Goal: Check status: Check status

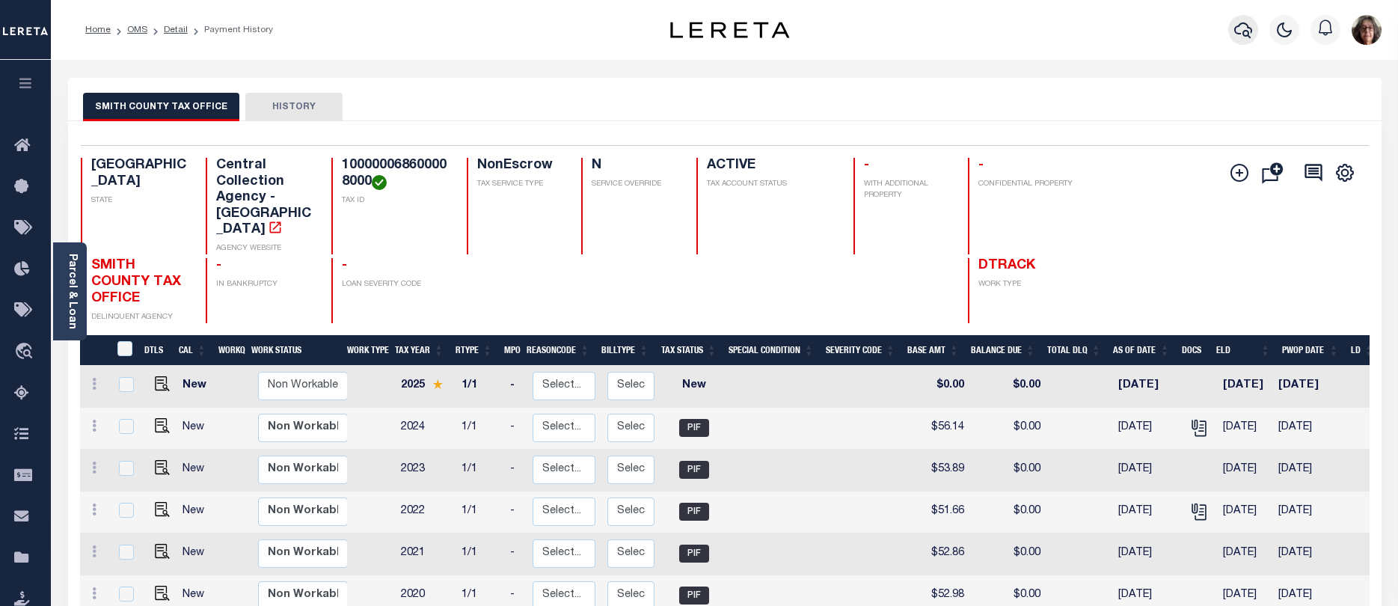
click at [1245, 34] on icon "button" at bounding box center [1243, 30] width 18 height 18
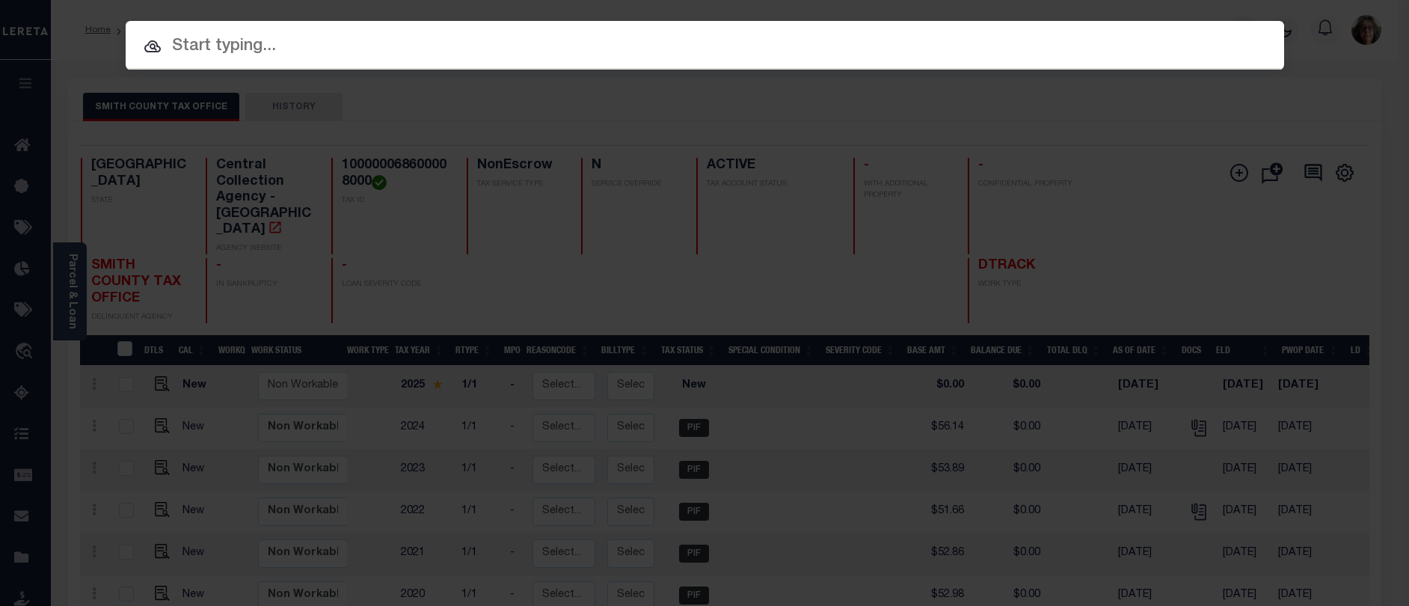
paste input "15059795"
type input "15059795"
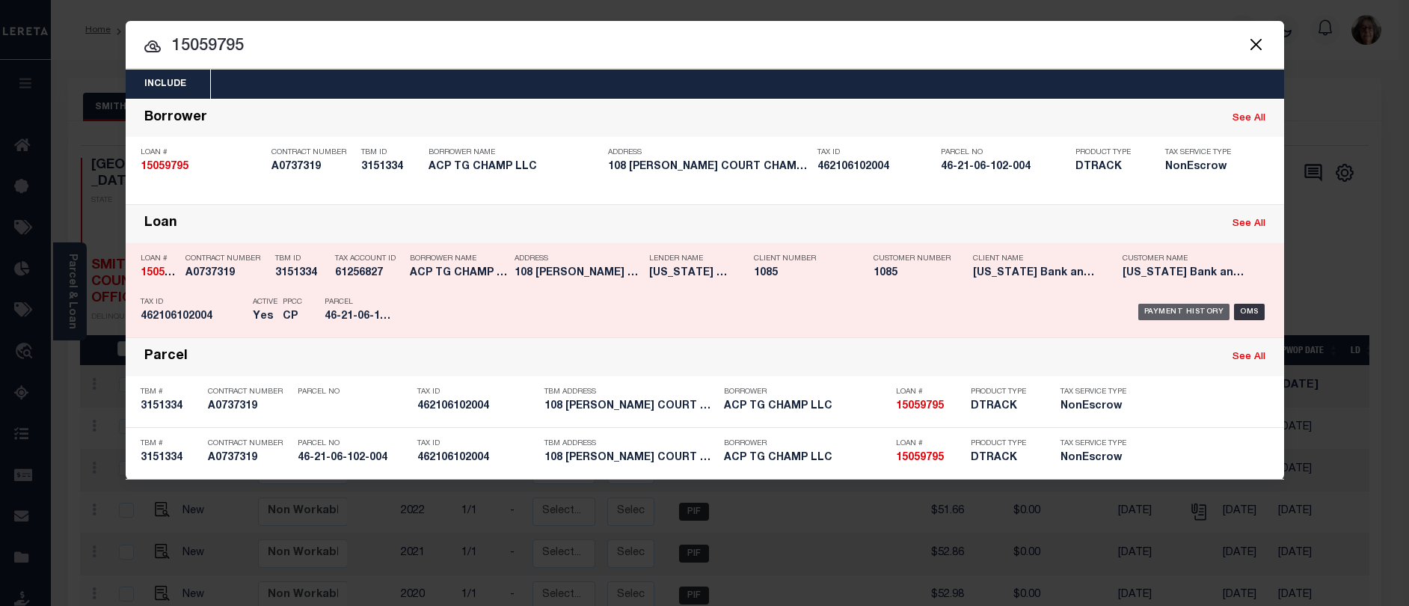
click at [1181, 316] on div "Payment History" at bounding box center [1184, 312] width 92 height 16
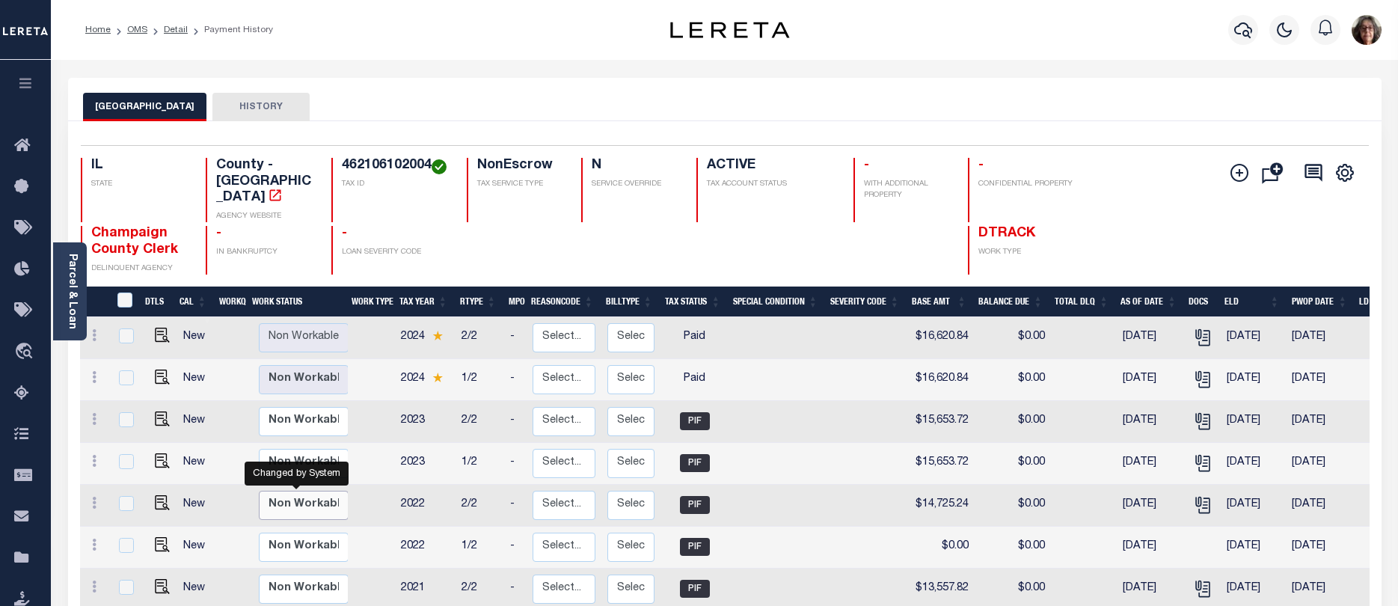
click at [292, 491] on select "Non Workable Workable" at bounding box center [304, 505] width 90 height 29
checkbox input "true"
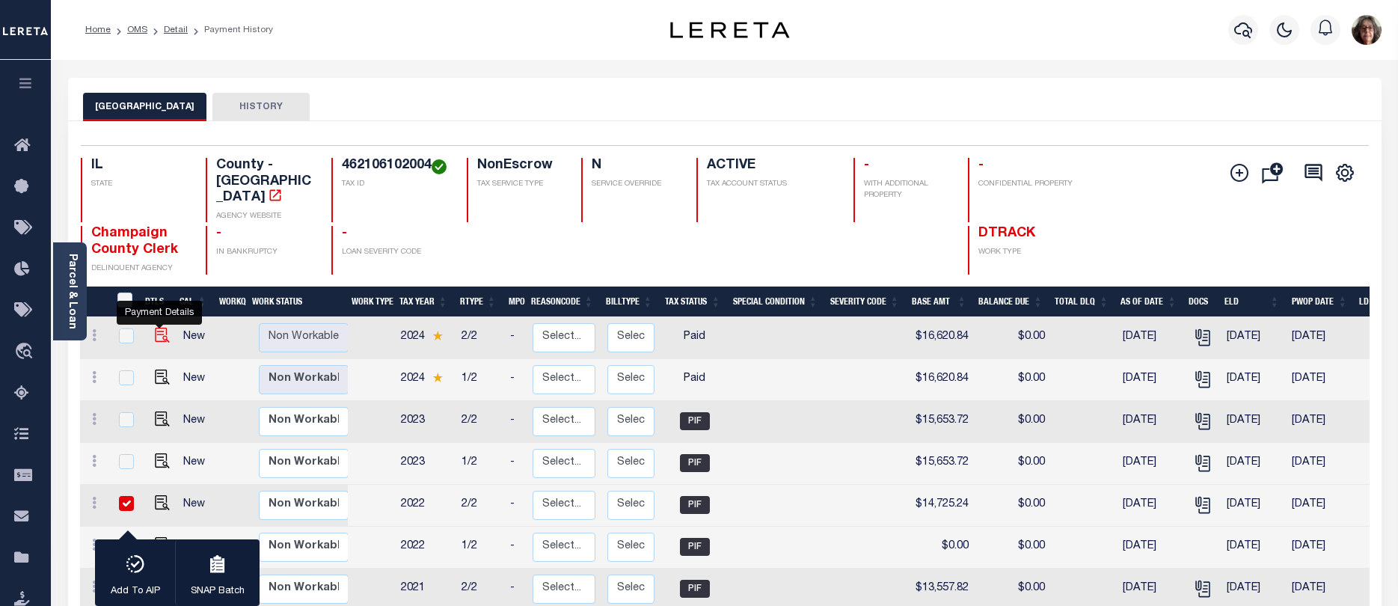
click at [157, 328] on img "" at bounding box center [162, 335] width 15 height 15
checkbox input "true"
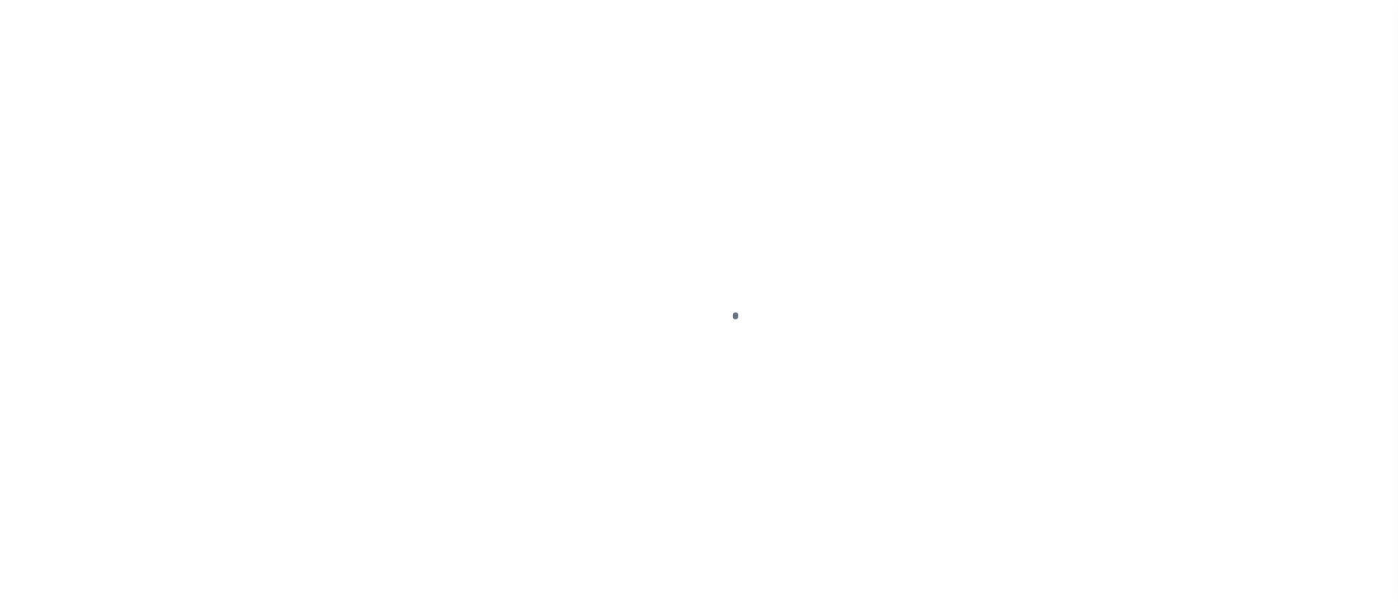
select select "PYD"
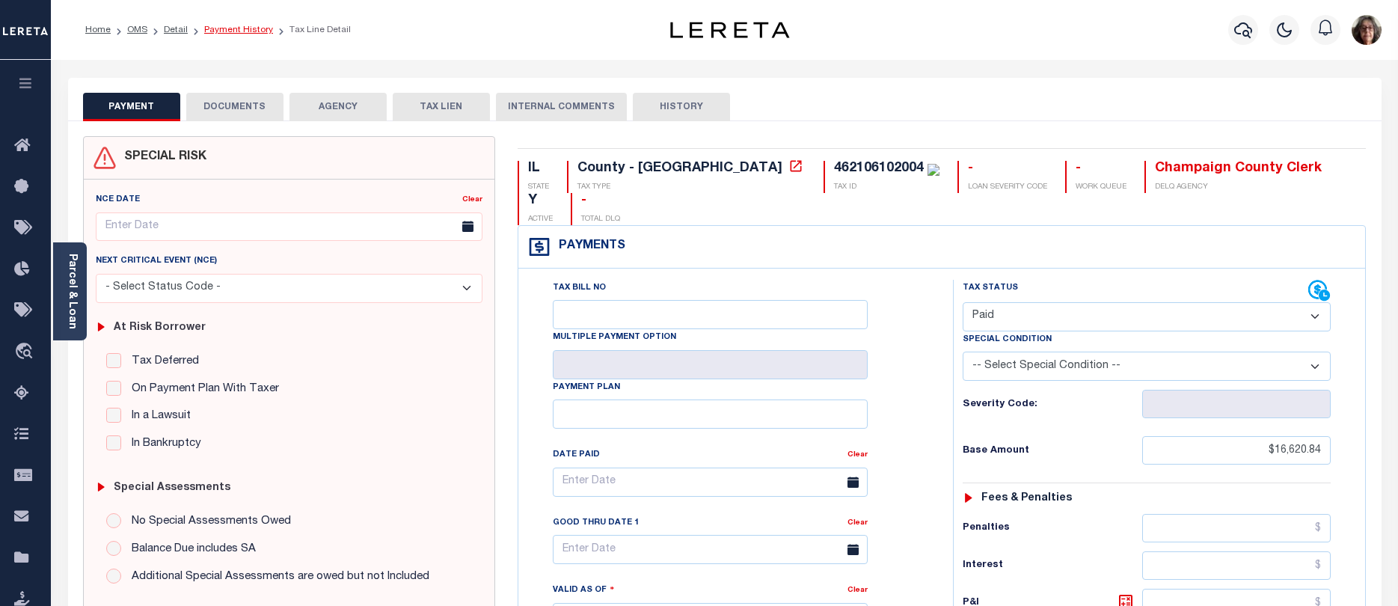
click at [234, 28] on link "Payment History" at bounding box center [238, 29] width 69 height 9
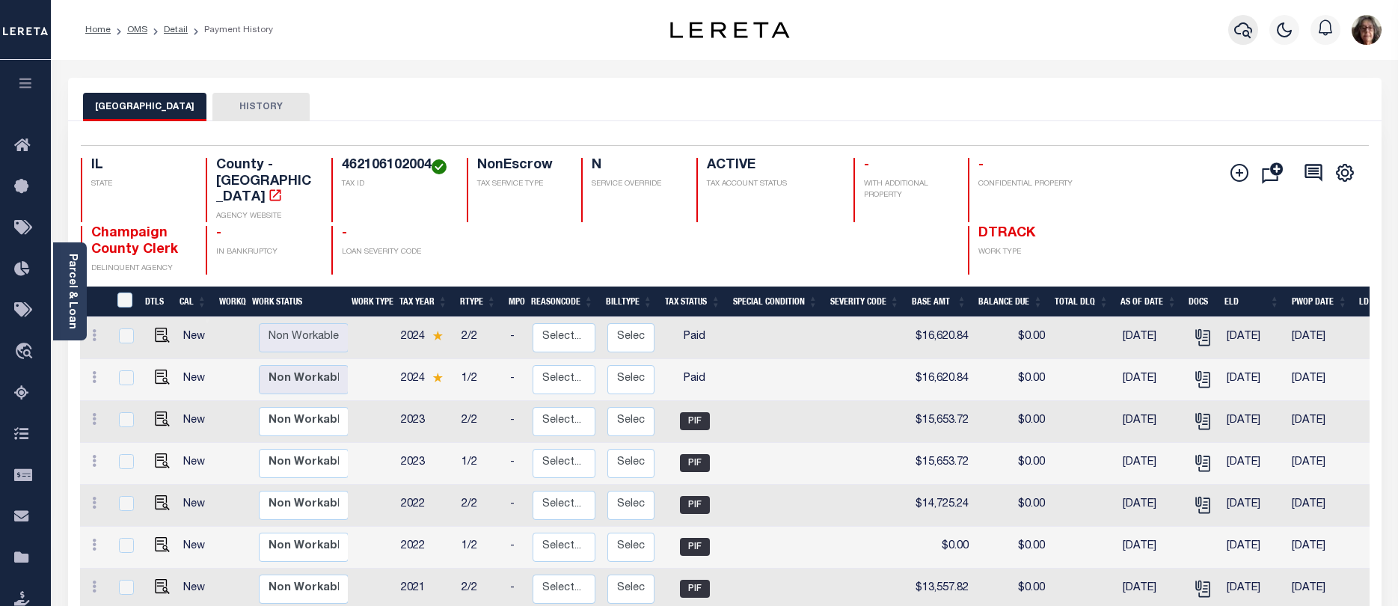
click at [1240, 28] on icon "button" at bounding box center [1243, 30] width 18 height 18
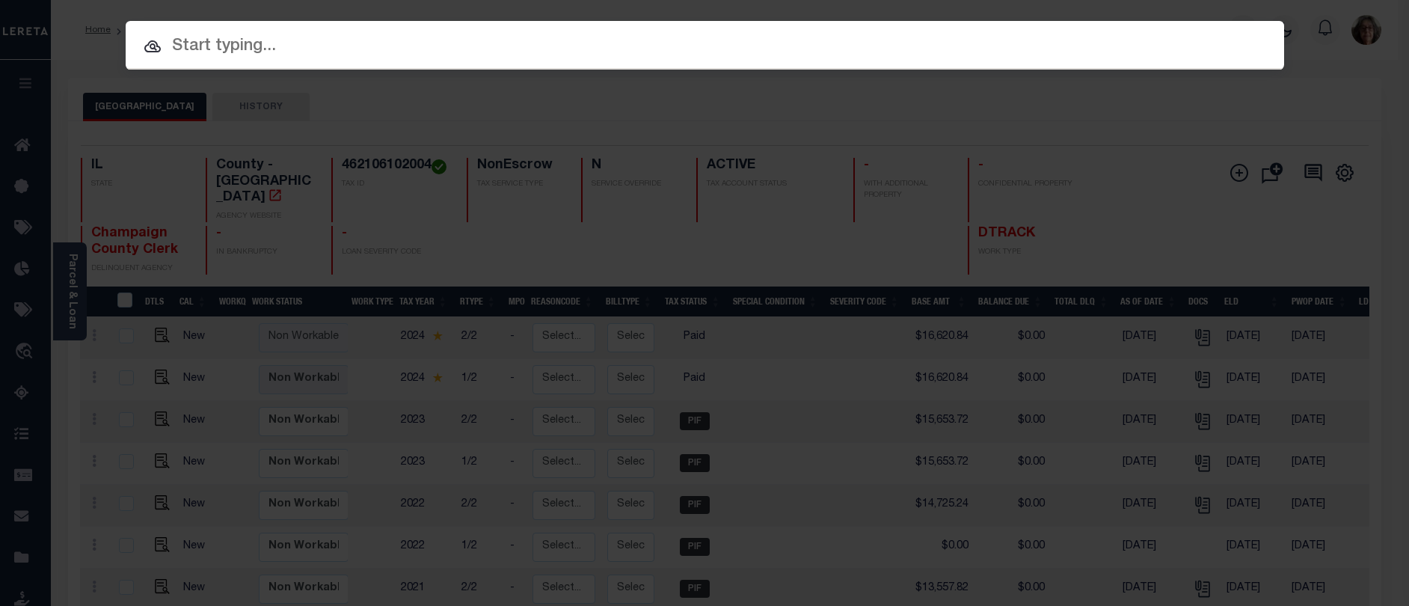
paste input "20213655676982"
type input "20213655676982"
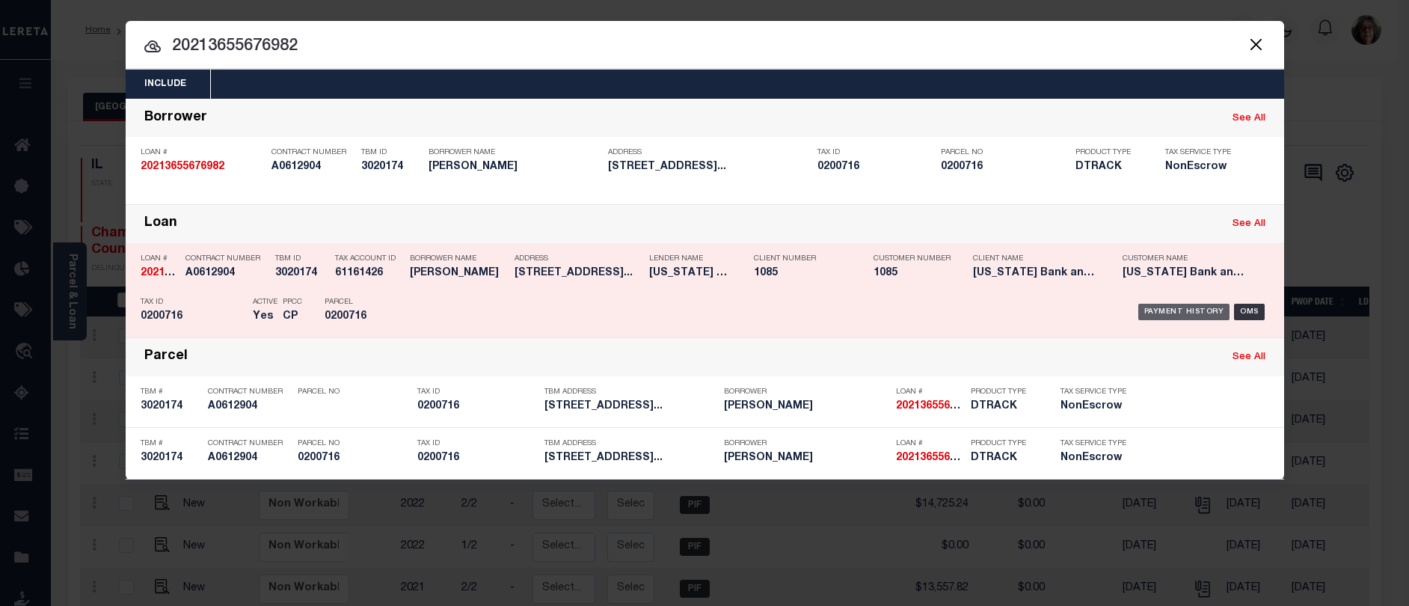
click at [1181, 310] on div "Payment History" at bounding box center [1184, 312] width 92 height 16
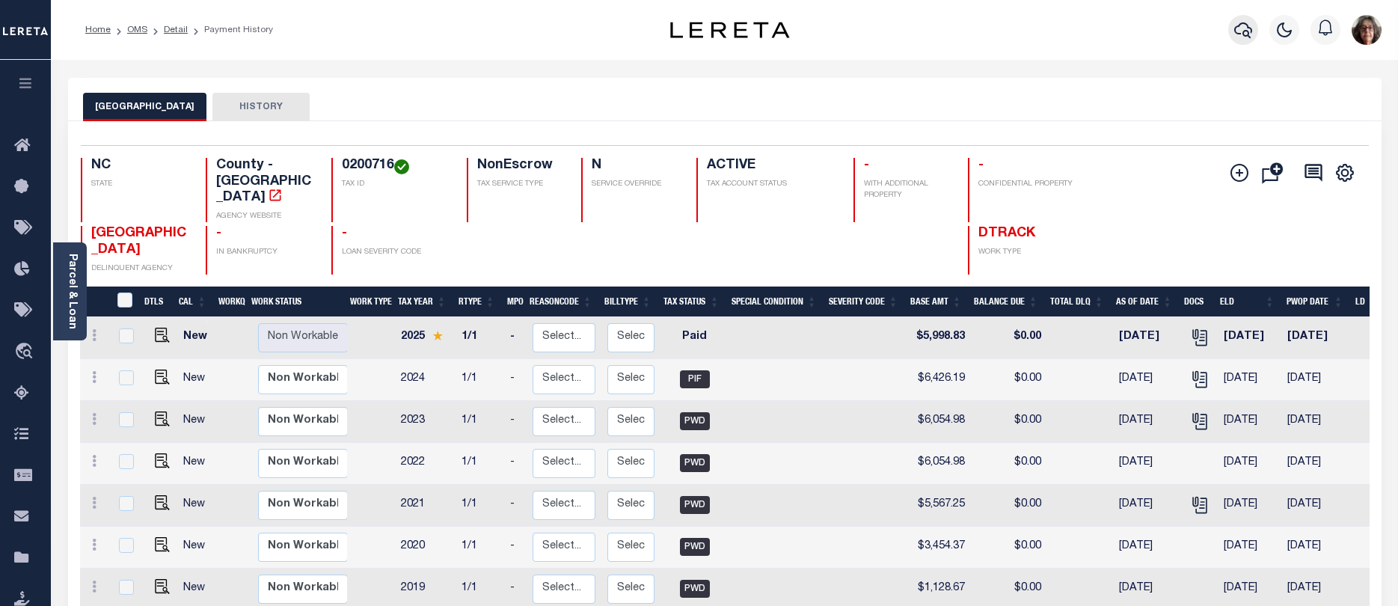
click at [1240, 32] on icon "button" at bounding box center [1243, 30] width 18 height 18
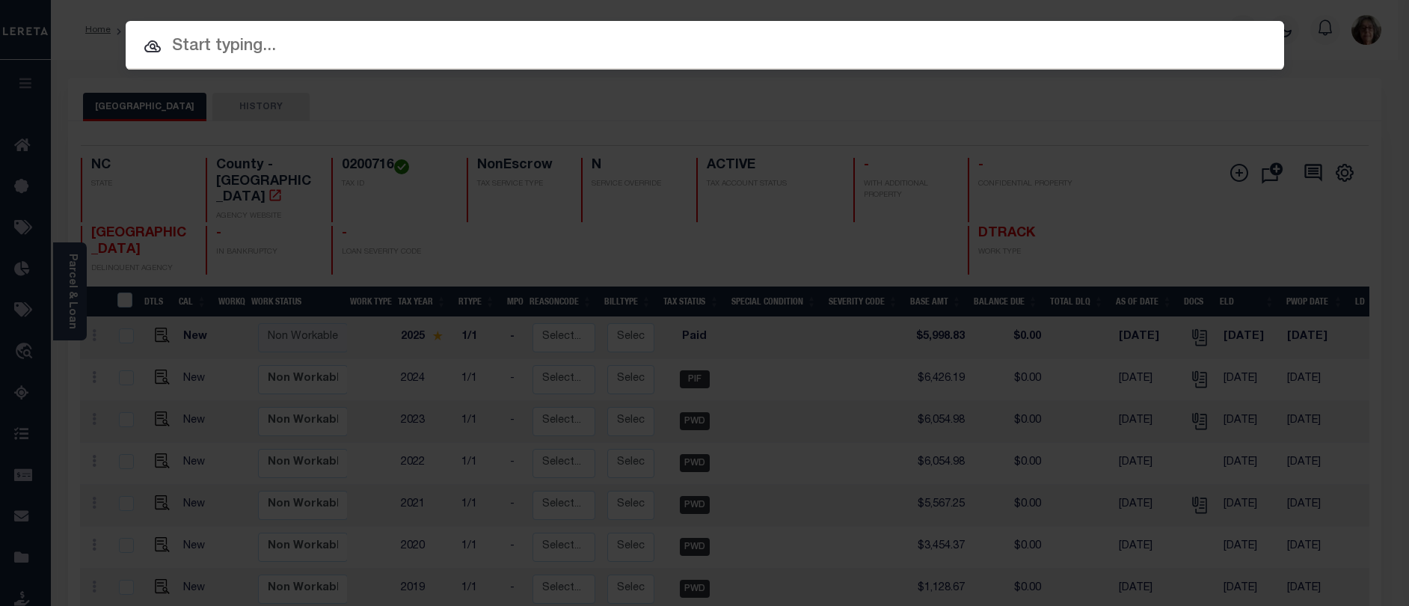
paste input "022-52-110 -00500"
type input "022-52-110 -00500"
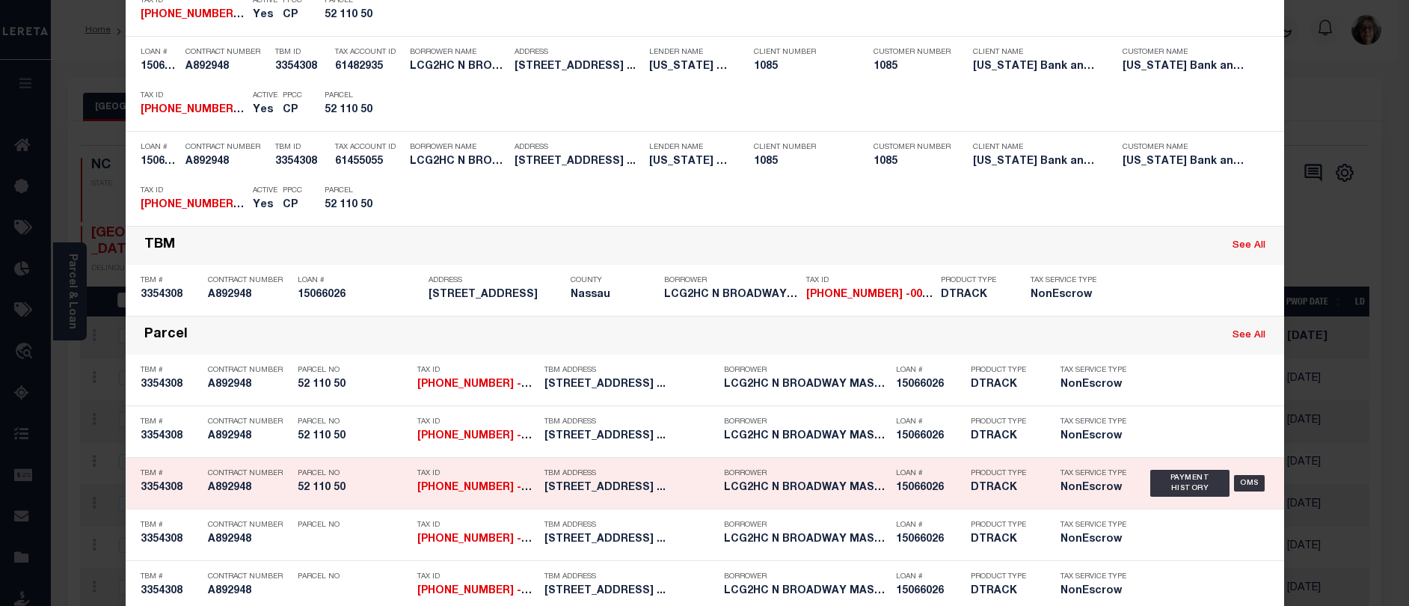
scroll to position [224, 0]
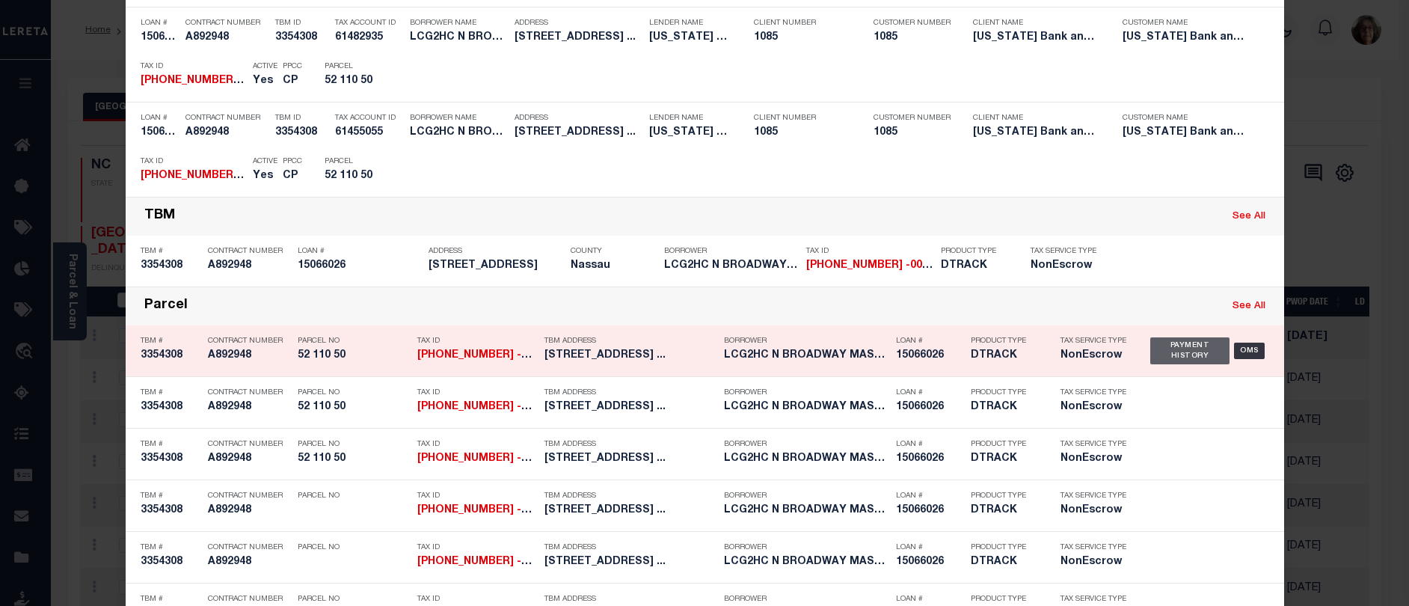
click at [1160, 355] on div "Payment History" at bounding box center [1190, 350] width 80 height 27
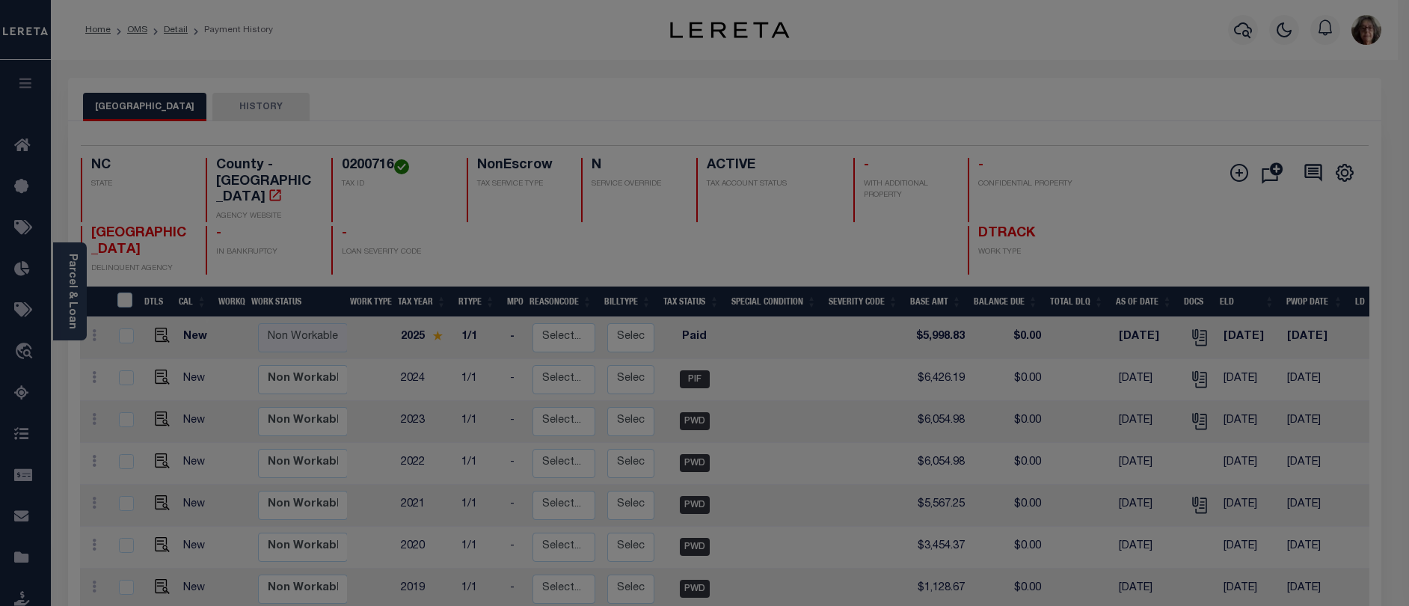
scroll to position [0, 0]
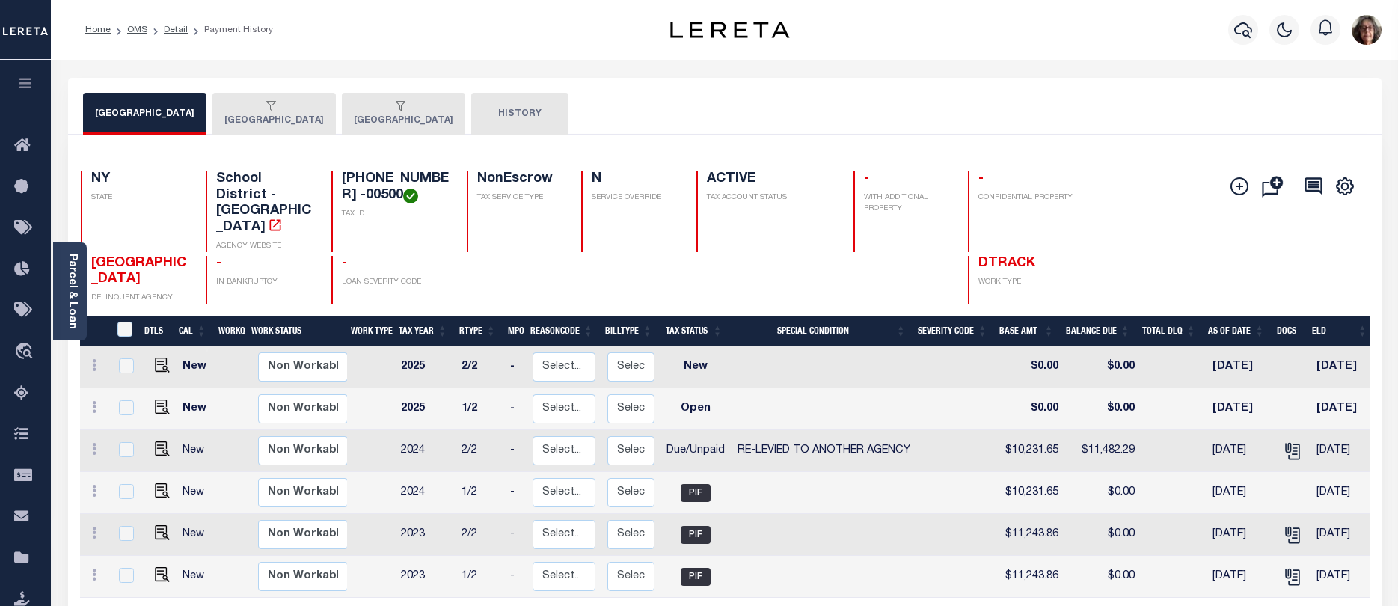
click at [279, 110] on div "button" at bounding box center [270, 106] width 93 height 13
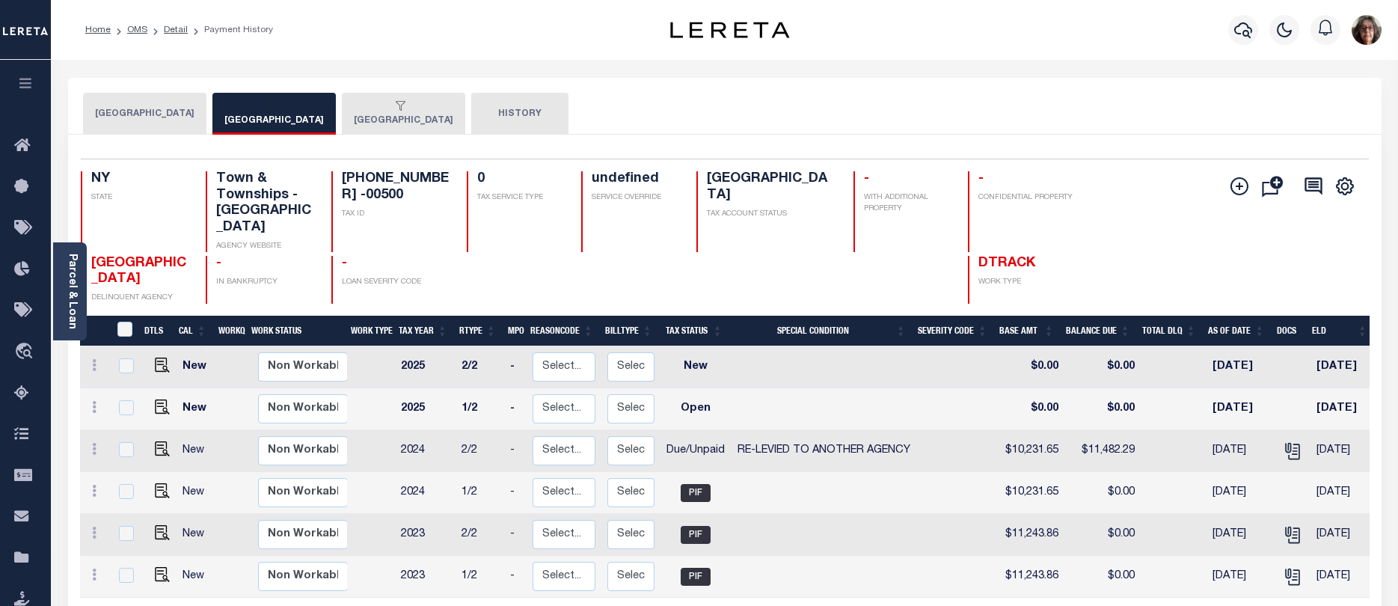
click at [408, 117] on button "OYSTER BAY TOWN" at bounding box center [403, 114] width 123 height 42
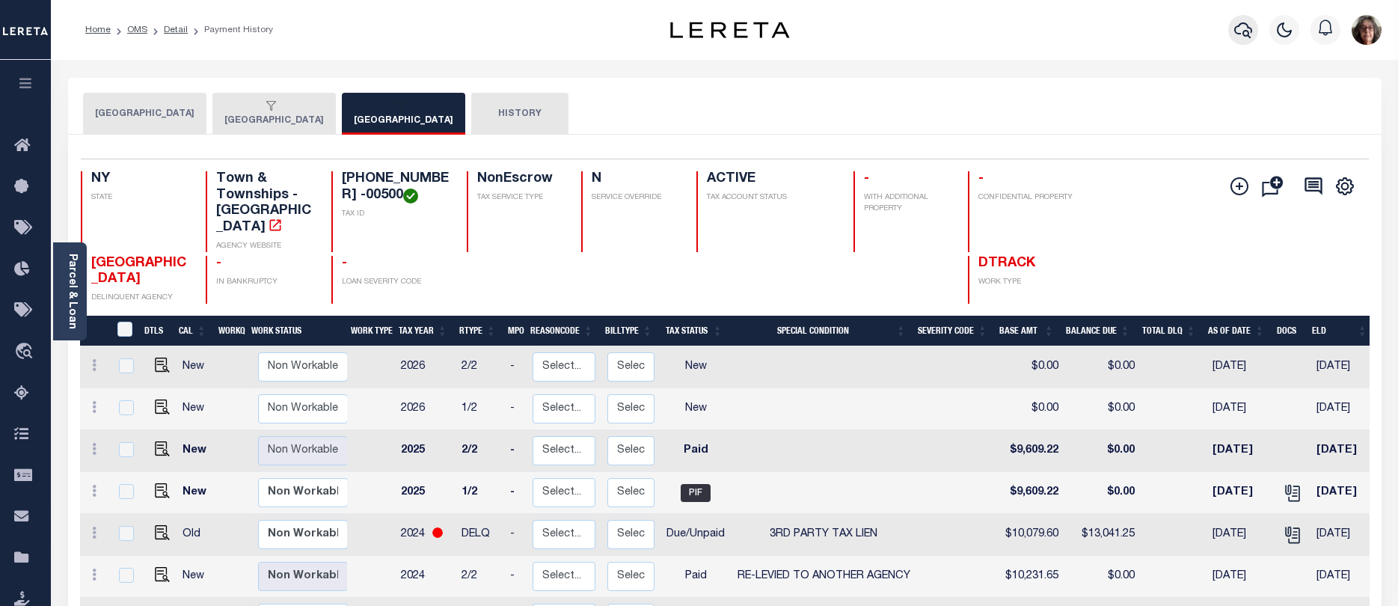
click at [1240, 29] on icon "button" at bounding box center [1243, 30] width 18 height 18
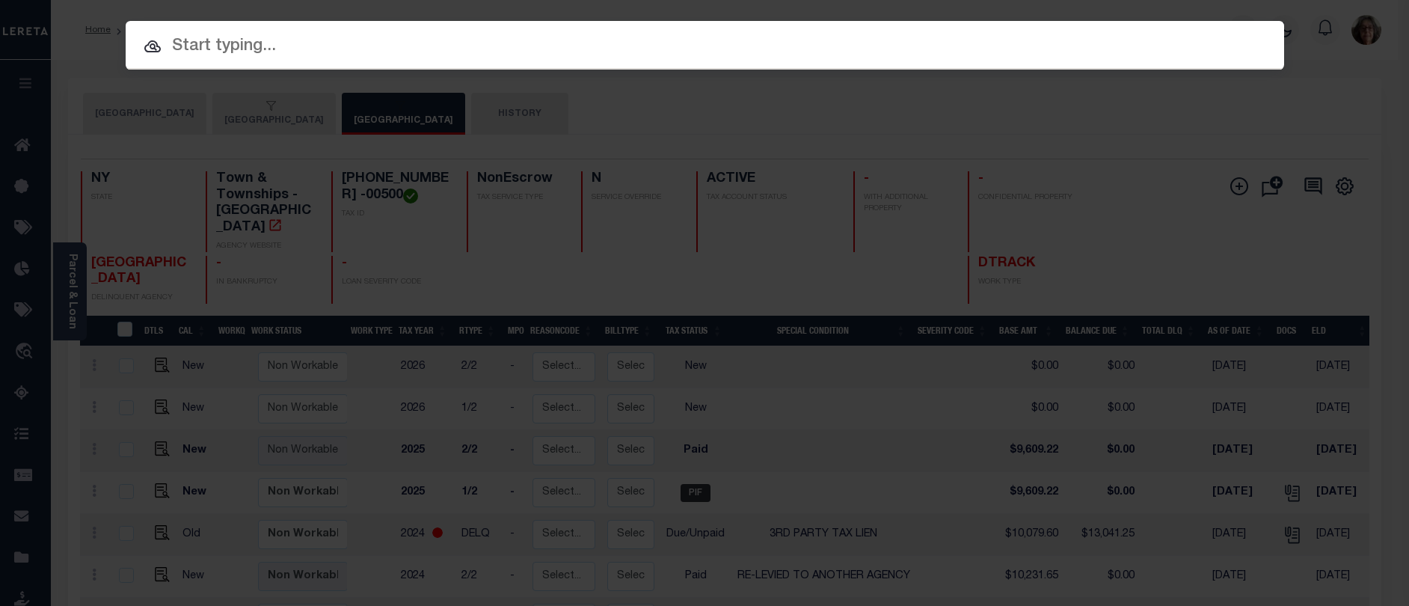
paste input "70147978"
type input "70147978"
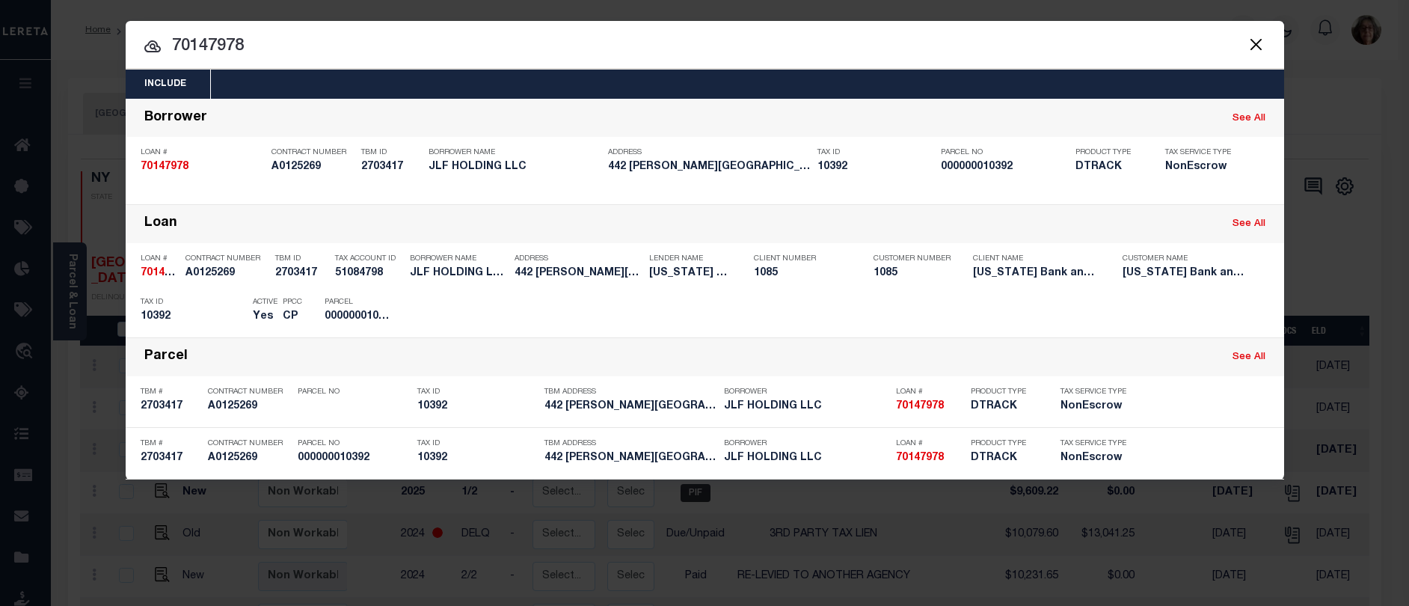
click at [1170, 310] on div "Payment History" at bounding box center [1184, 312] width 92 height 16
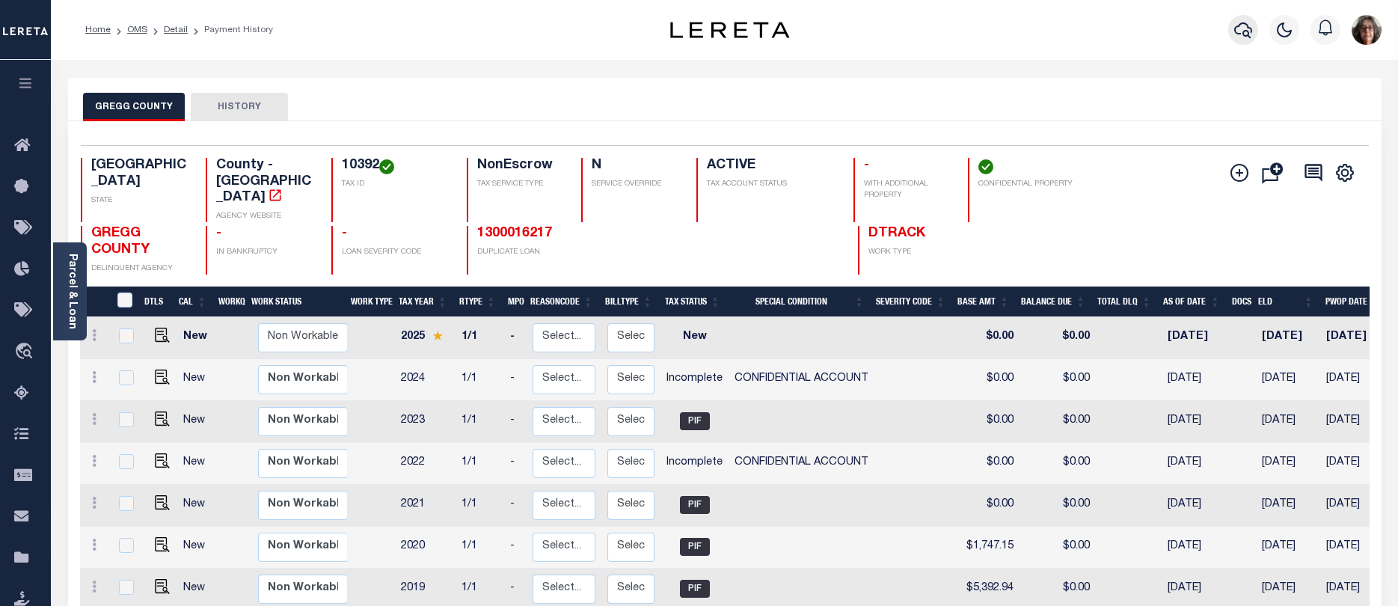
click at [1247, 31] on icon "button" at bounding box center [1243, 30] width 18 height 18
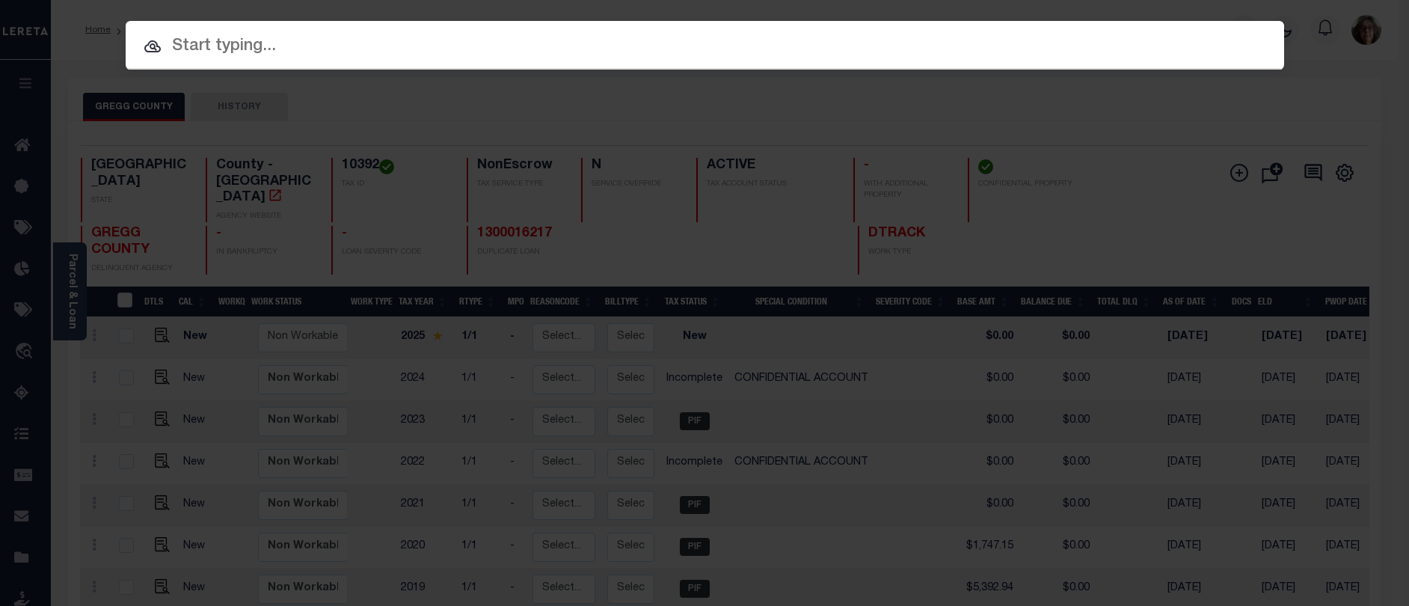
paste input "1300124797"
type input "1300124797"
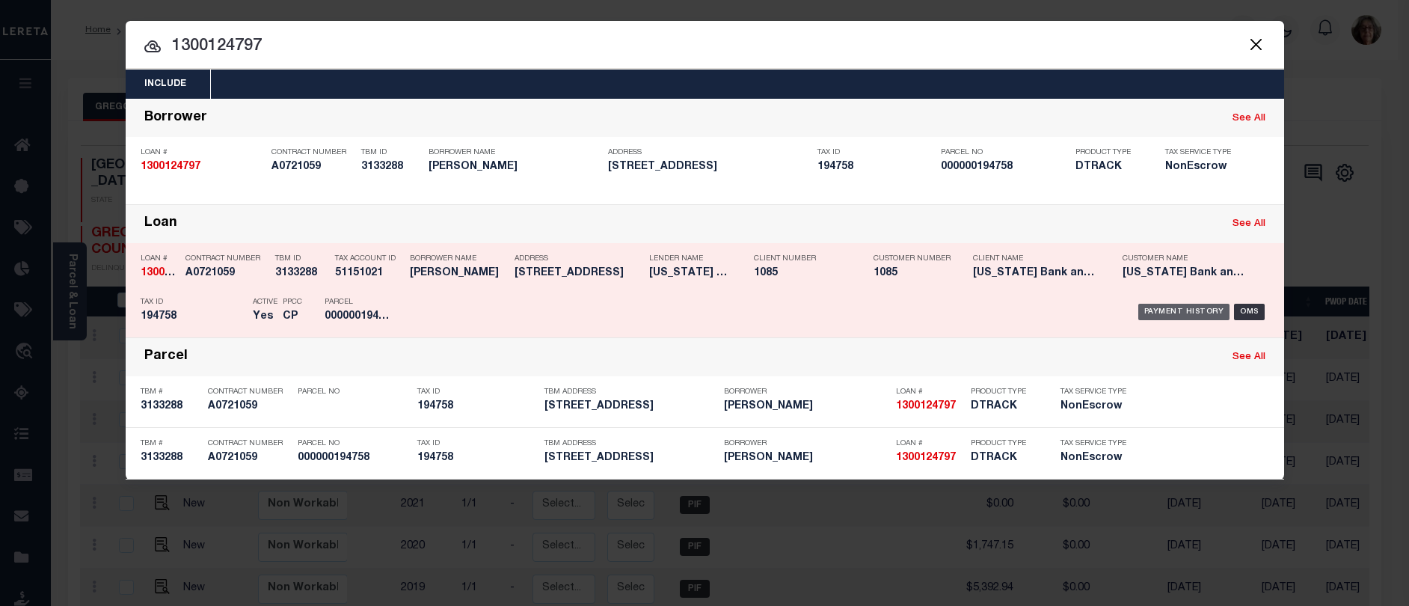
click at [1170, 313] on div "Payment History" at bounding box center [1184, 312] width 92 height 16
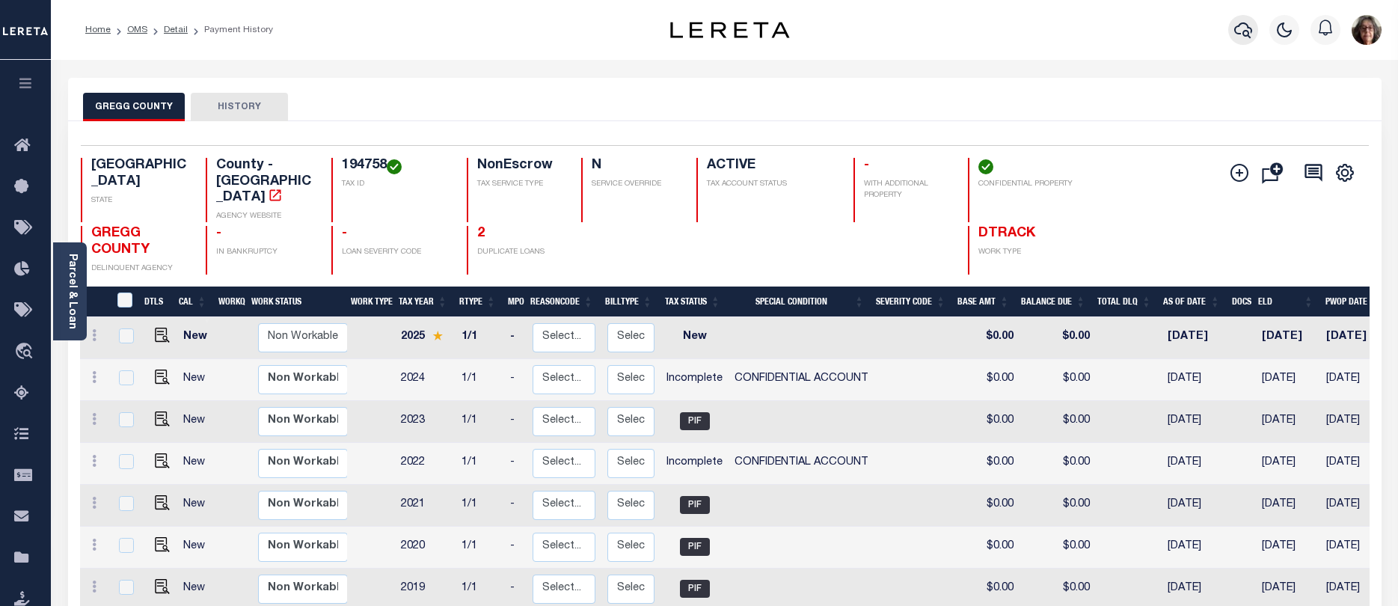
click at [1240, 25] on icon "button" at bounding box center [1243, 30] width 18 height 16
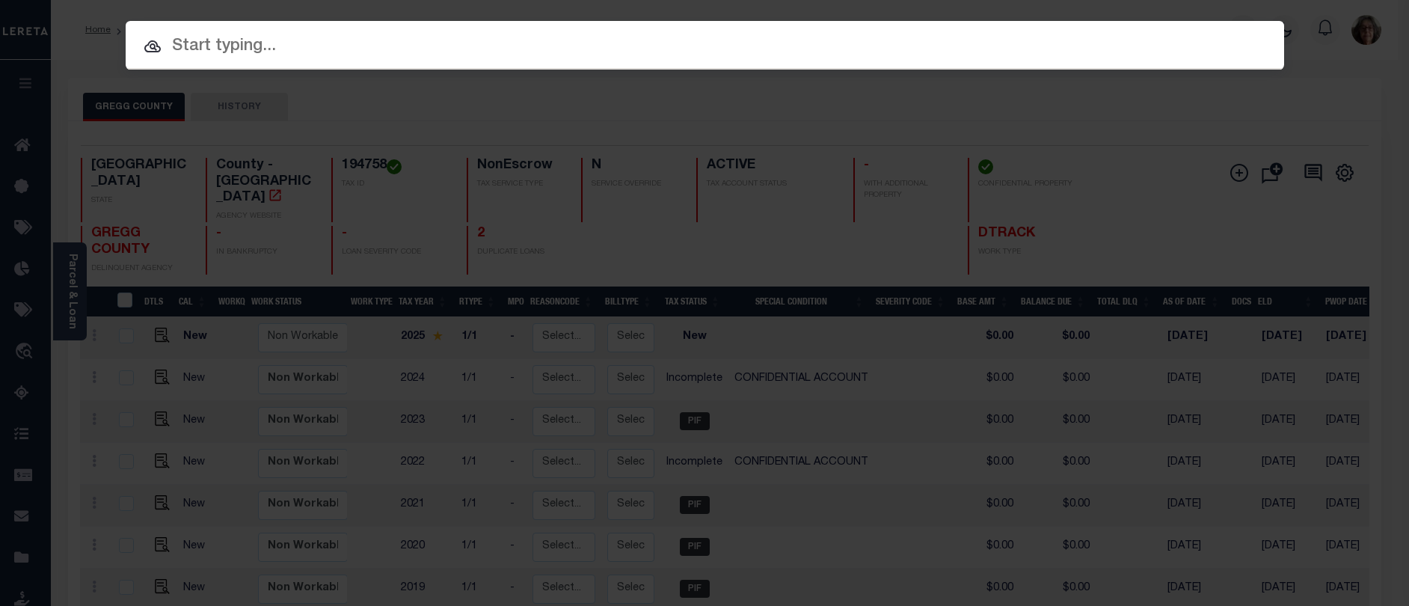
paste input "10168245"
type input "10168245"
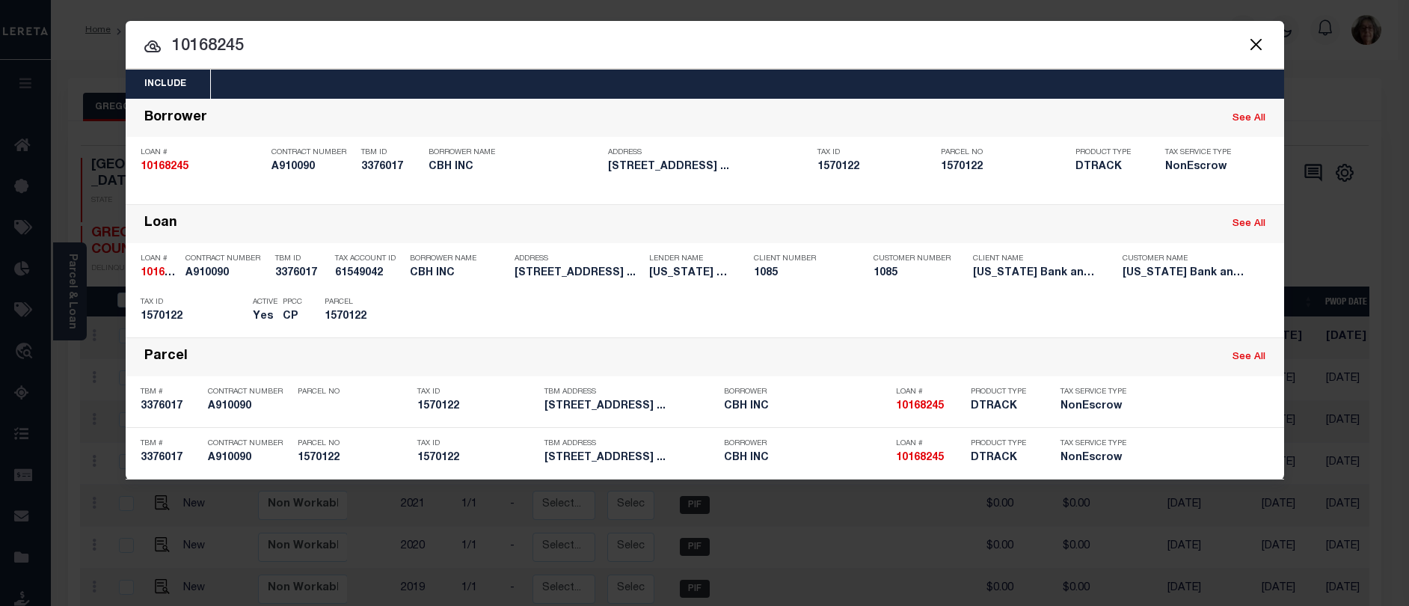
click at [1184, 313] on div "Payment History" at bounding box center [1184, 312] width 92 height 16
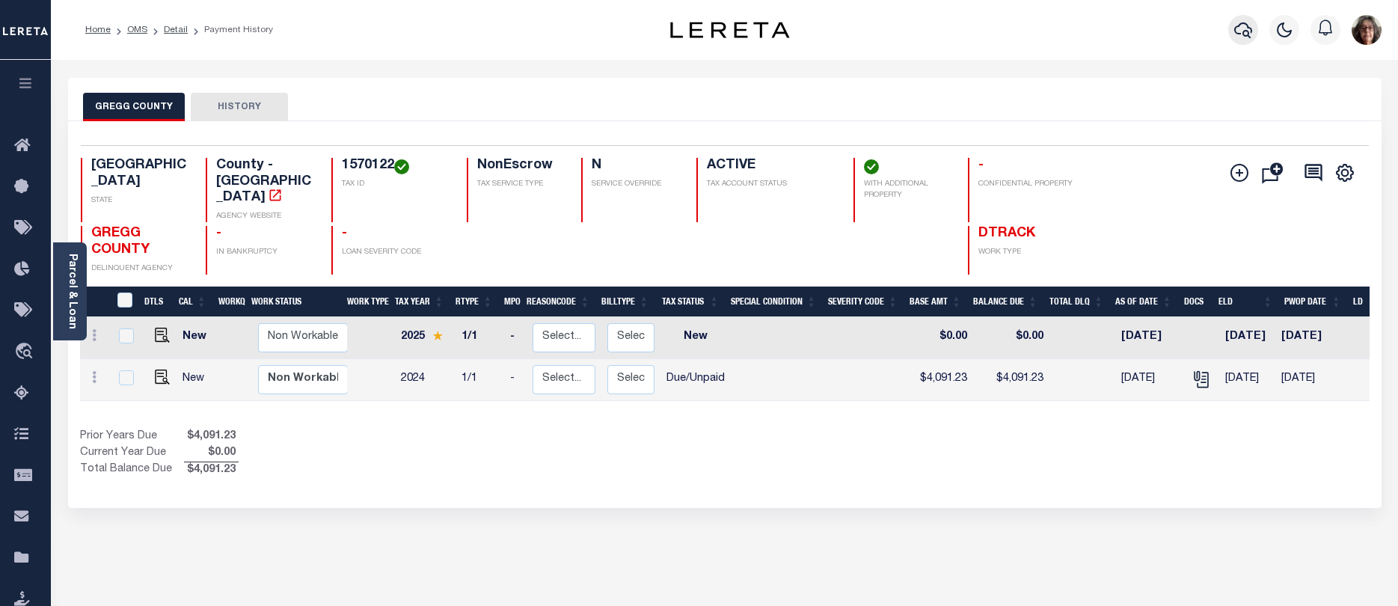
click at [1242, 32] on icon "button" at bounding box center [1243, 30] width 18 height 18
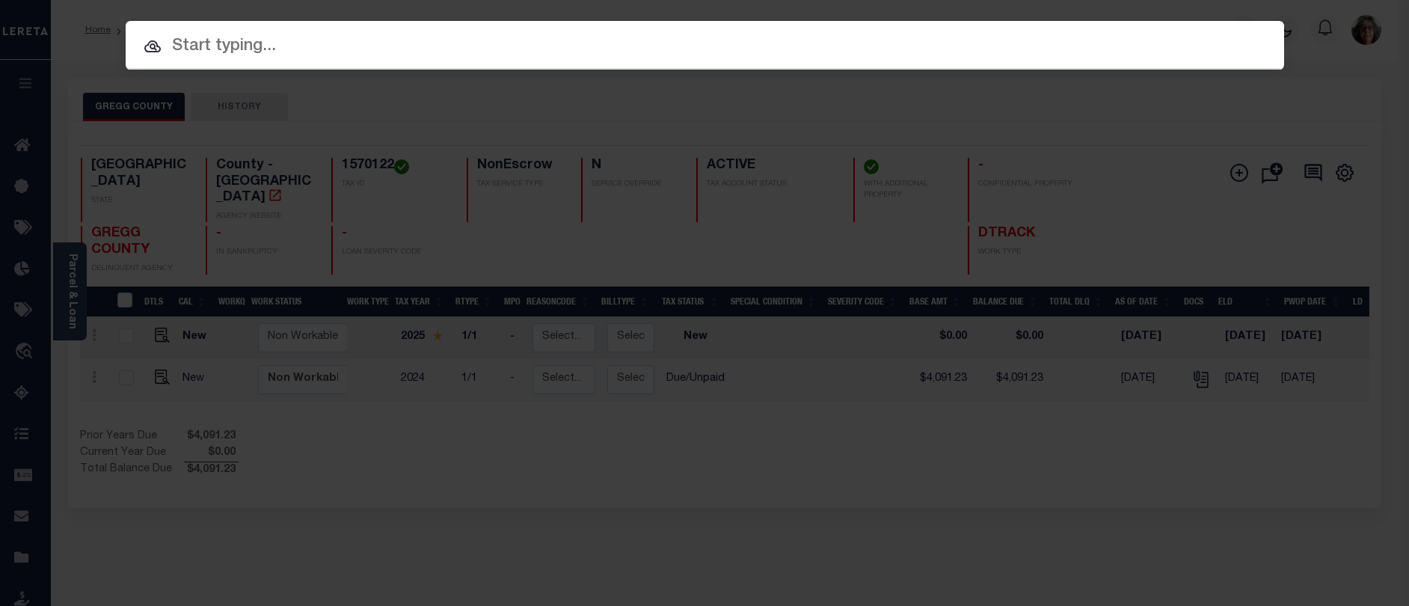
paste input "10168264"
type input "10168264"
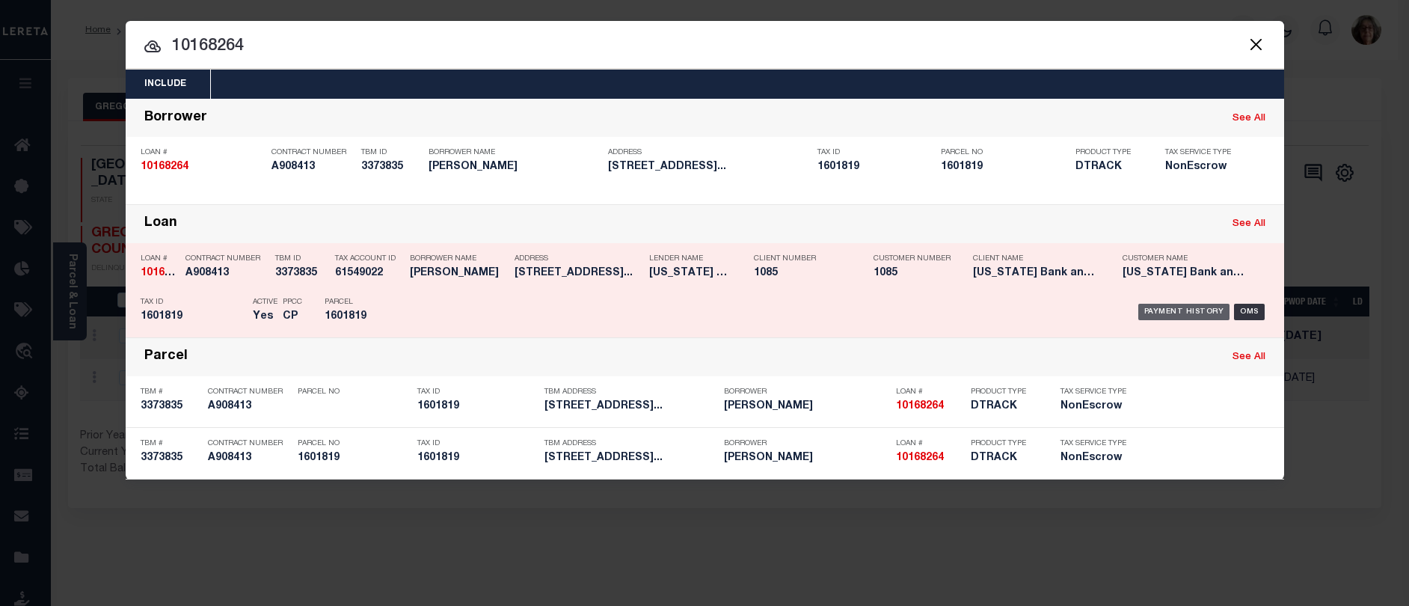
click at [1173, 312] on div "Payment History" at bounding box center [1184, 312] width 92 height 16
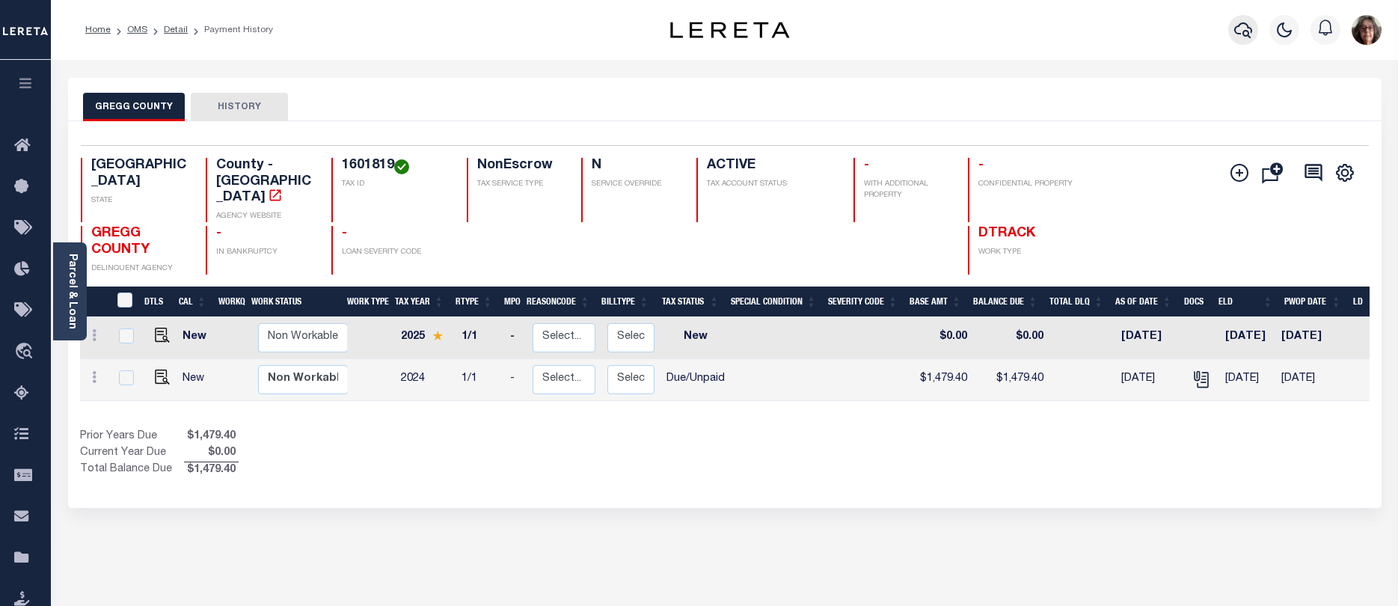
click at [1238, 28] on icon "button" at bounding box center [1243, 30] width 18 height 16
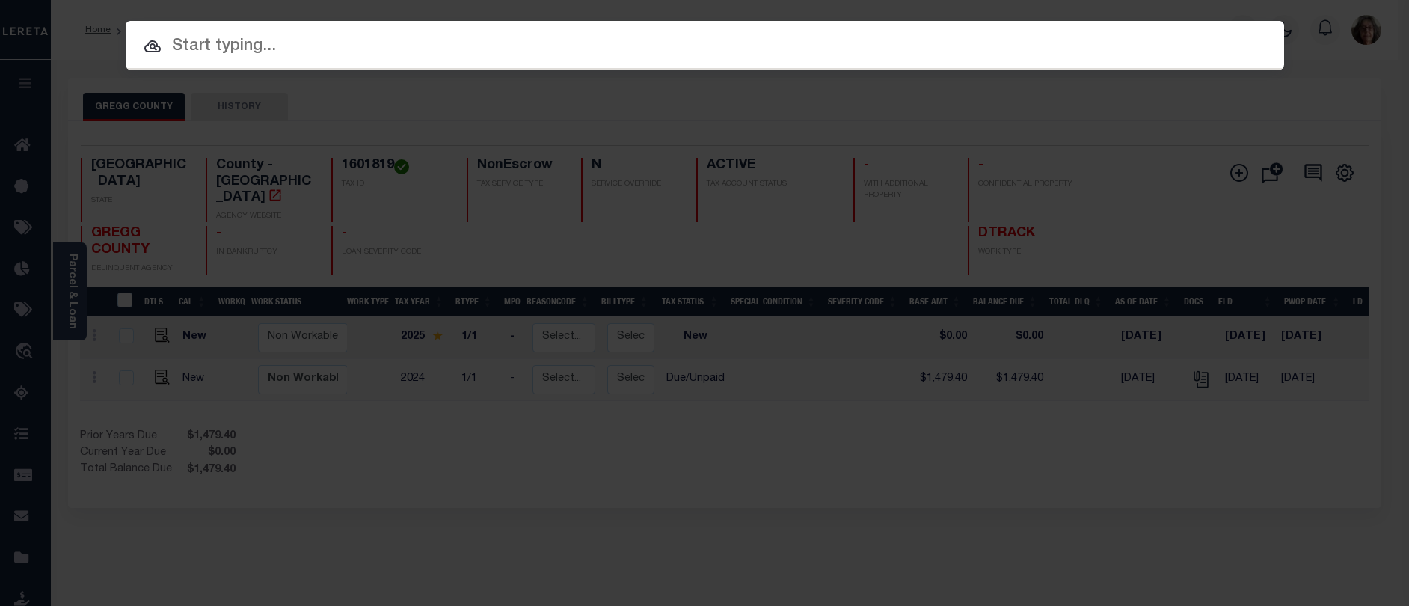
paste input "[PHONE_NUMBER]"
type input "[PHONE_NUMBER]"
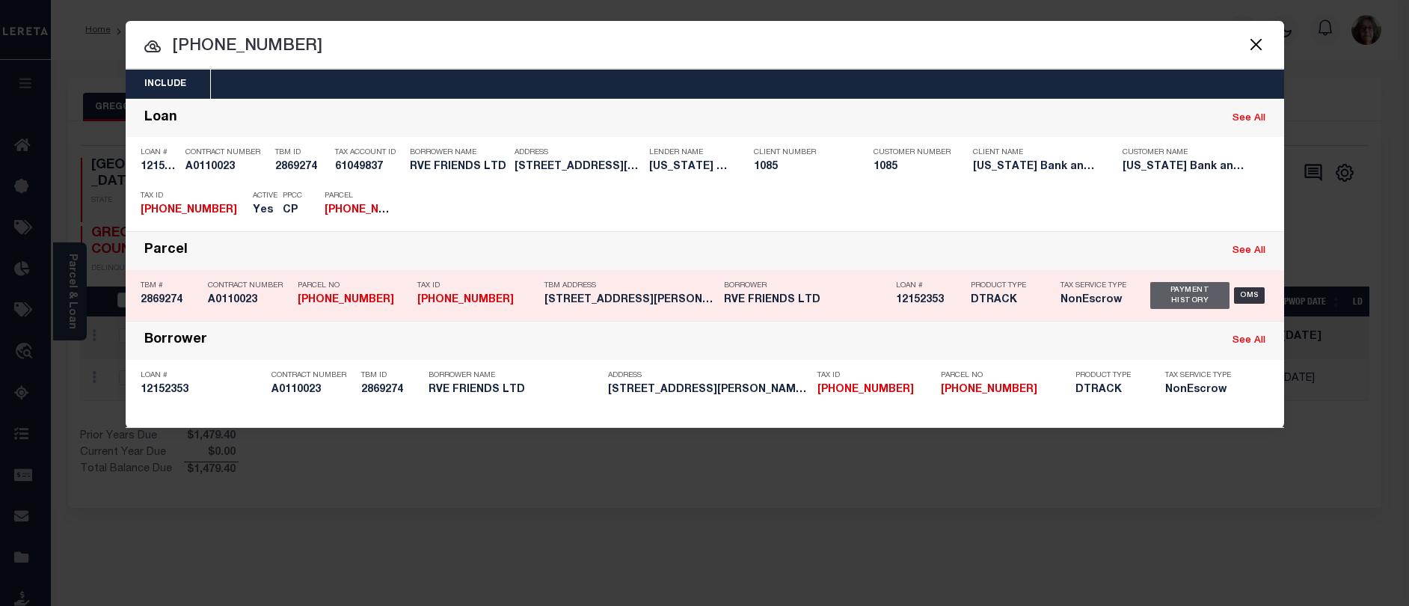
click at [1185, 296] on div "Payment History" at bounding box center [1190, 295] width 80 height 27
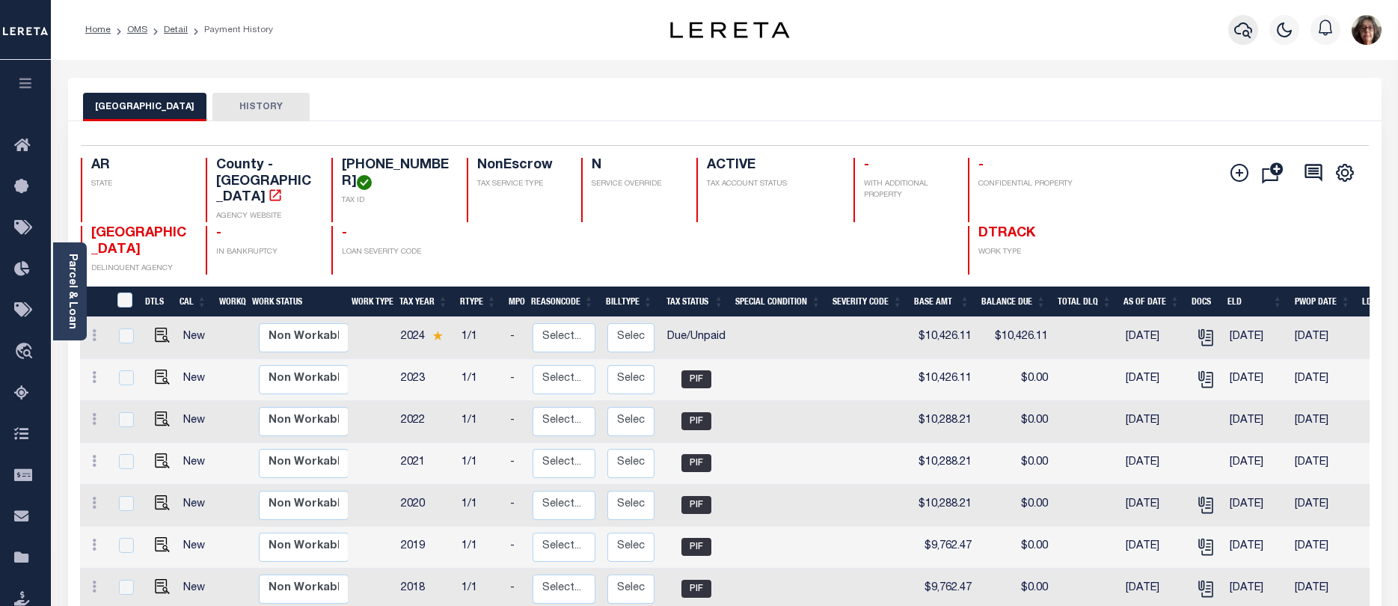
click at [1243, 28] on icon "button" at bounding box center [1243, 30] width 18 height 18
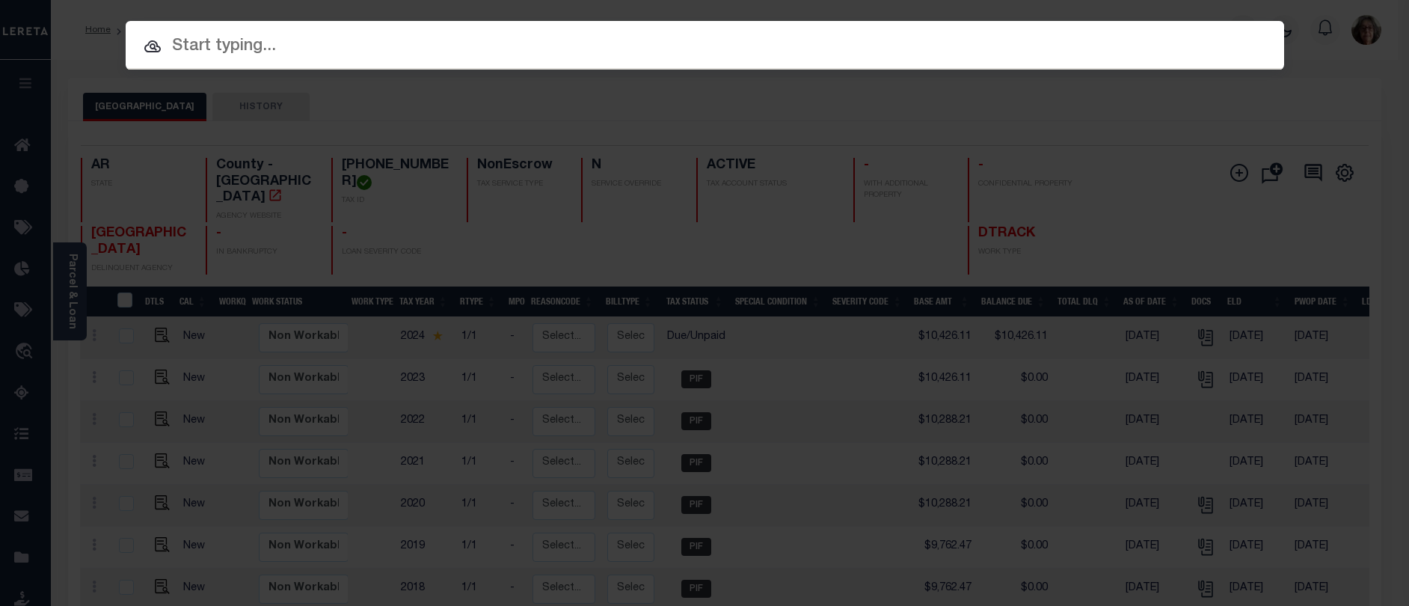
paste input "0000-05878-0130"
type input "0000-05878-0130"
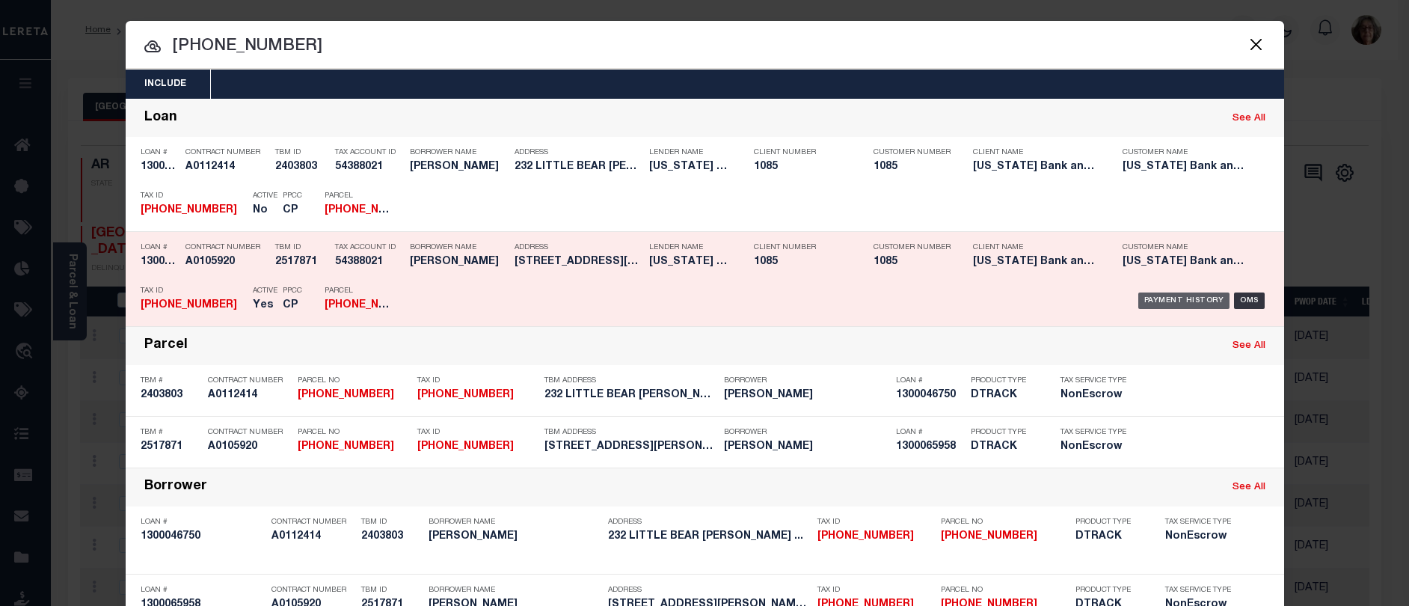
click at [1168, 300] on div "Payment History" at bounding box center [1184, 300] width 92 height 16
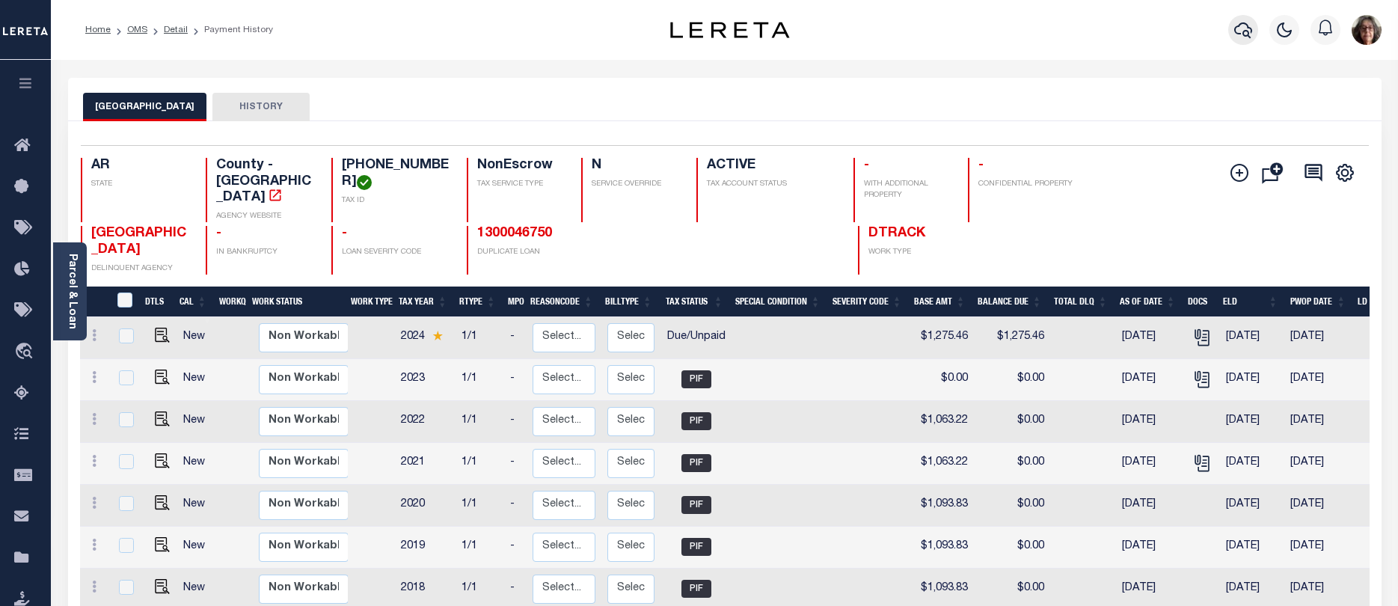
click at [1234, 27] on icon "button" at bounding box center [1243, 30] width 18 height 18
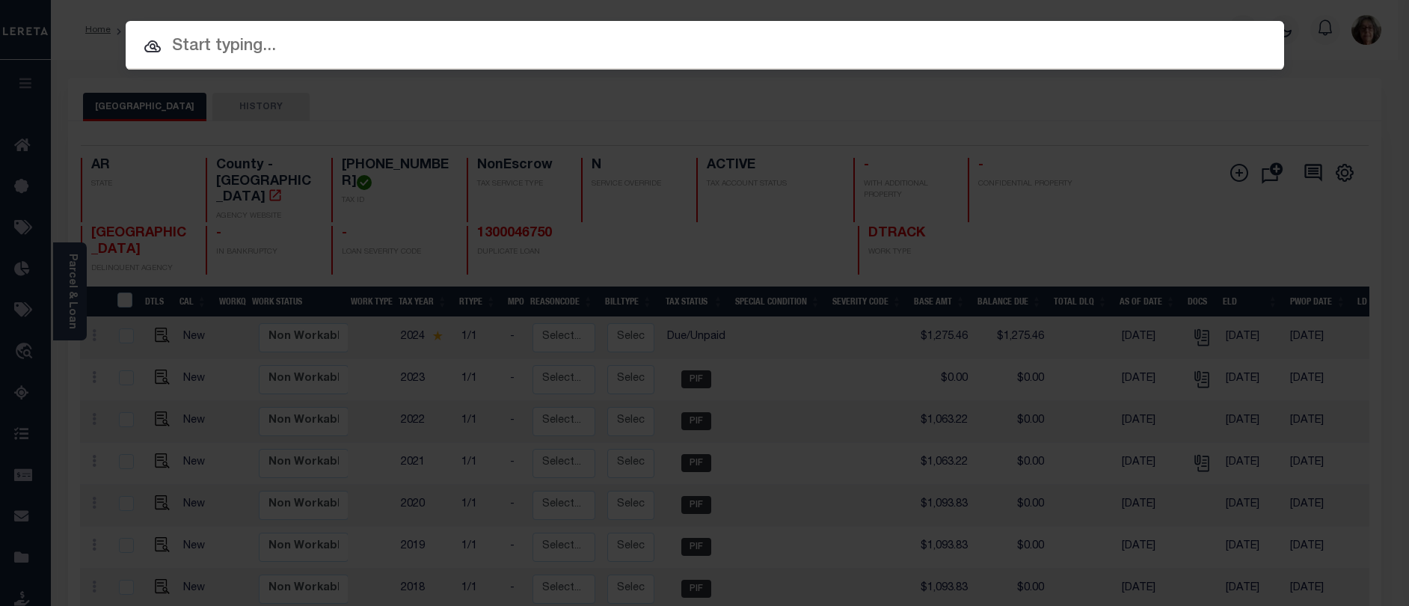
paste input "10160226"
type input "10160226"
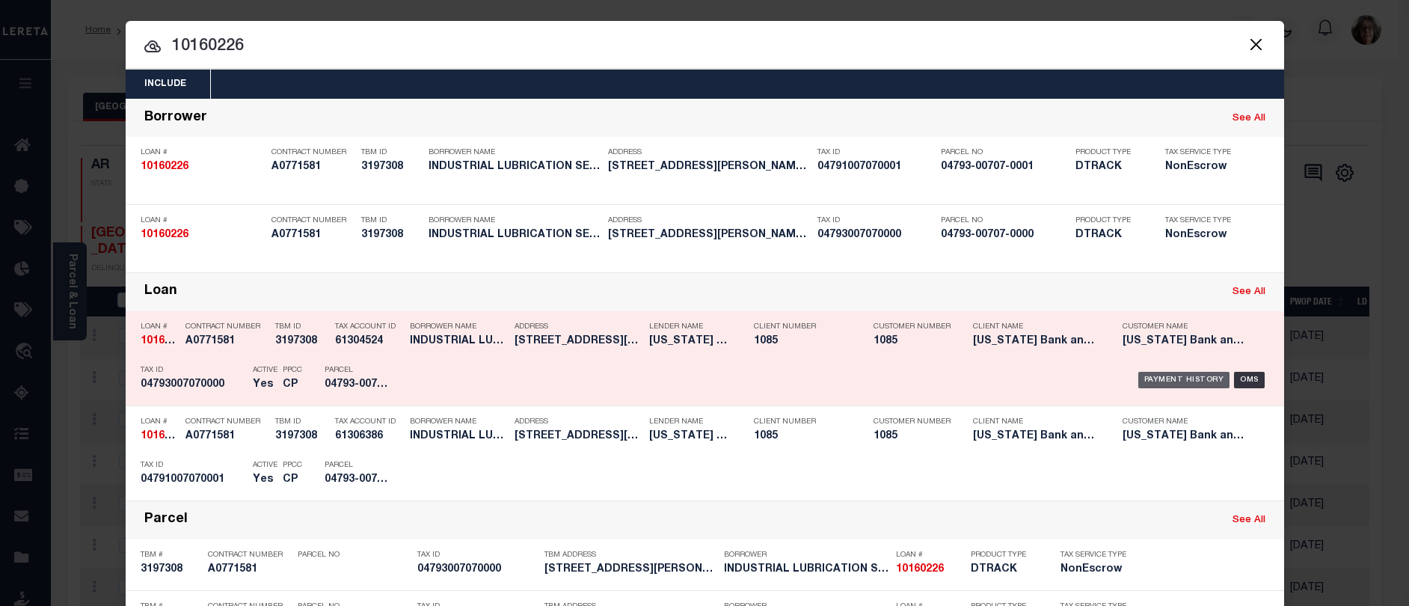
click at [1161, 381] on div "Payment History" at bounding box center [1184, 380] width 92 height 16
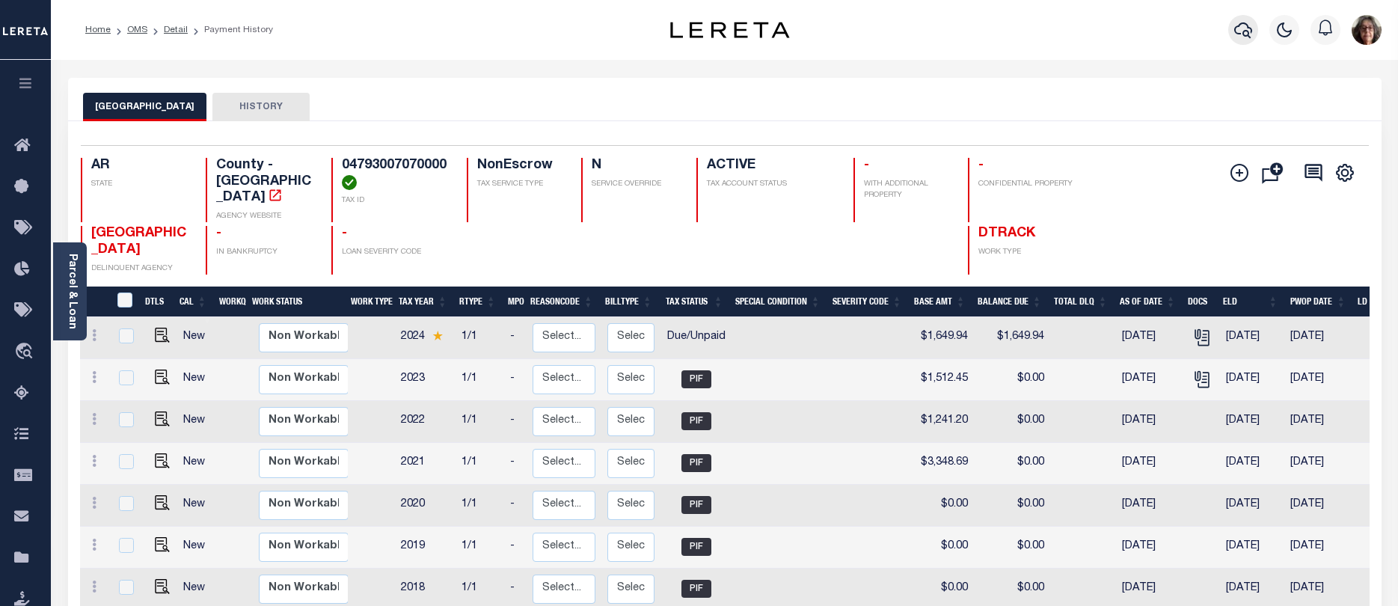
click at [1240, 30] on icon "button" at bounding box center [1243, 30] width 18 height 18
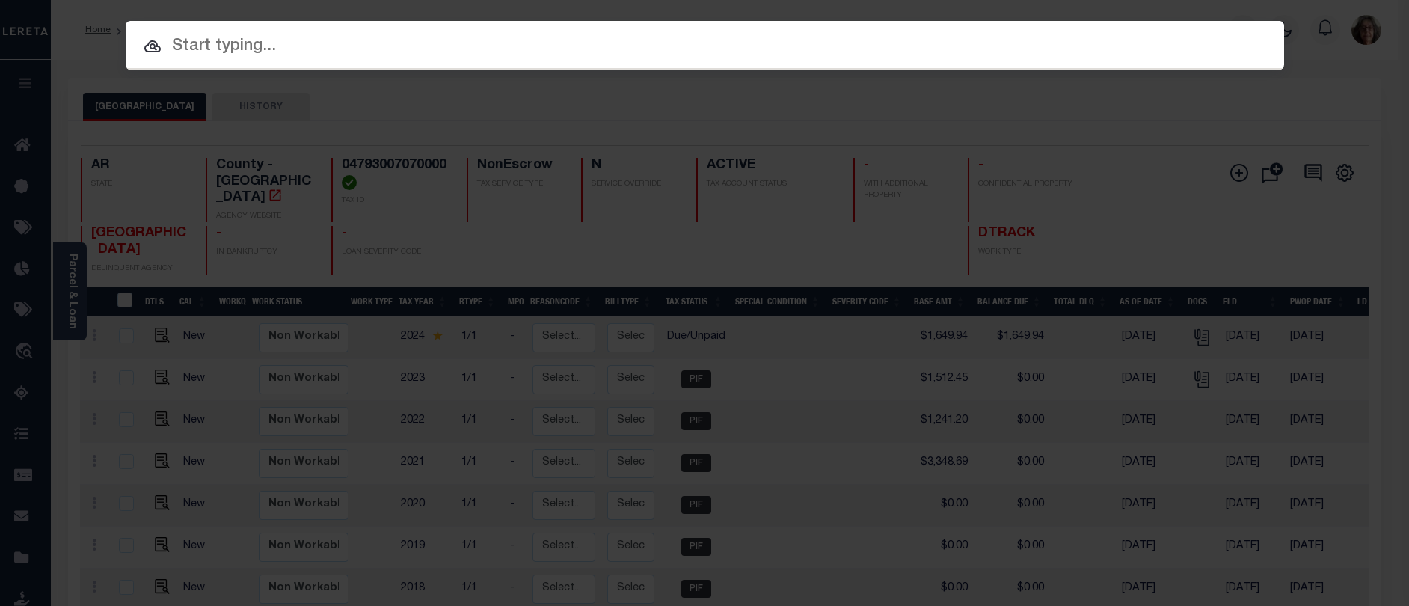
paste input "[PHONE_NUMBER] -00500"
type input "[PHONE_NUMBER] -00500"
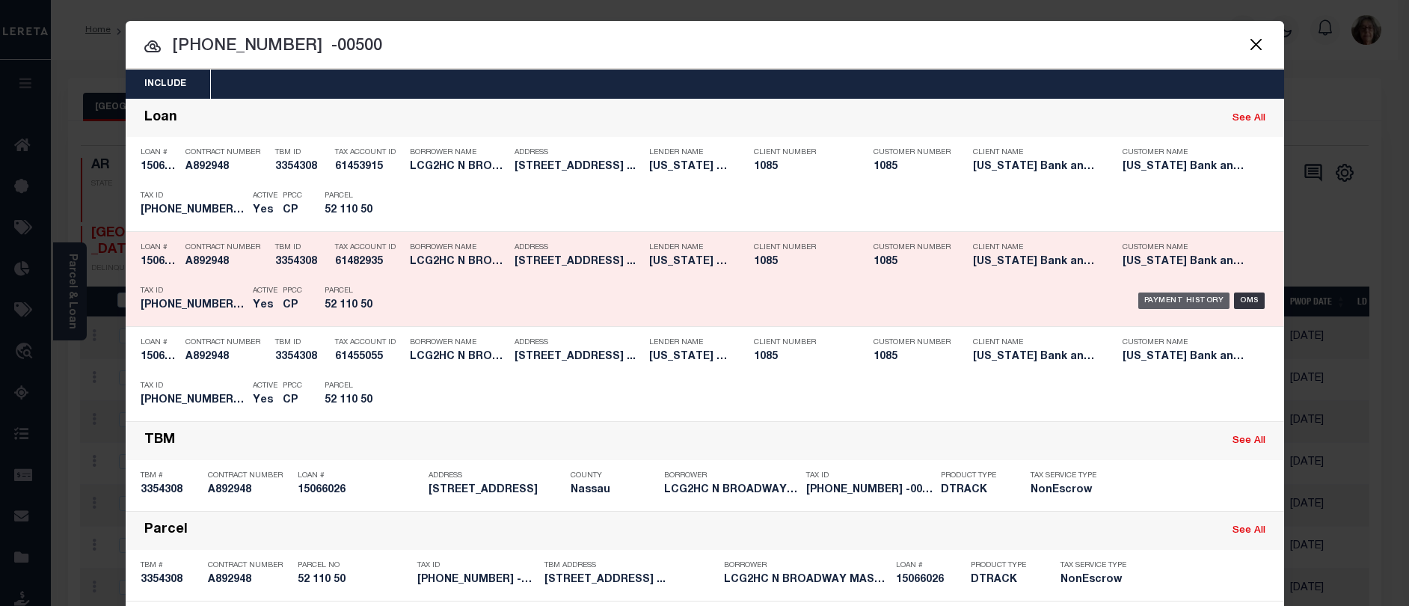
click at [1168, 298] on div "Payment History" at bounding box center [1184, 300] width 92 height 16
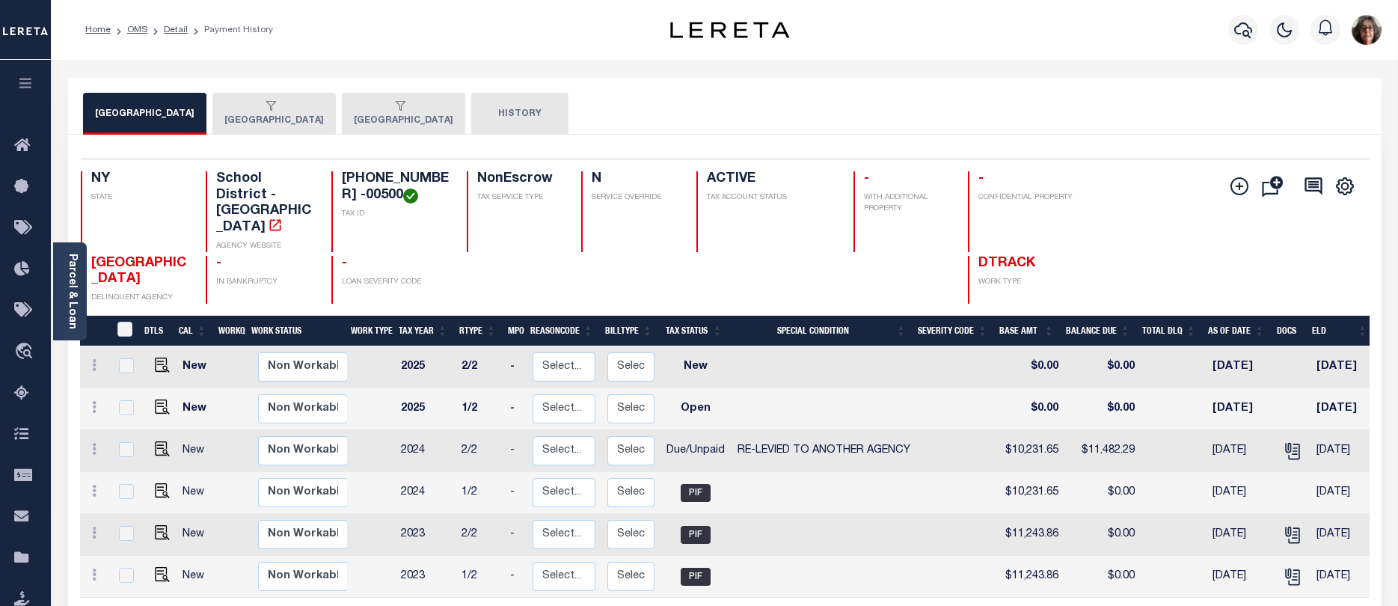
click at [274, 112] on div "button" at bounding box center [270, 106] width 93 height 13
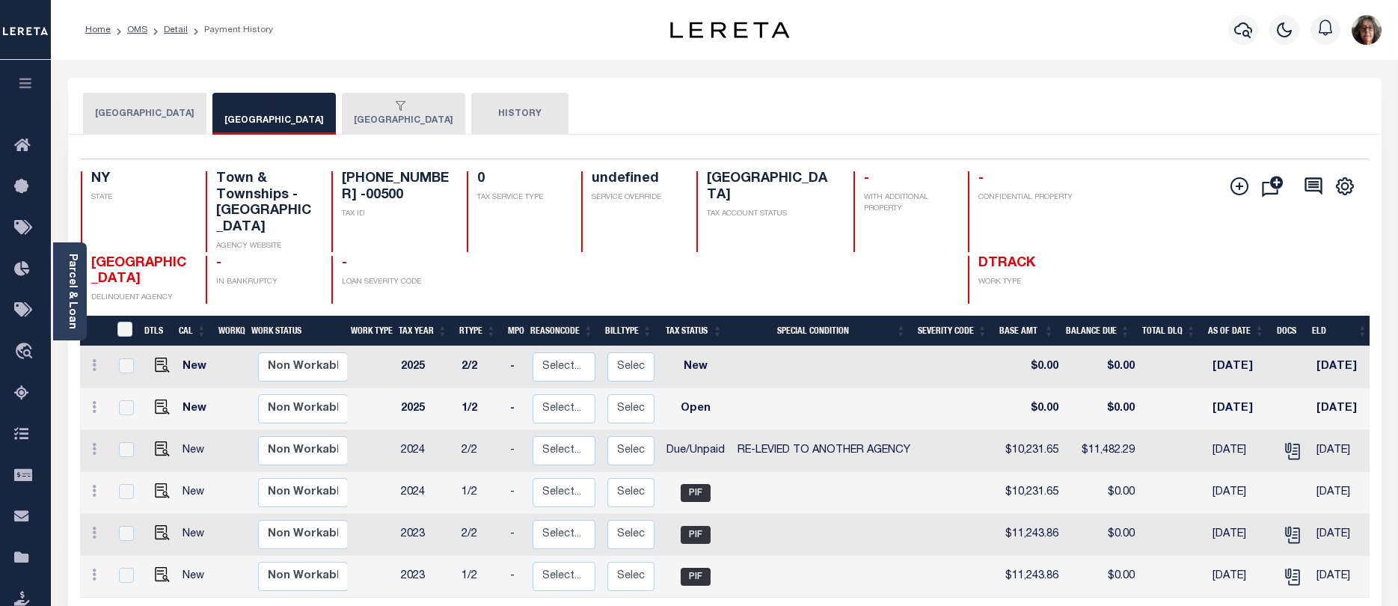
click at [403, 117] on button "[GEOGRAPHIC_DATA]" at bounding box center [403, 114] width 123 height 42
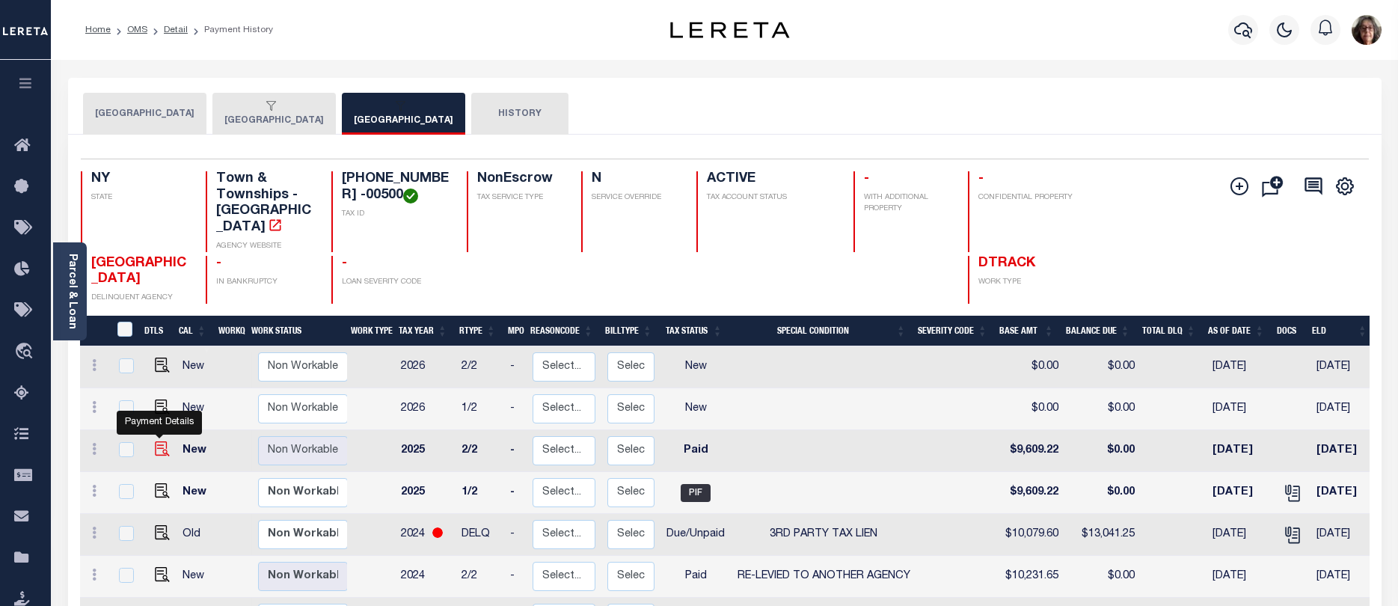
click at [155, 441] on img "" at bounding box center [162, 448] width 15 height 15
checkbox input "true"
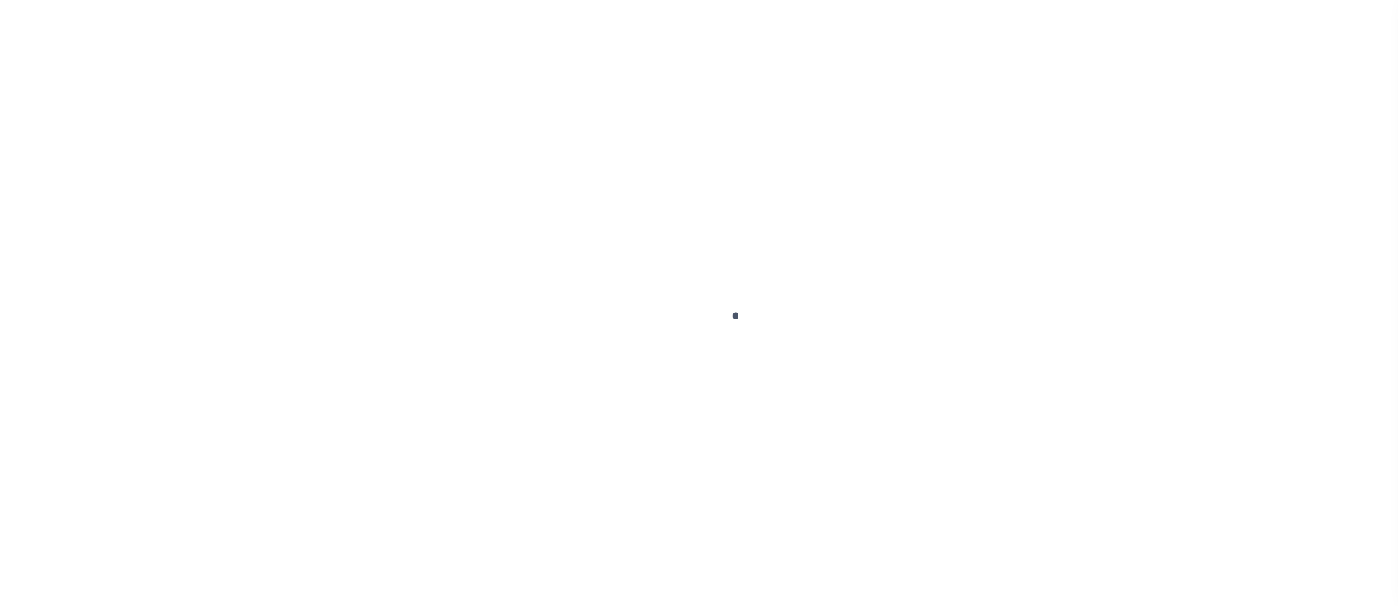
select select "PYD"
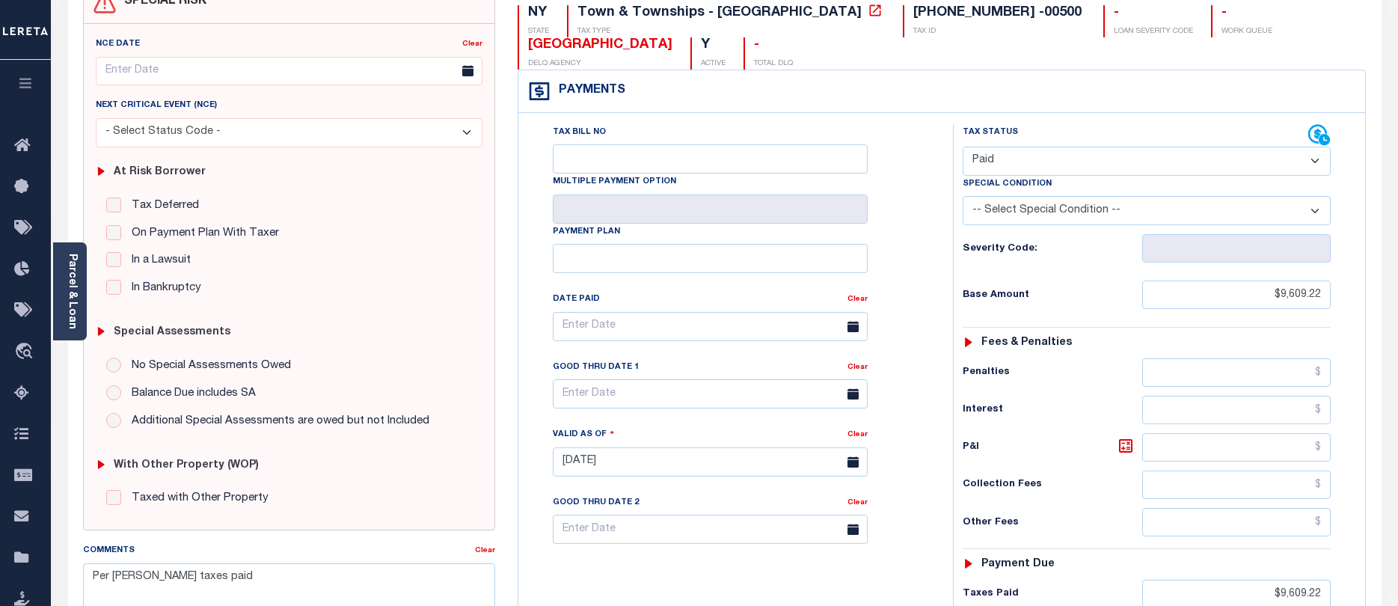
scroll to position [150, 0]
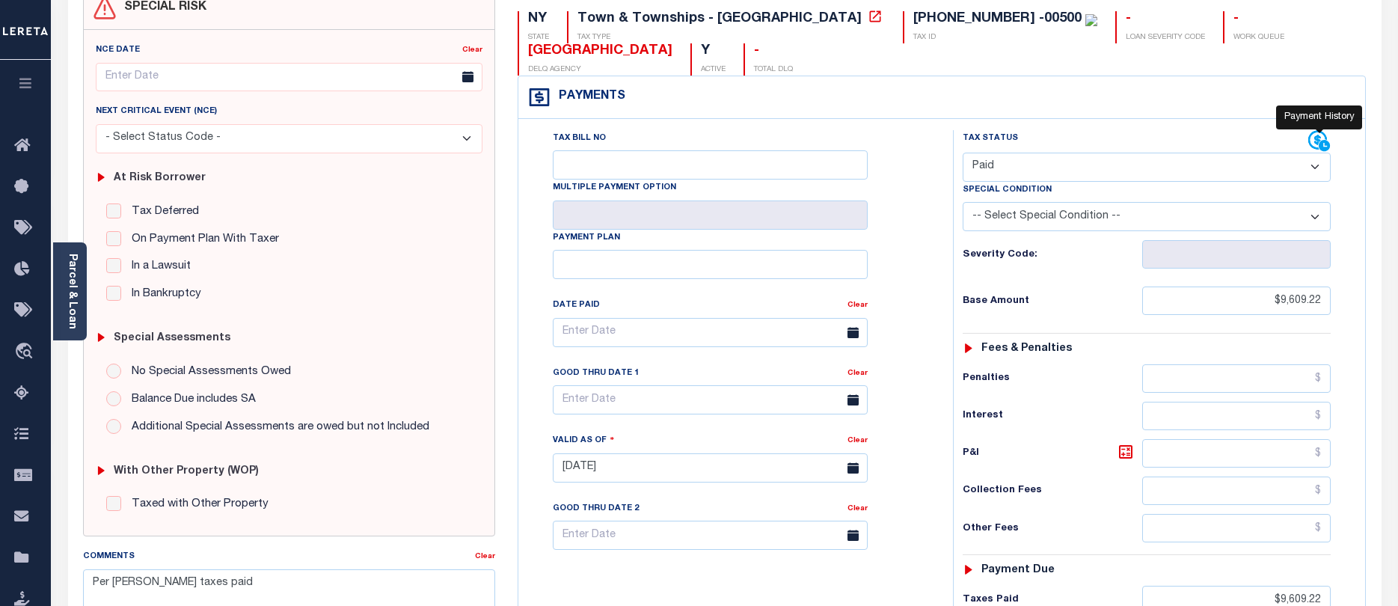
click at [1312, 140] on icon at bounding box center [1319, 141] width 22 height 22
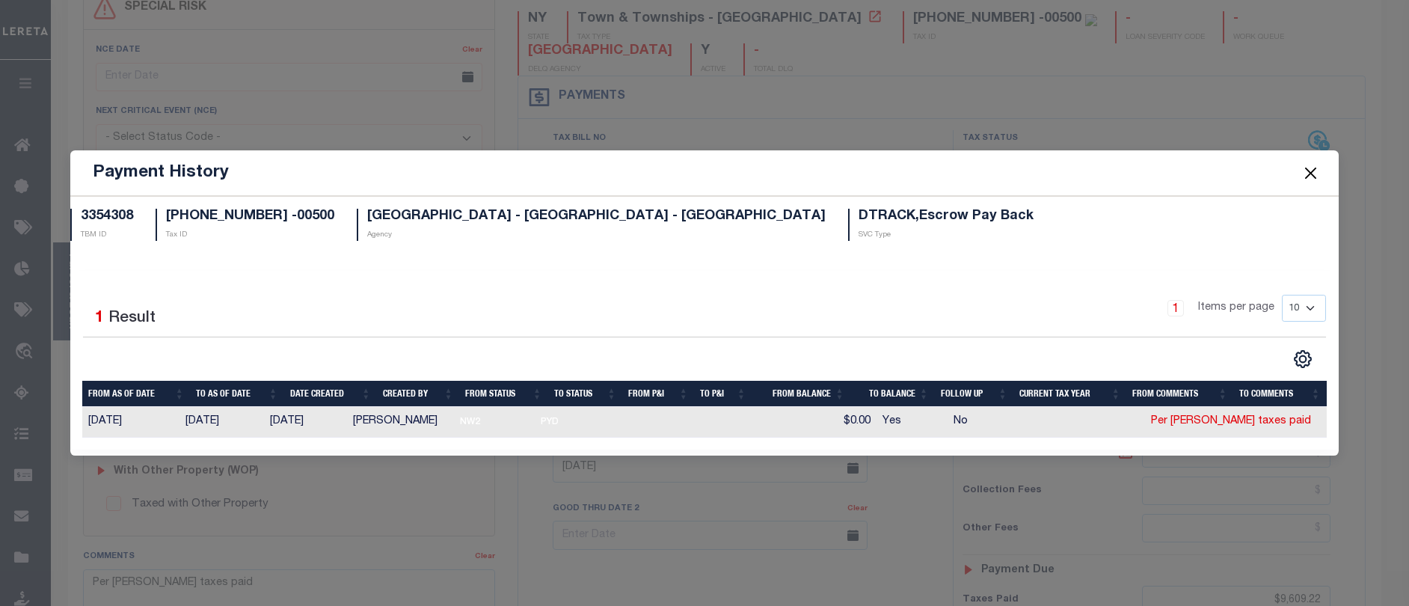
click at [1318, 173] on button "Close" at bounding box center [1310, 172] width 19 height 19
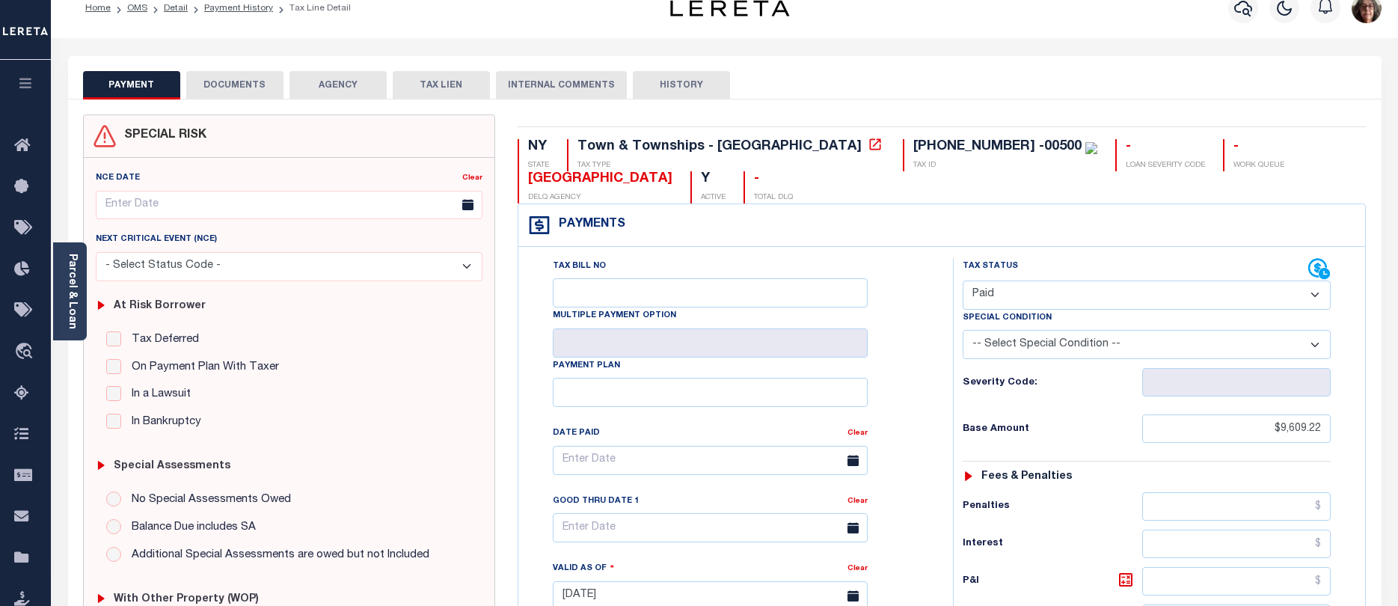
scroll to position [0, 0]
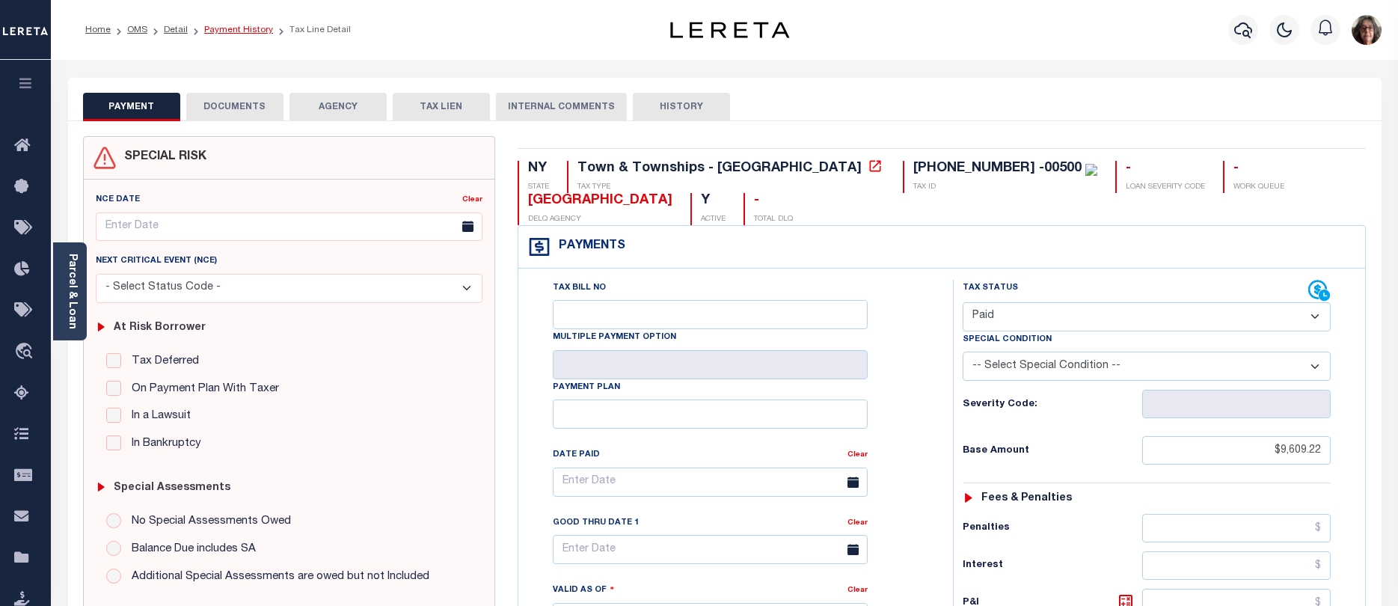
click at [236, 30] on link "Payment History" at bounding box center [238, 29] width 69 height 9
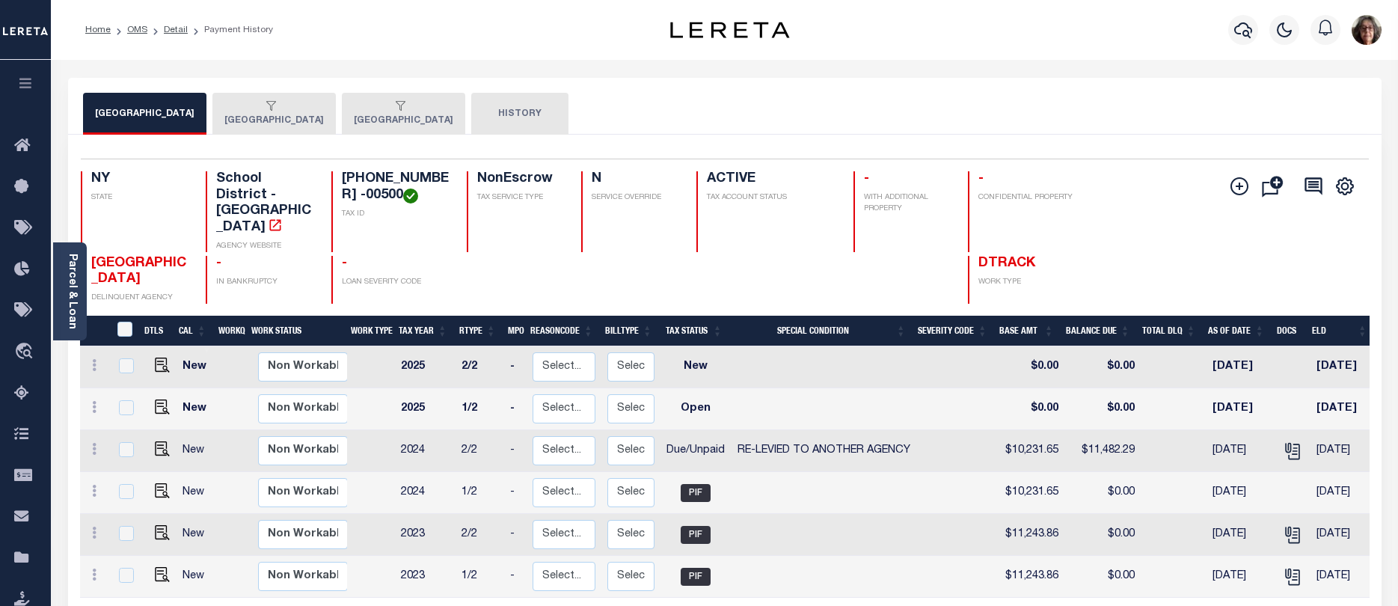
click at [413, 112] on div "button" at bounding box center [400, 106] width 93 height 13
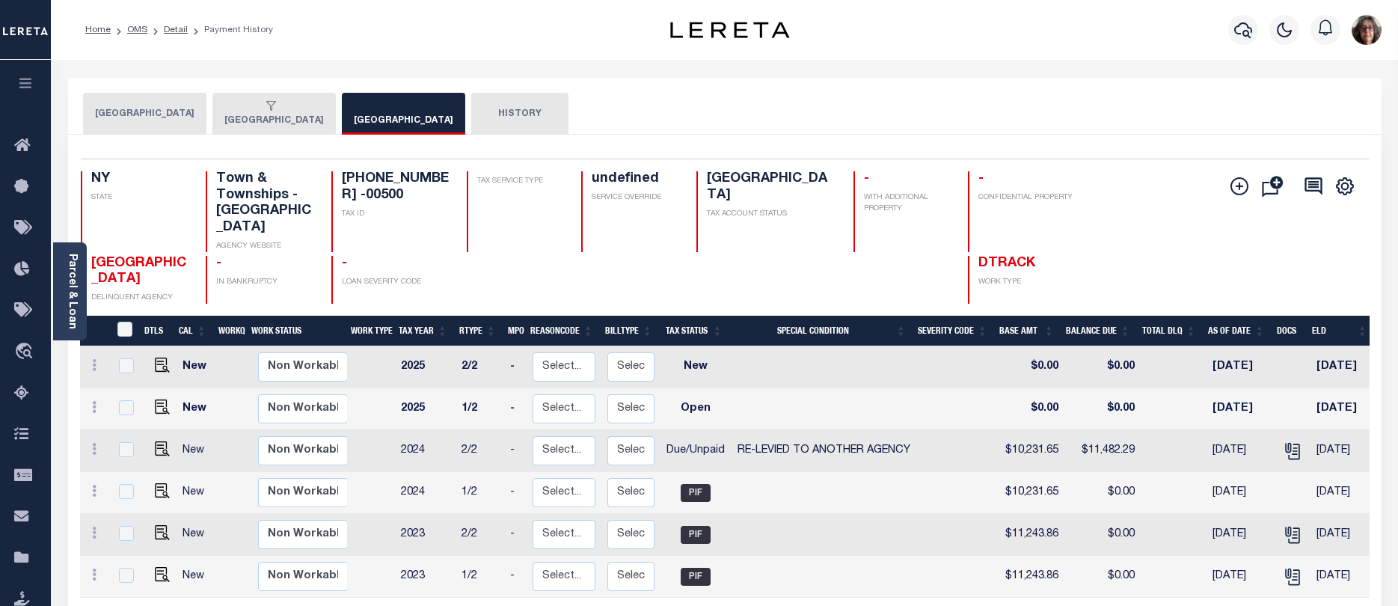
click at [428, 394] on td "2025" at bounding box center [425, 409] width 61 height 42
checkbox input "true"
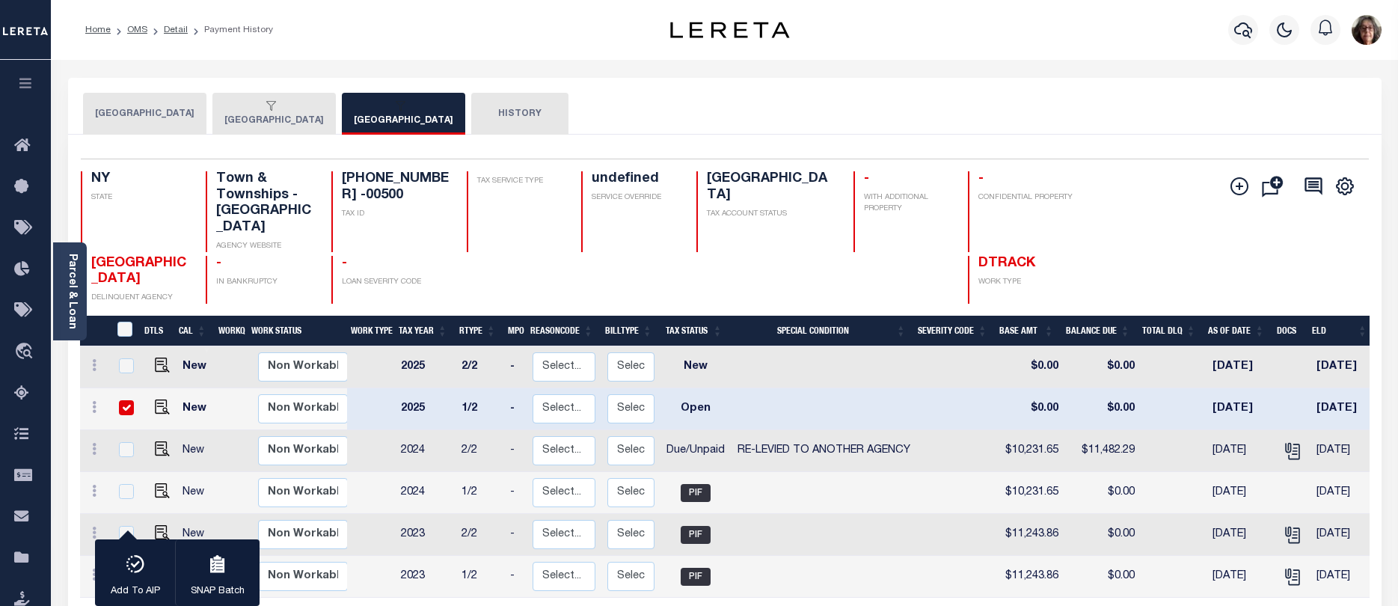
click at [309, 117] on button "OYSTER BAY TOWN" at bounding box center [273, 114] width 123 height 42
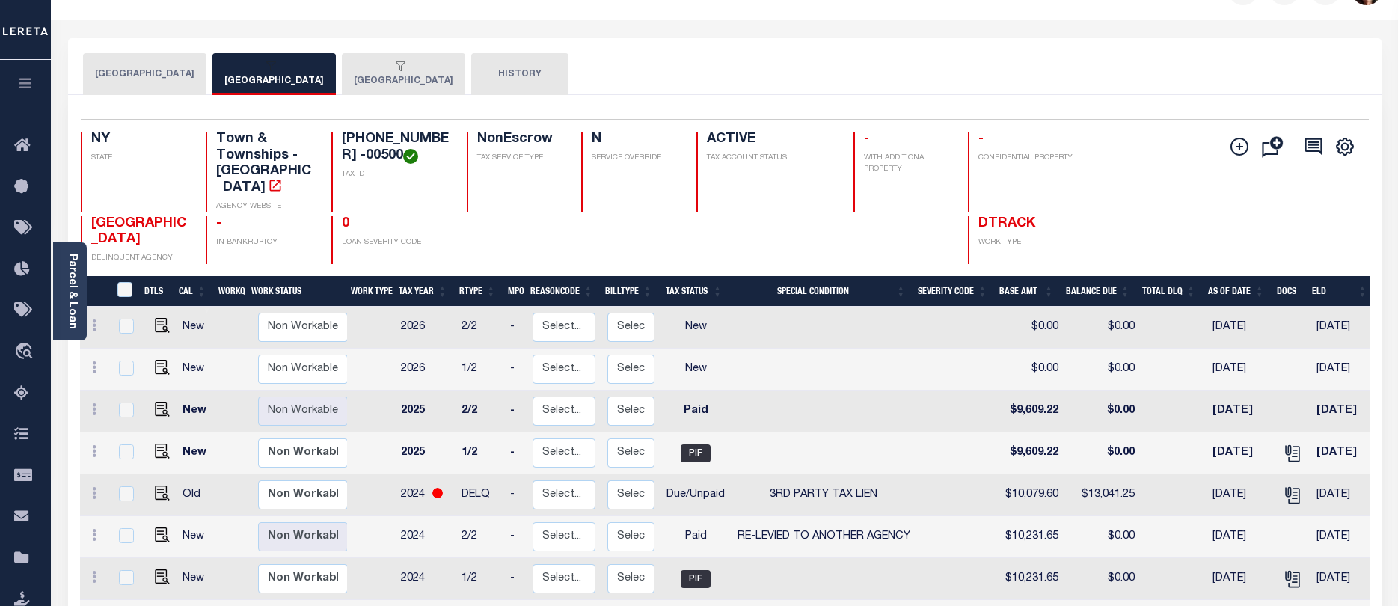
scroll to position [75, 0]
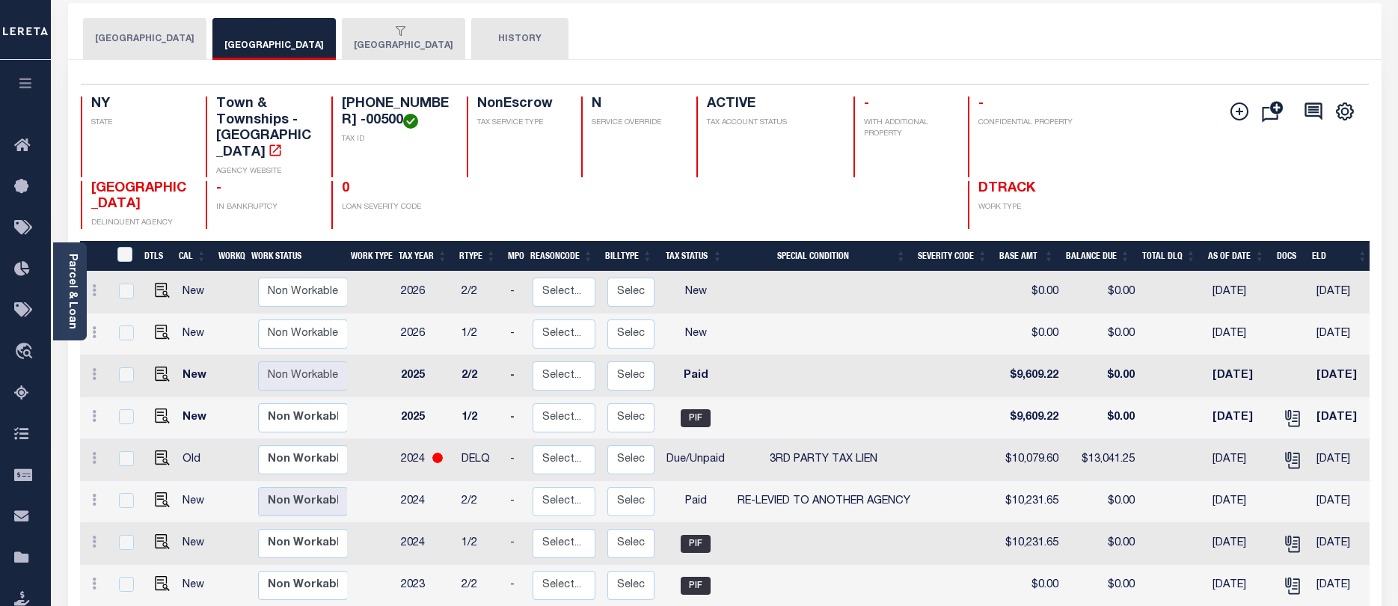
click at [405, 36] on link "button" at bounding box center [401, 32] width 10 height 9
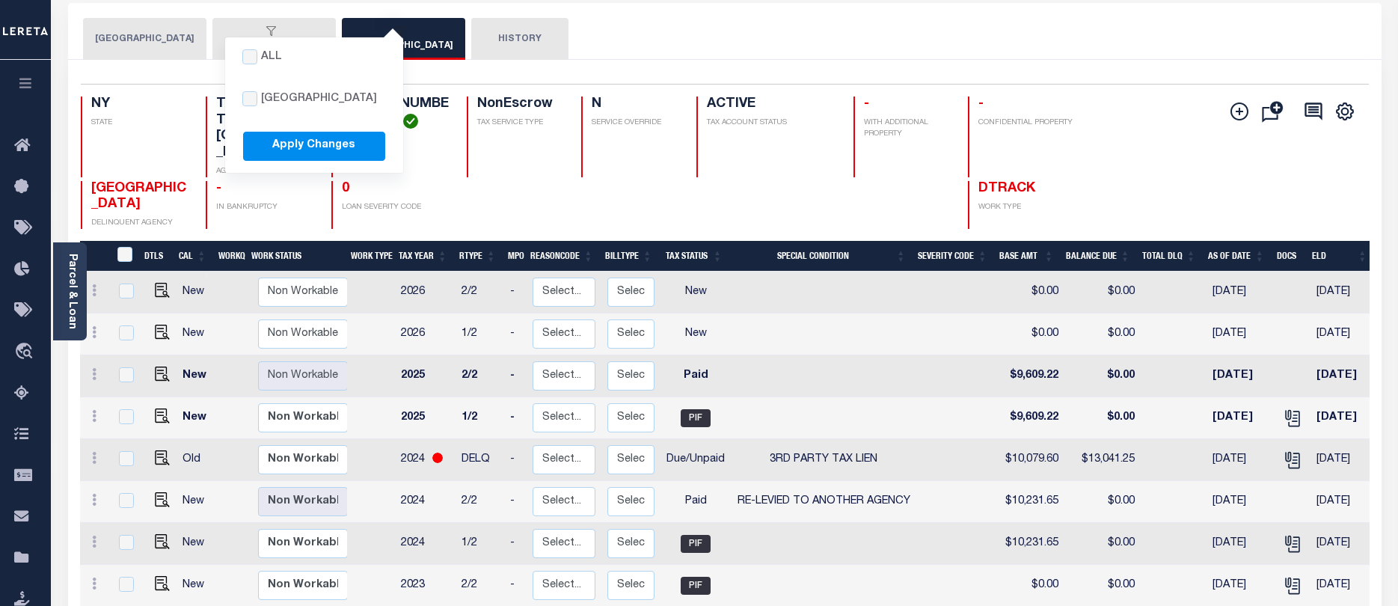
click at [447, 32] on div "button" at bounding box center [400, 31] width 93 height 13
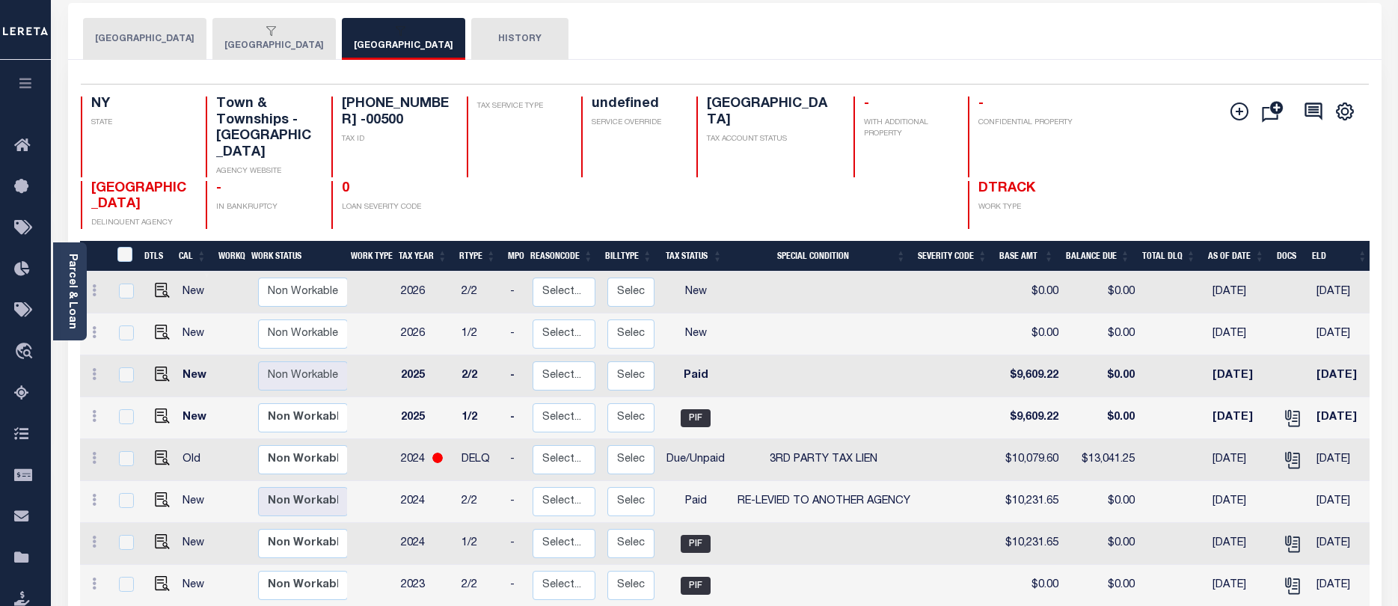
click at [399, 42] on button "OYSTER BAY TOWN" at bounding box center [403, 39] width 123 height 42
click at [174, 40] on button "OYSTER BAY TOWN SCHOOLS" at bounding box center [144, 39] width 123 height 42
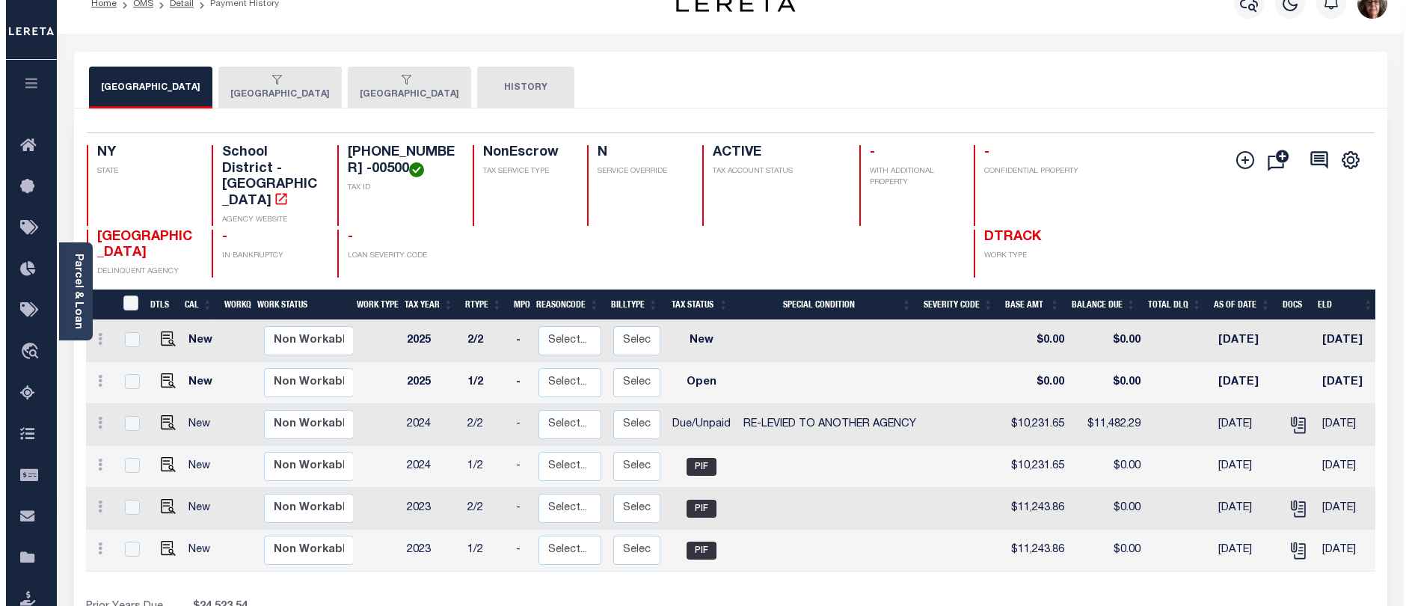
scroll to position [0, 0]
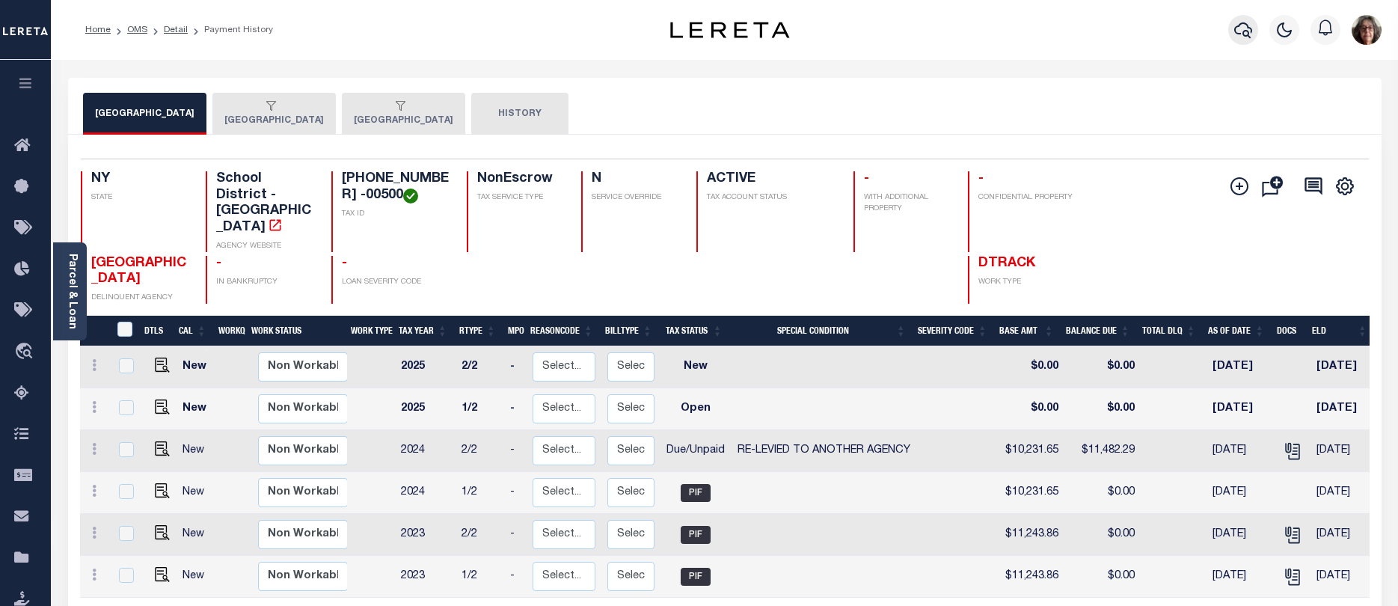
click at [1243, 31] on icon "button" at bounding box center [1243, 30] width 18 height 16
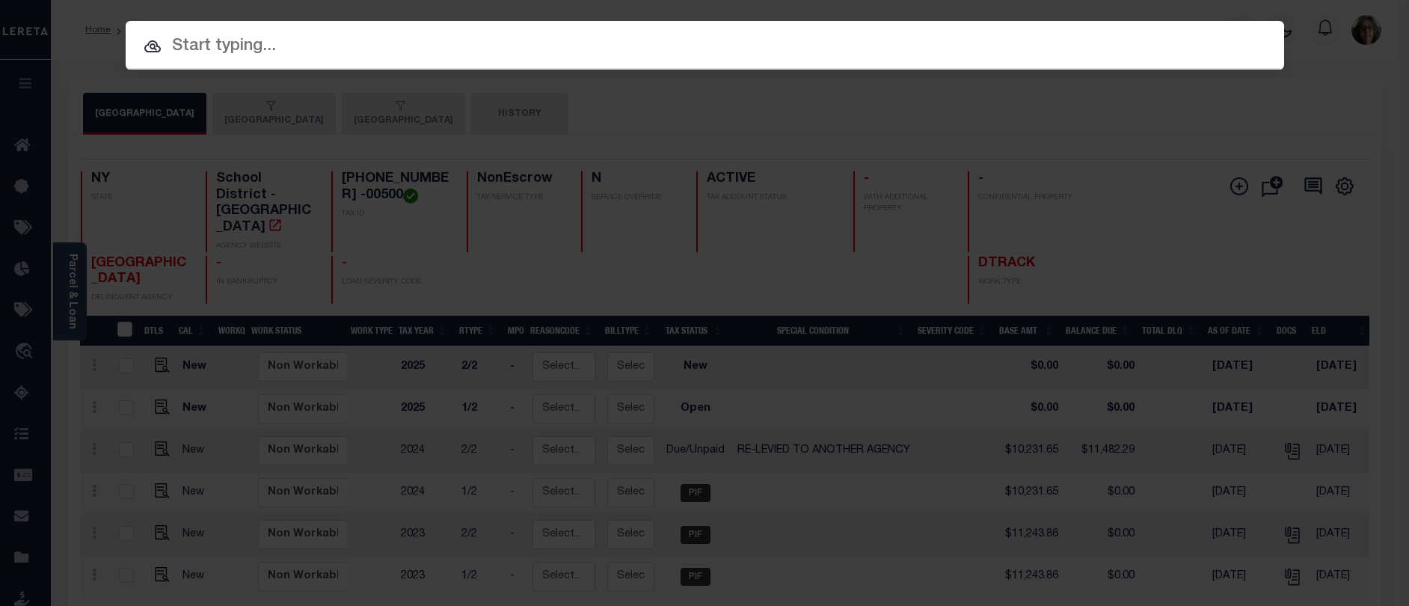
paste input "30006860"
type input "30006860"
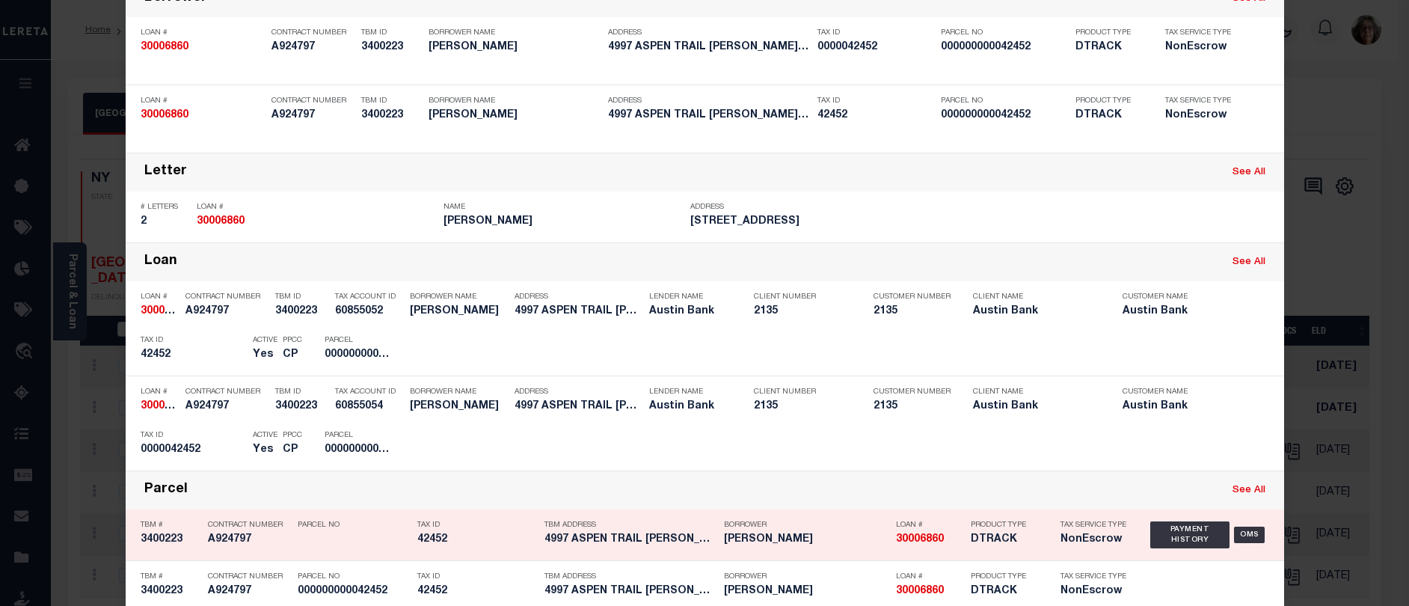
scroll to position [150, 0]
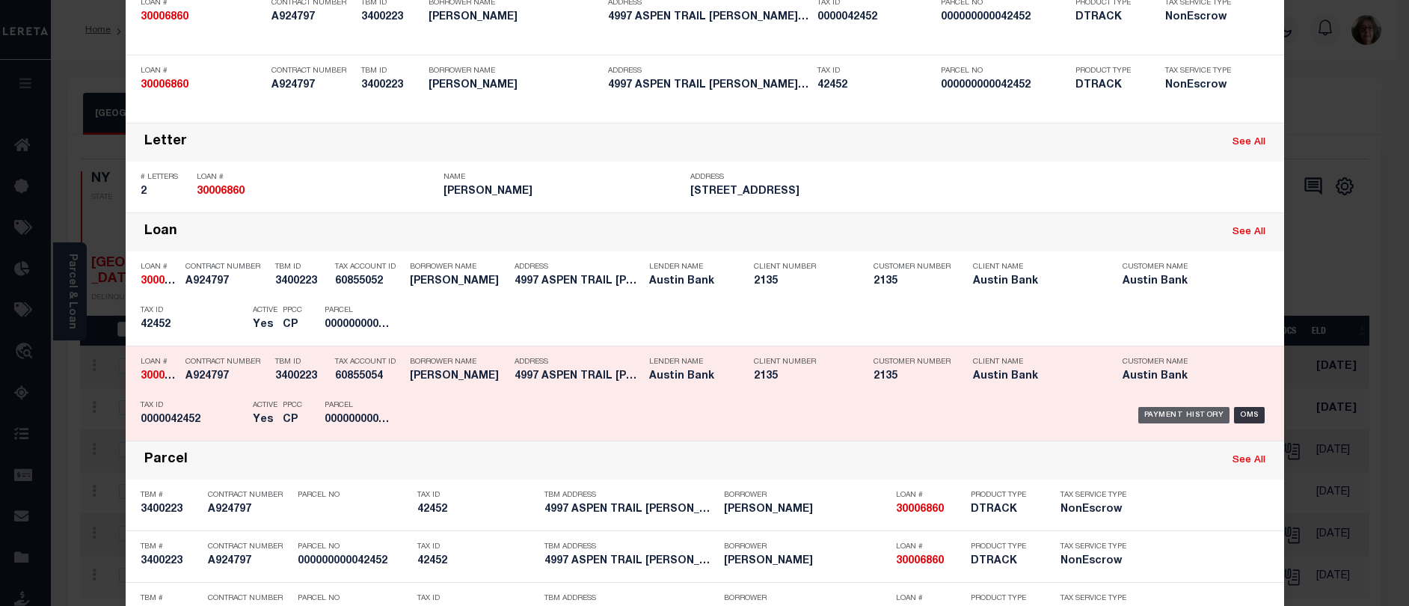
click at [1174, 416] on div "Payment History" at bounding box center [1184, 415] width 92 height 16
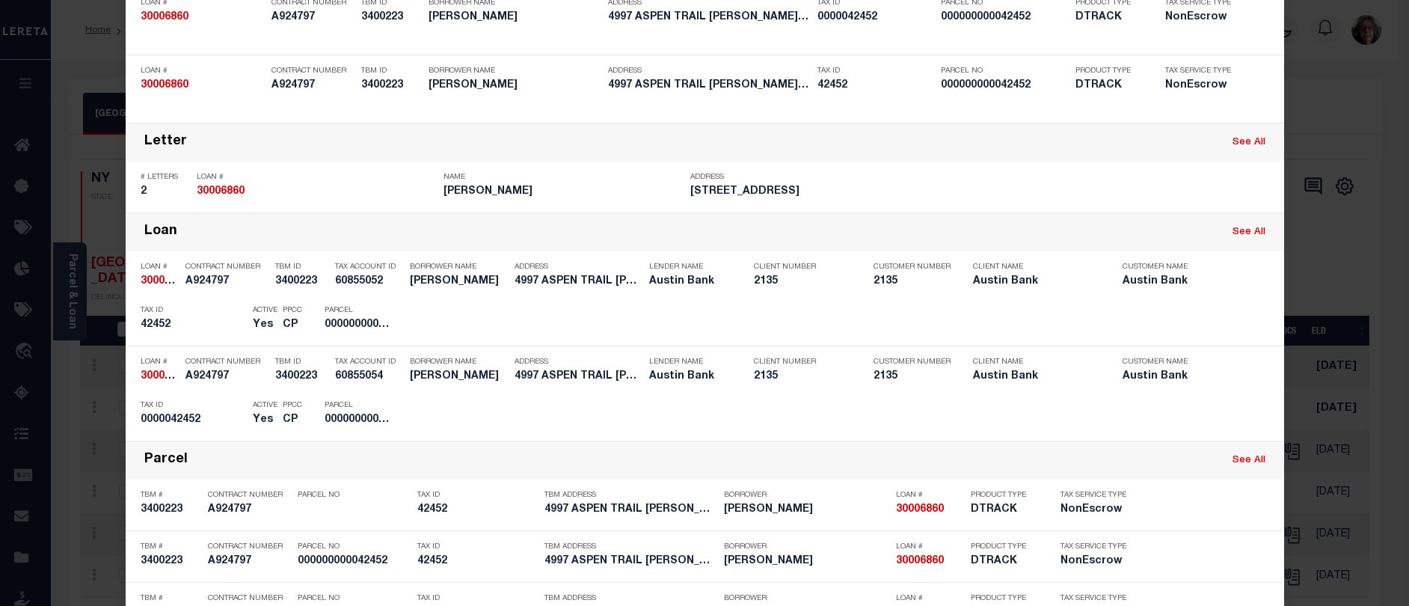
scroll to position [0, 0]
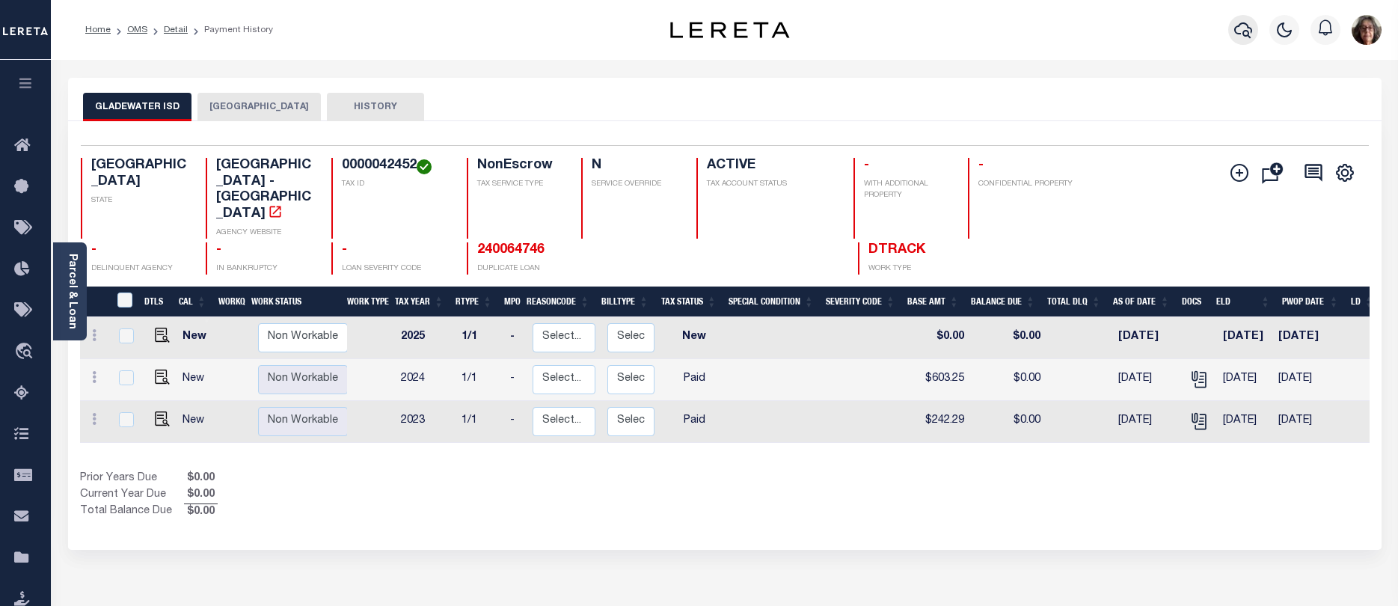
click at [1238, 28] on icon "button" at bounding box center [1243, 30] width 18 height 16
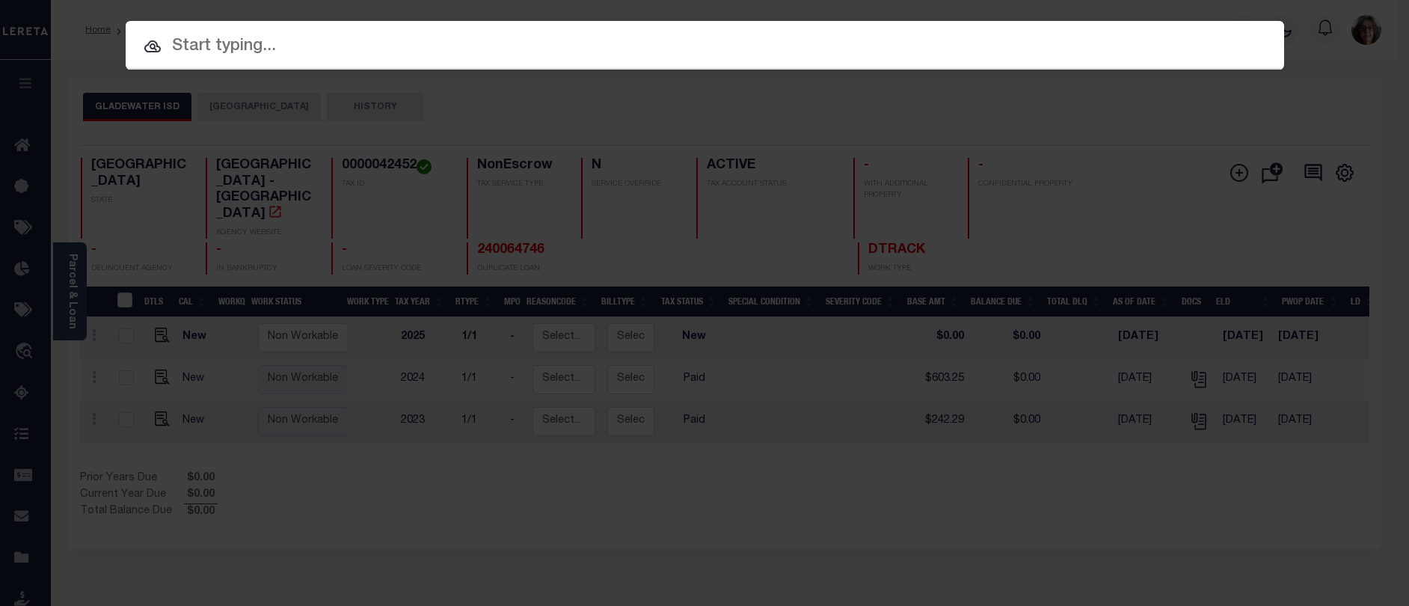
paste input "900168073"
type input "900168073"
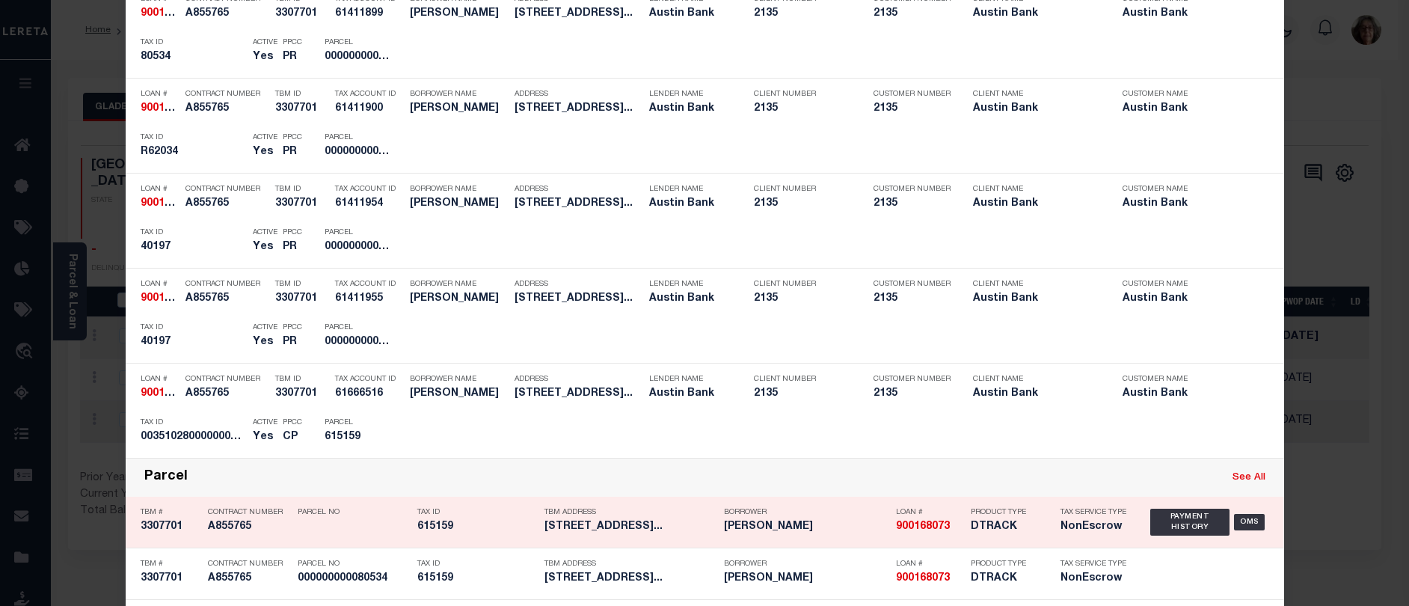
scroll to position [748, 0]
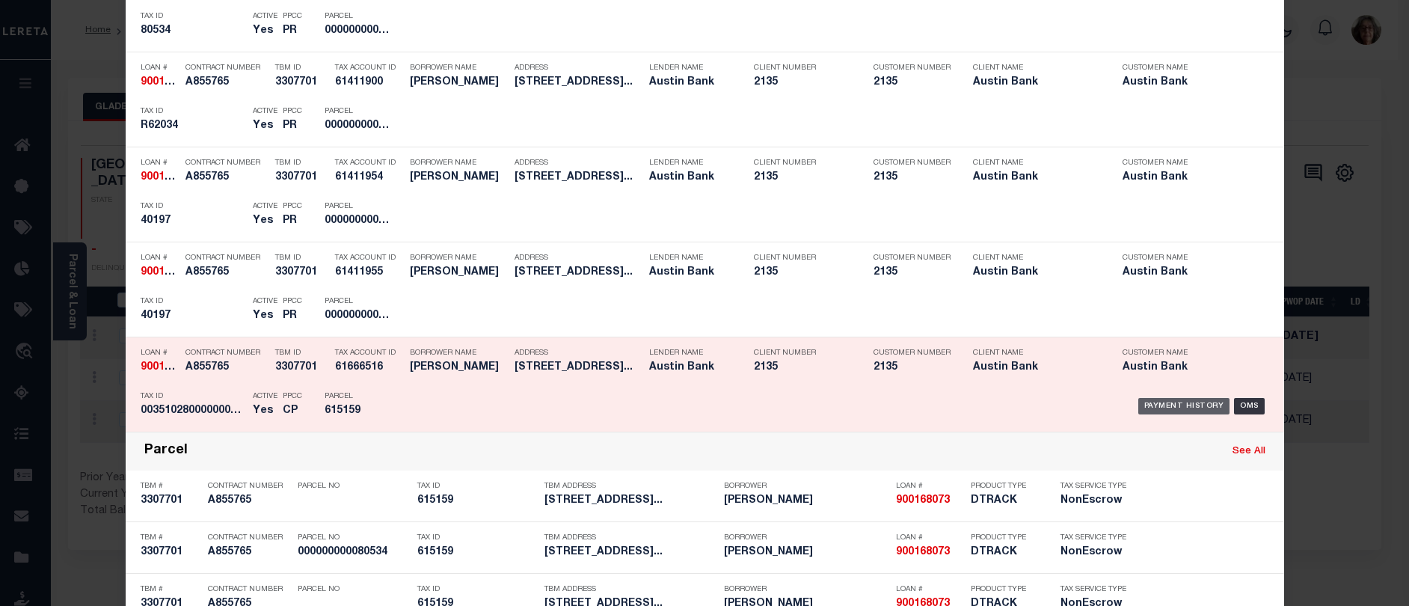
click at [1166, 405] on div "Payment History" at bounding box center [1184, 406] width 92 height 16
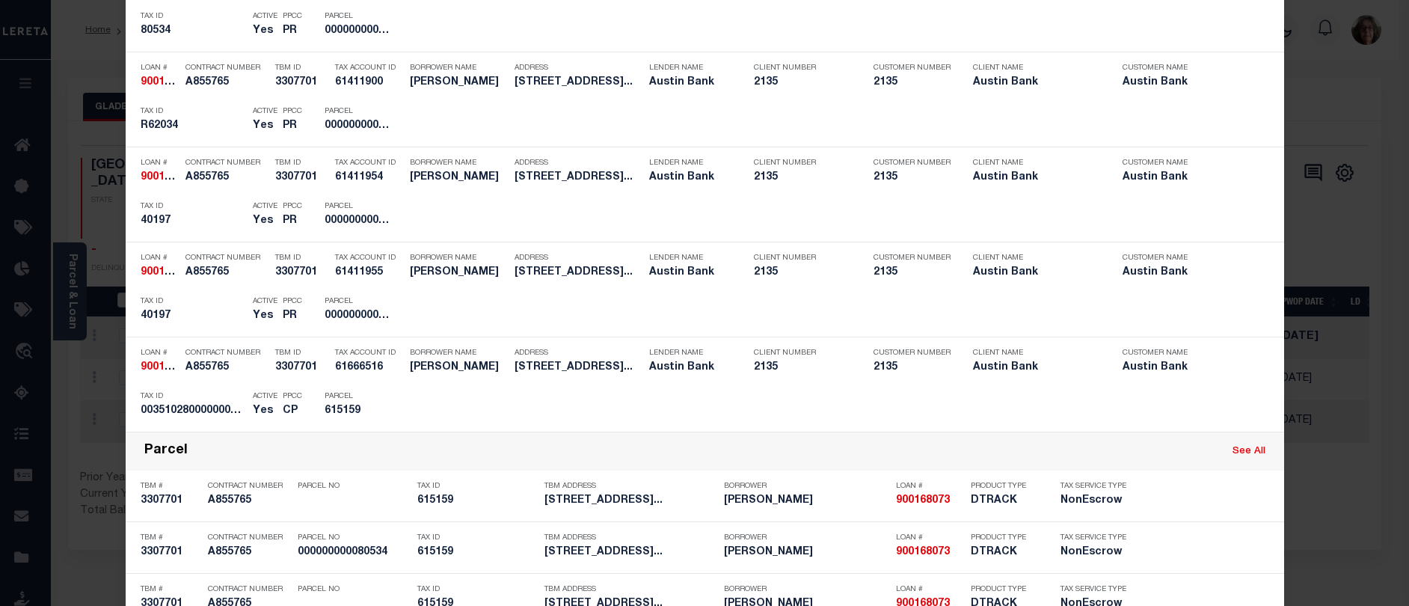
scroll to position [0, 0]
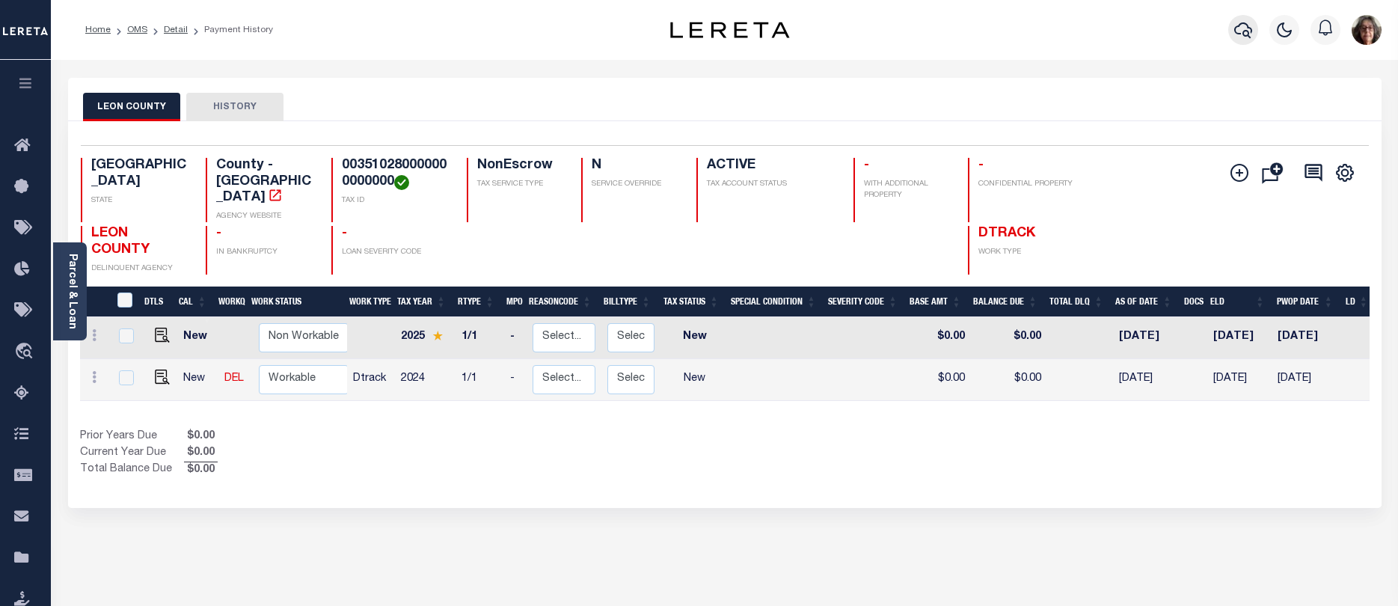
click at [1245, 32] on icon "button" at bounding box center [1243, 30] width 18 height 16
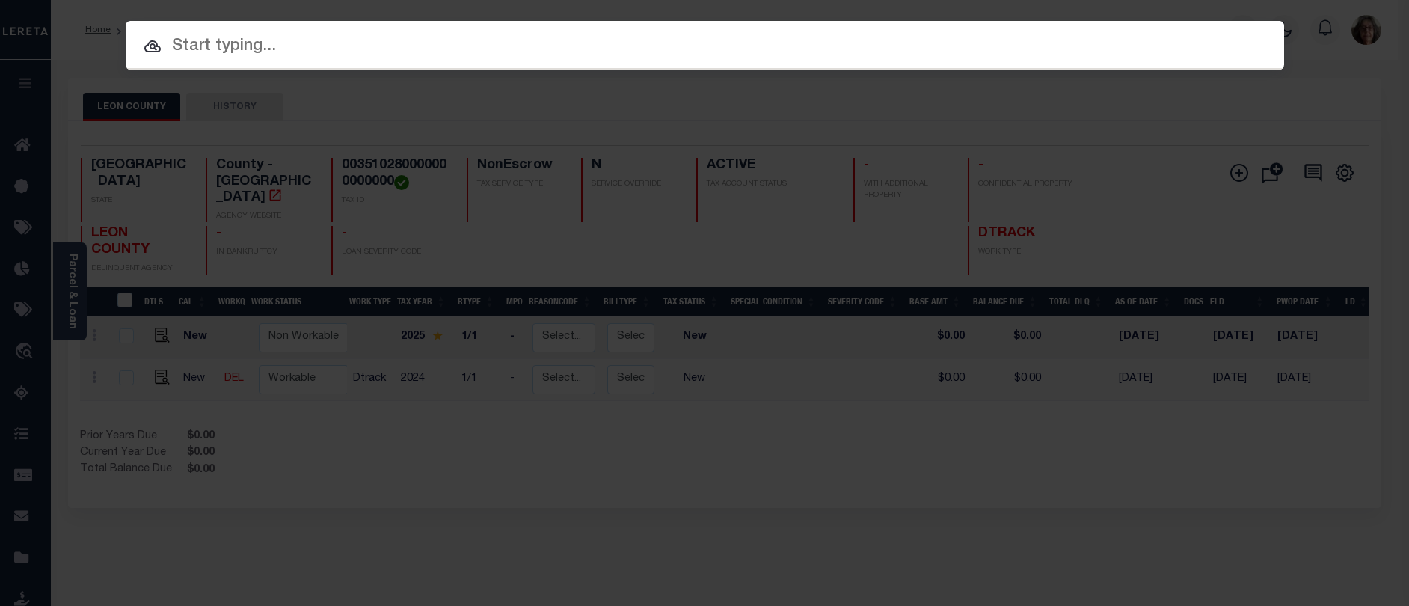
paste input "30005524"
type input "30005524"
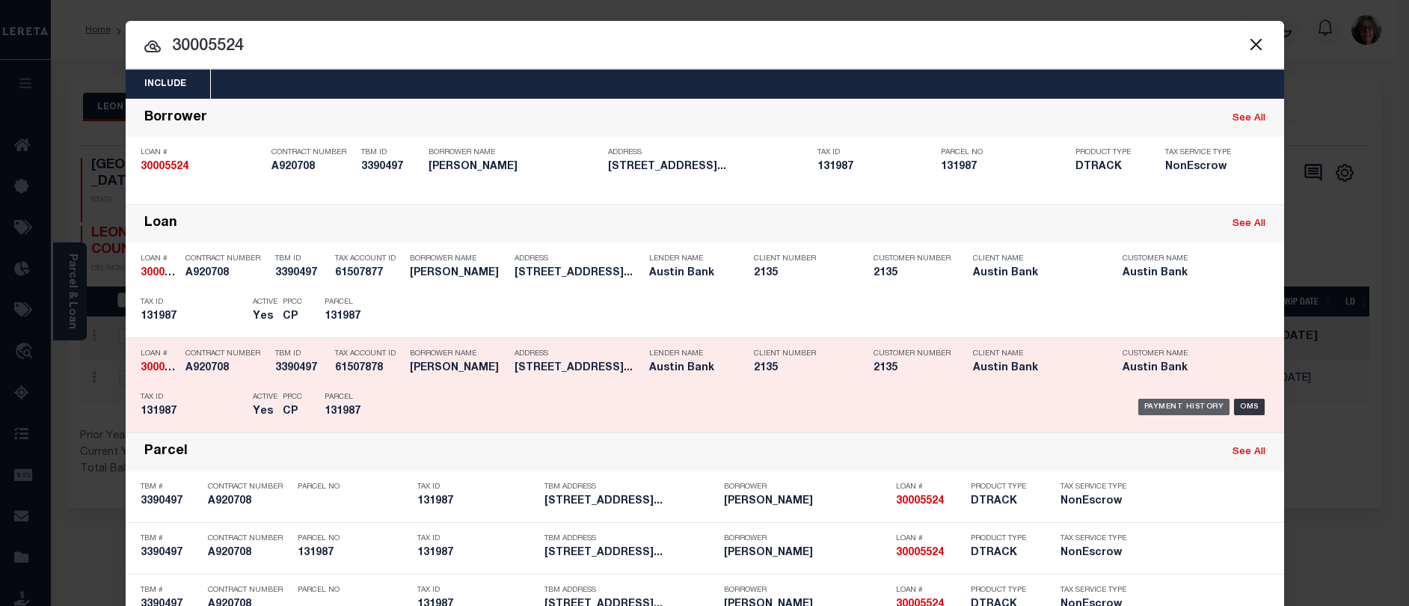
click at [1180, 411] on div "Payment History" at bounding box center [1184, 407] width 92 height 16
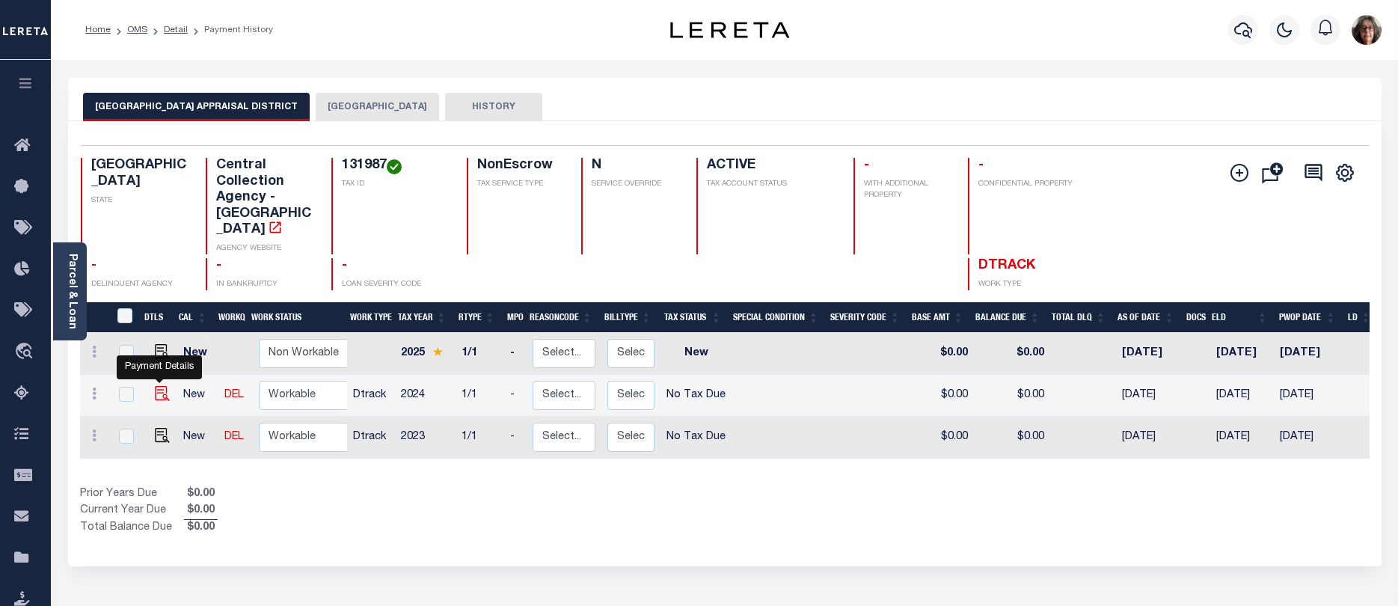
click at [158, 386] on img "" at bounding box center [162, 393] width 15 height 15
checkbox input "true"
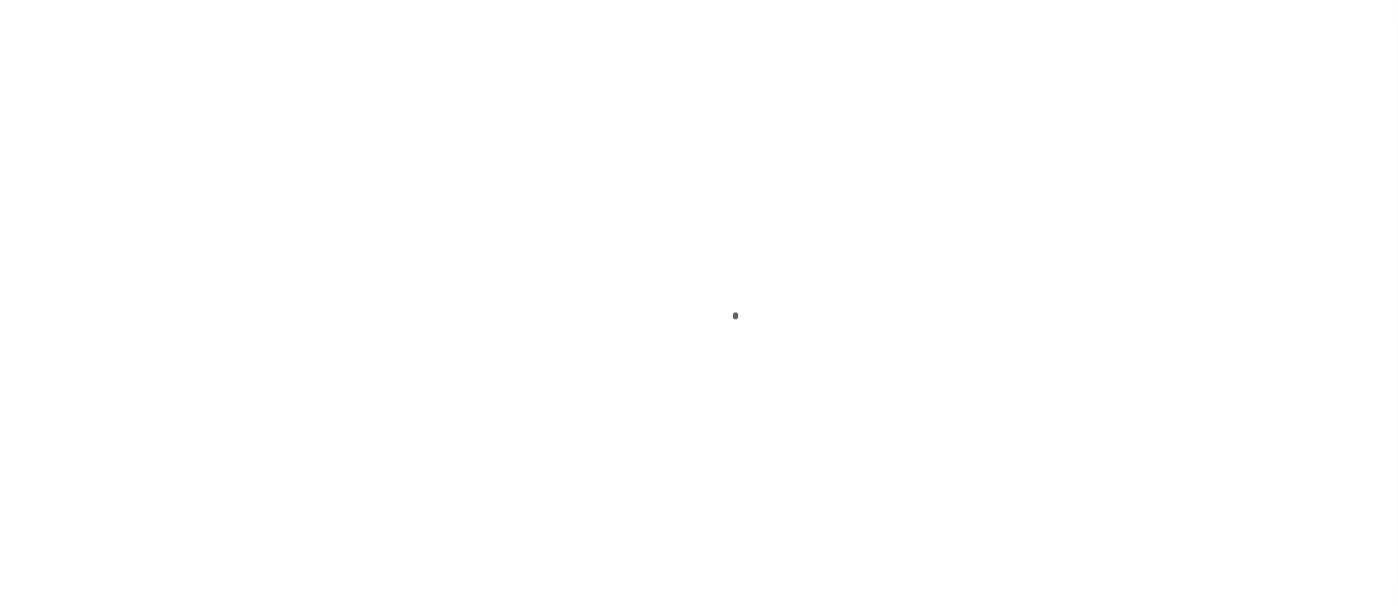
select select "NTX"
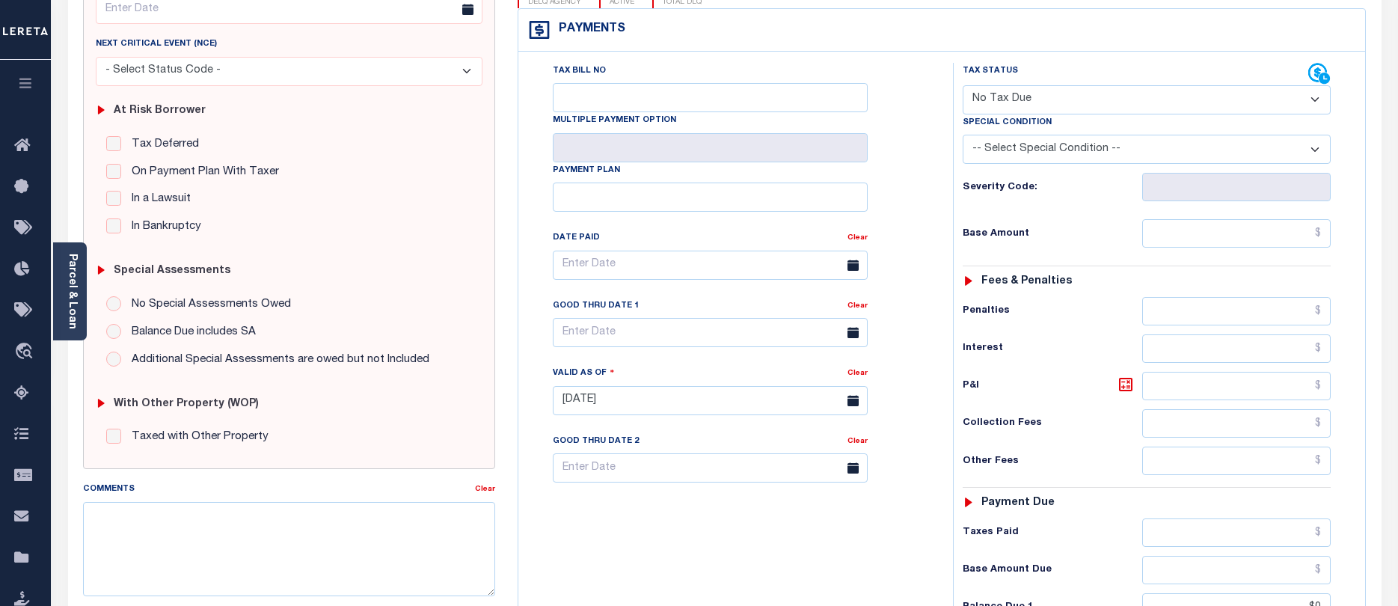
scroll to position [75, 0]
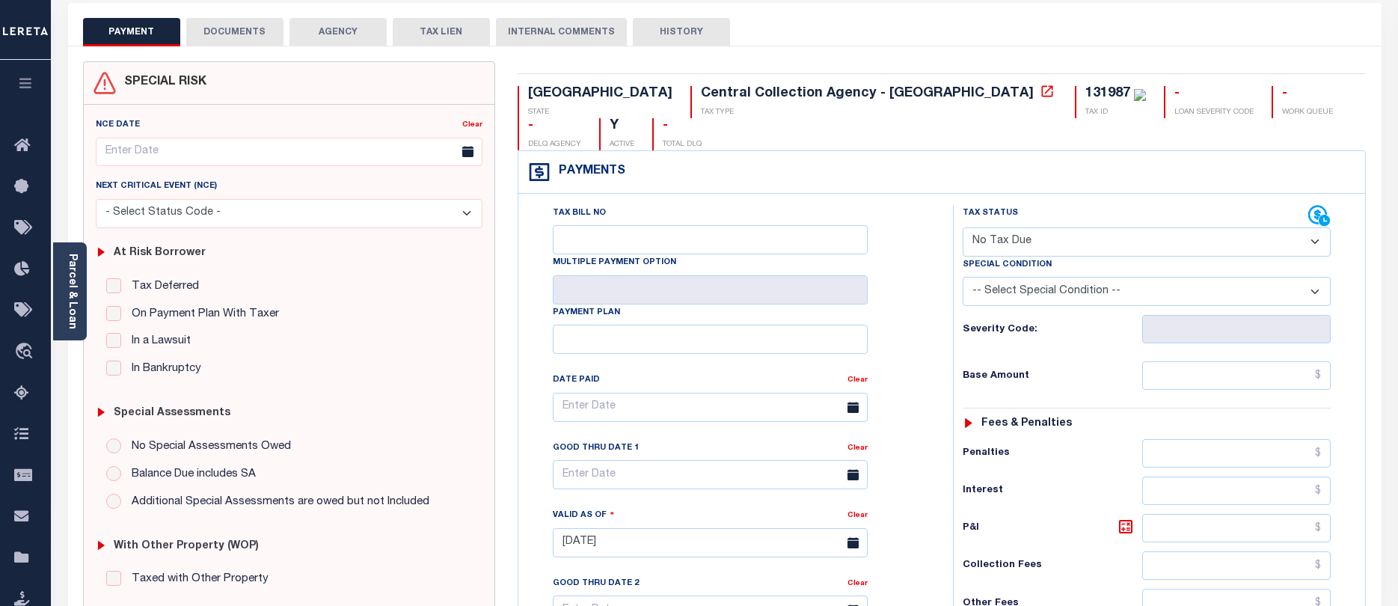
click at [253, 33] on button "DOCUMENTS" at bounding box center [234, 32] width 97 height 28
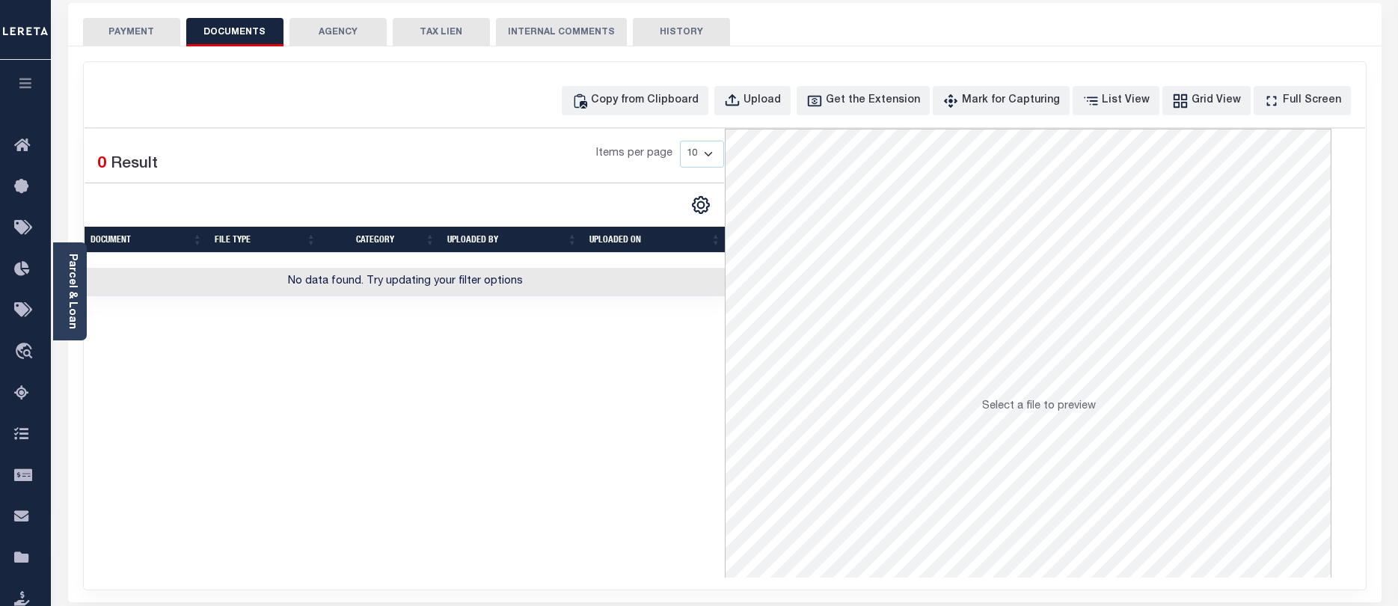
click at [126, 31] on button "PAYMENT" at bounding box center [131, 32] width 97 height 28
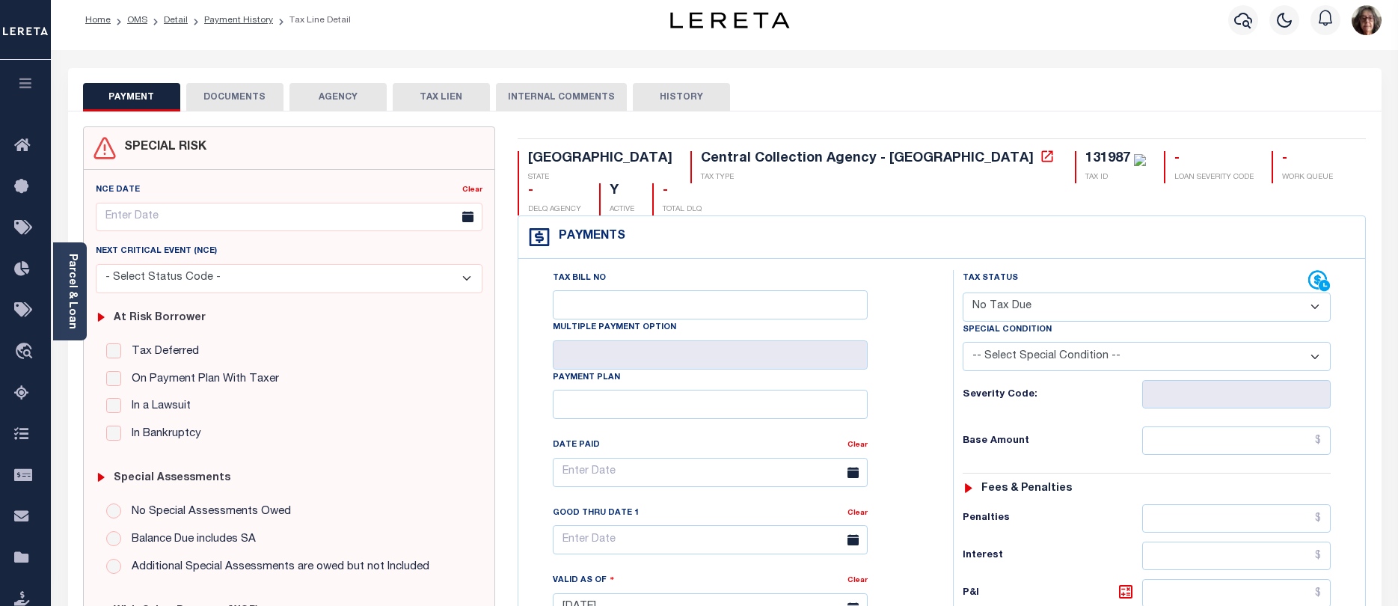
scroll to position [0, 0]
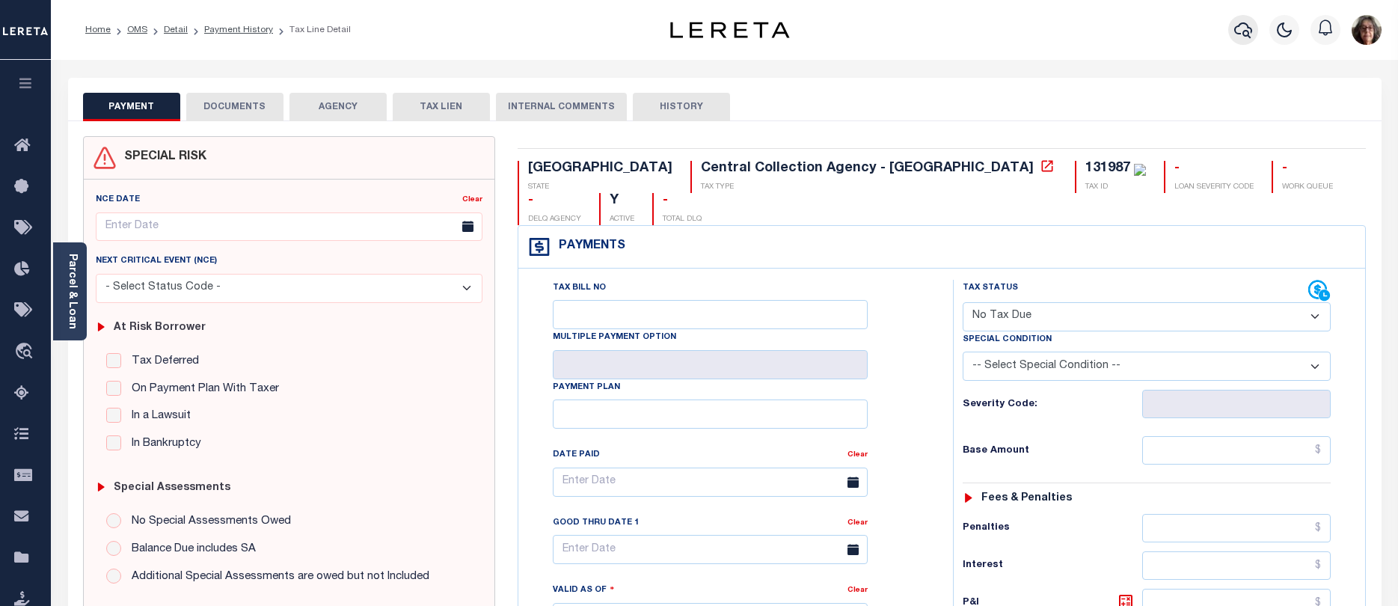
click at [1243, 29] on icon "button" at bounding box center [1243, 30] width 18 height 18
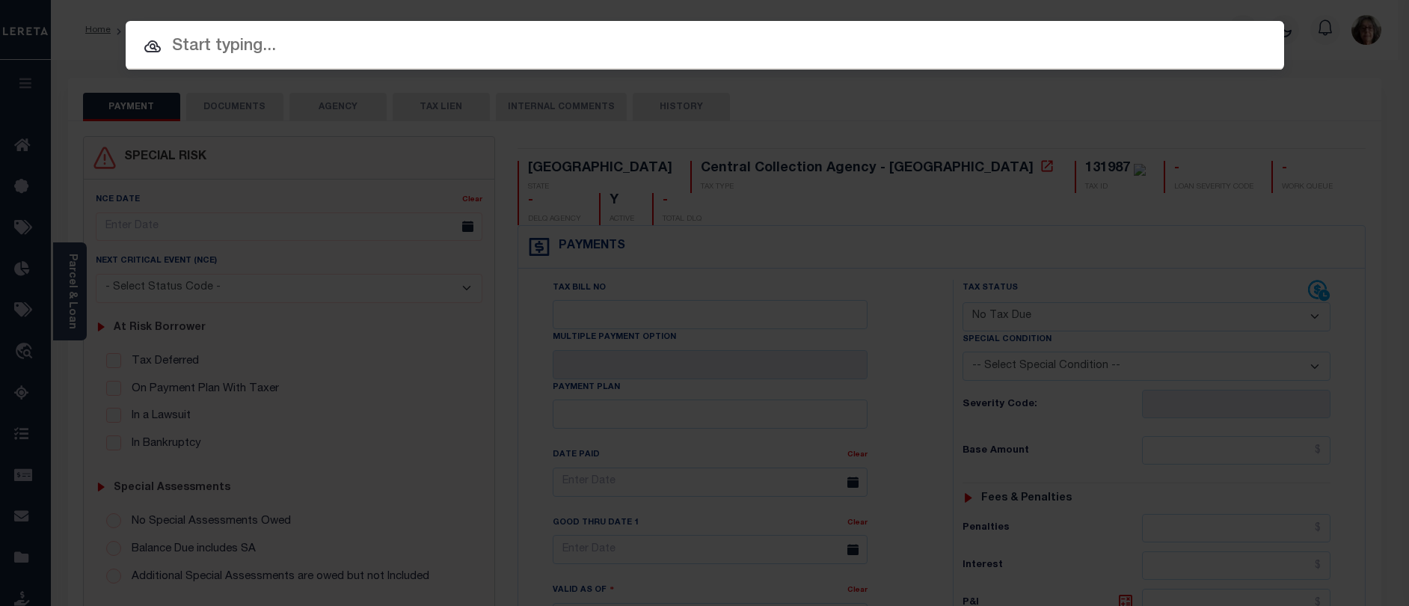
paste input "1708030321"
type input "1708030321"
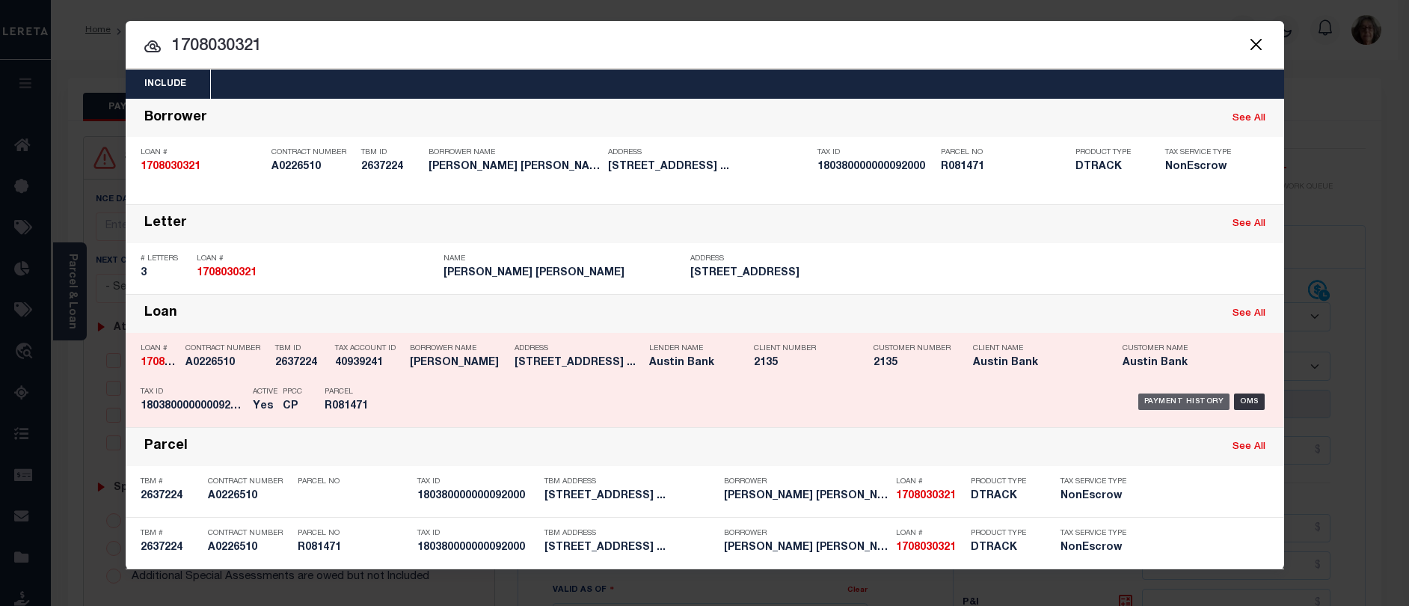
click at [1165, 404] on div "Payment History" at bounding box center [1184, 401] width 92 height 16
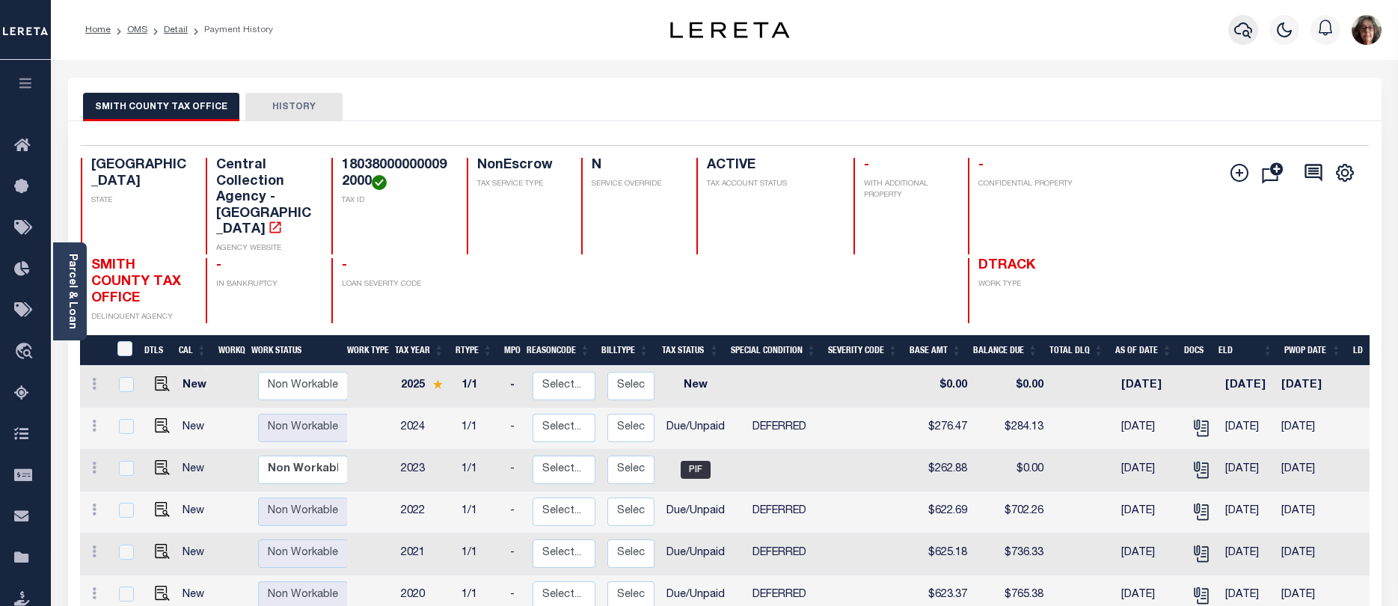
click at [1243, 27] on icon "button" at bounding box center [1243, 30] width 18 height 18
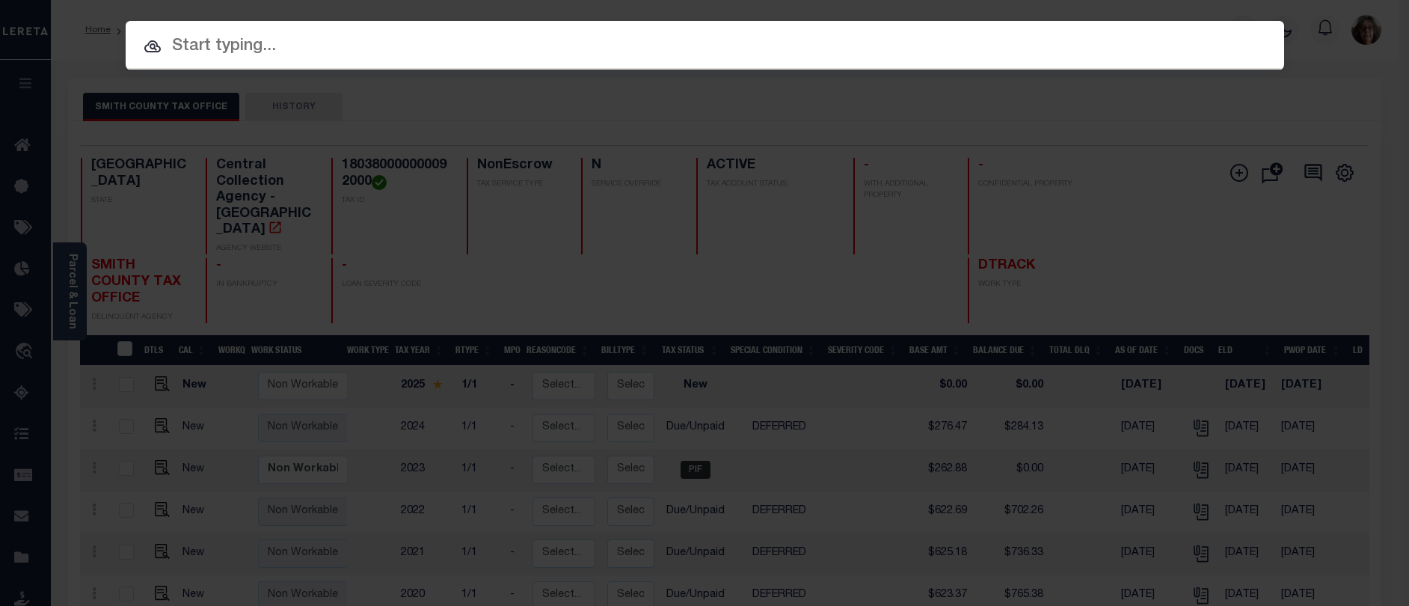
paste input "1461"
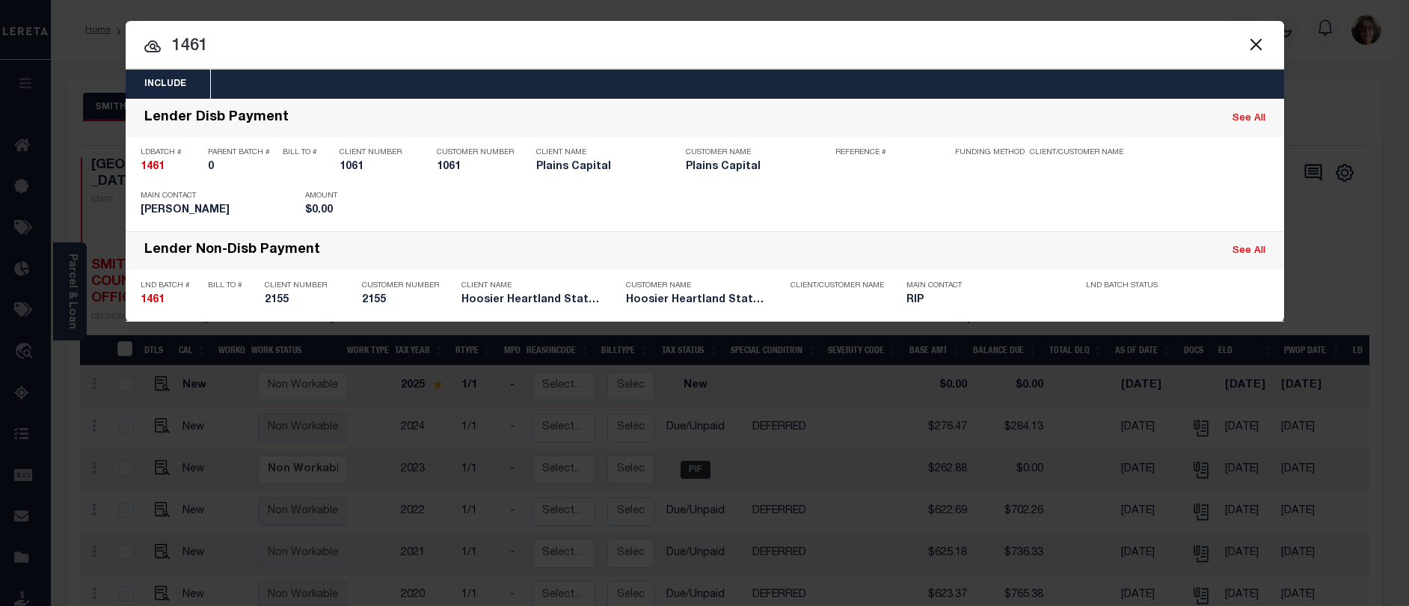
drag, startPoint x: 171, startPoint y: 46, endPoint x: 223, endPoint y: 37, distance: 52.4
click at [223, 37] on input "1461" at bounding box center [705, 47] width 1158 height 26
paste input "923012009"
type input "1923012009"
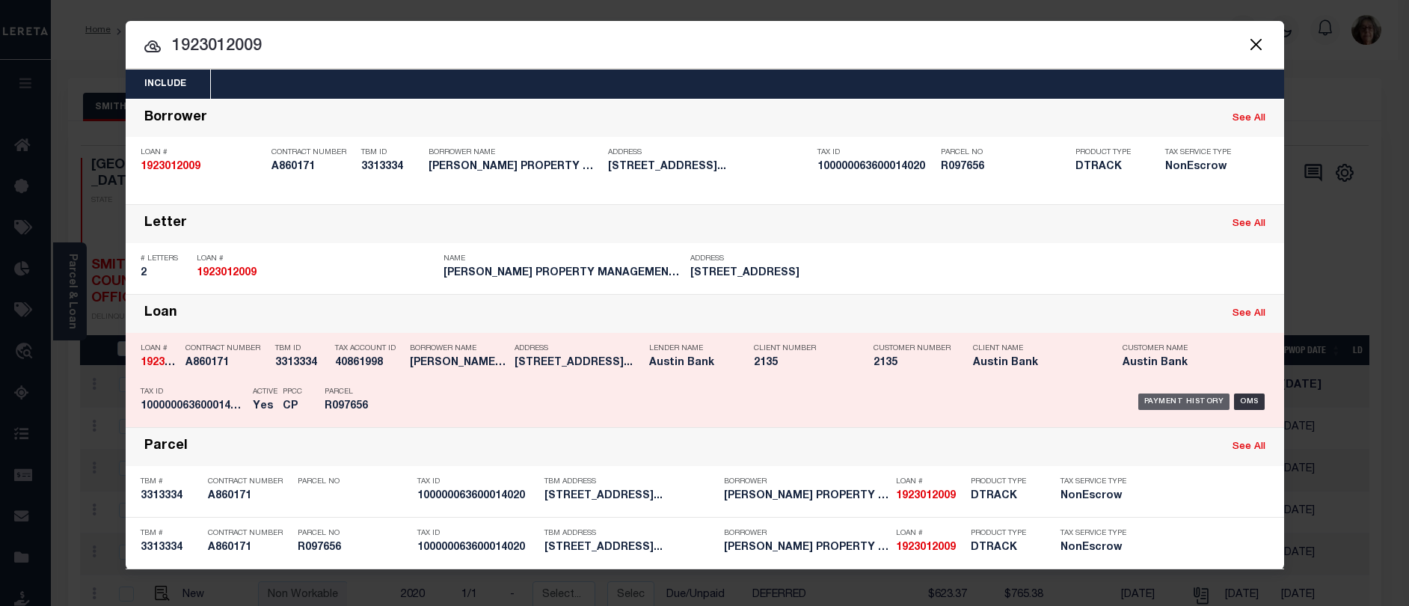
click at [1176, 402] on div "Payment History" at bounding box center [1184, 401] width 92 height 16
